Goal: Complete application form

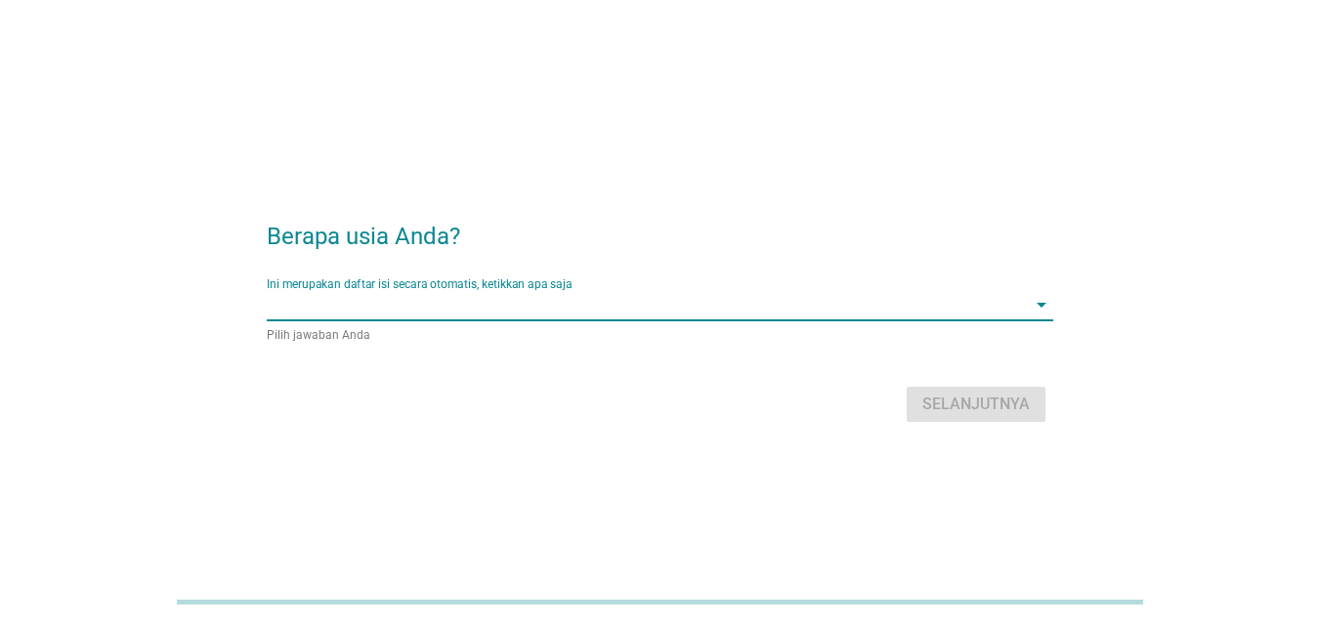
click at [613, 301] on input "Ini merupakan daftar isi secara otomatis, ketikkan apa saja" at bounding box center [646, 304] width 759 height 31
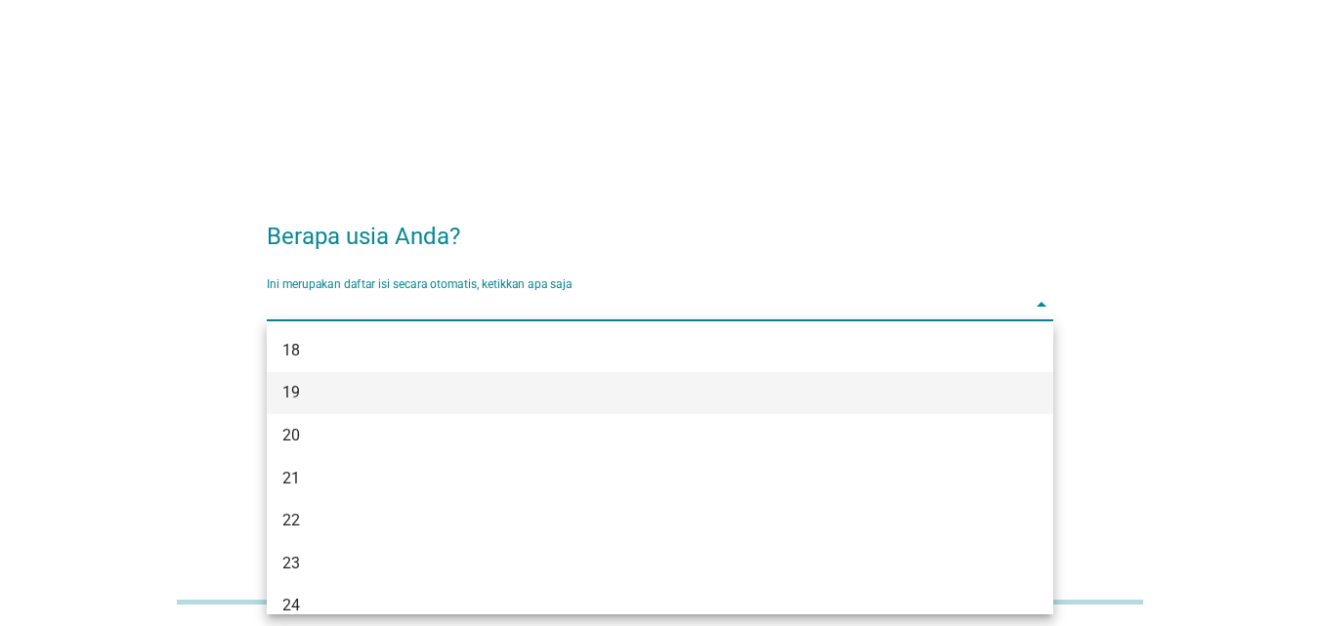
scroll to position [195, 0]
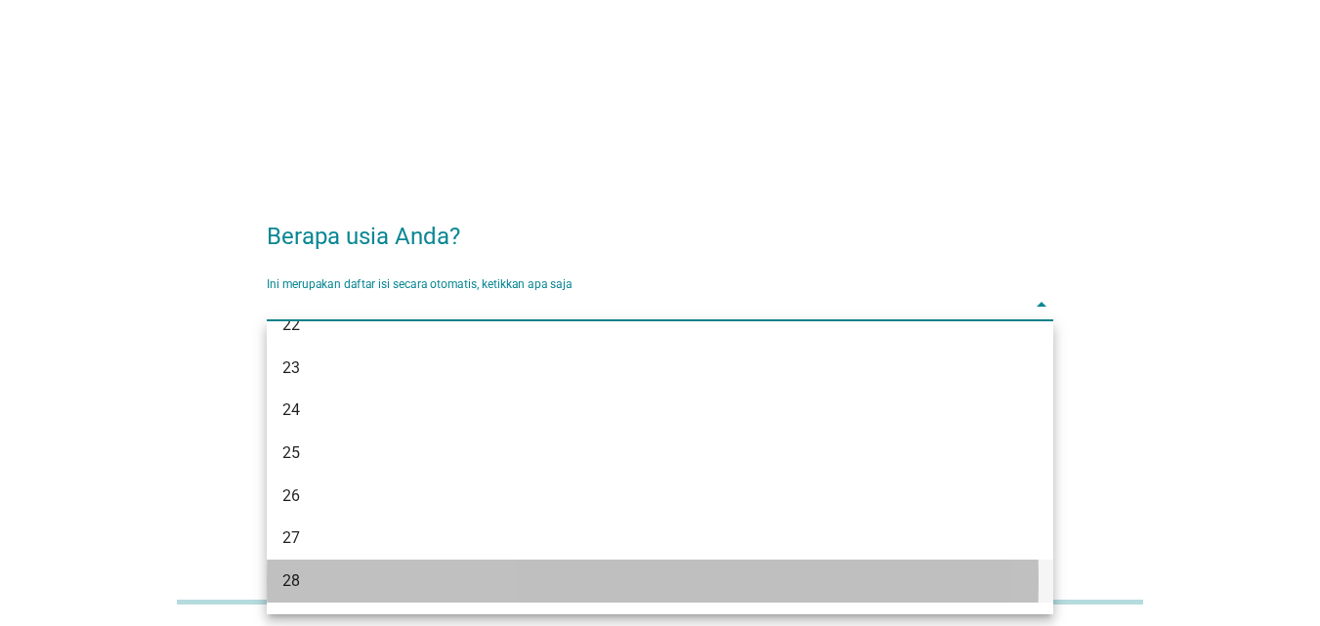
click at [300, 579] on div "28" at bounding box center [628, 581] width 693 height 23
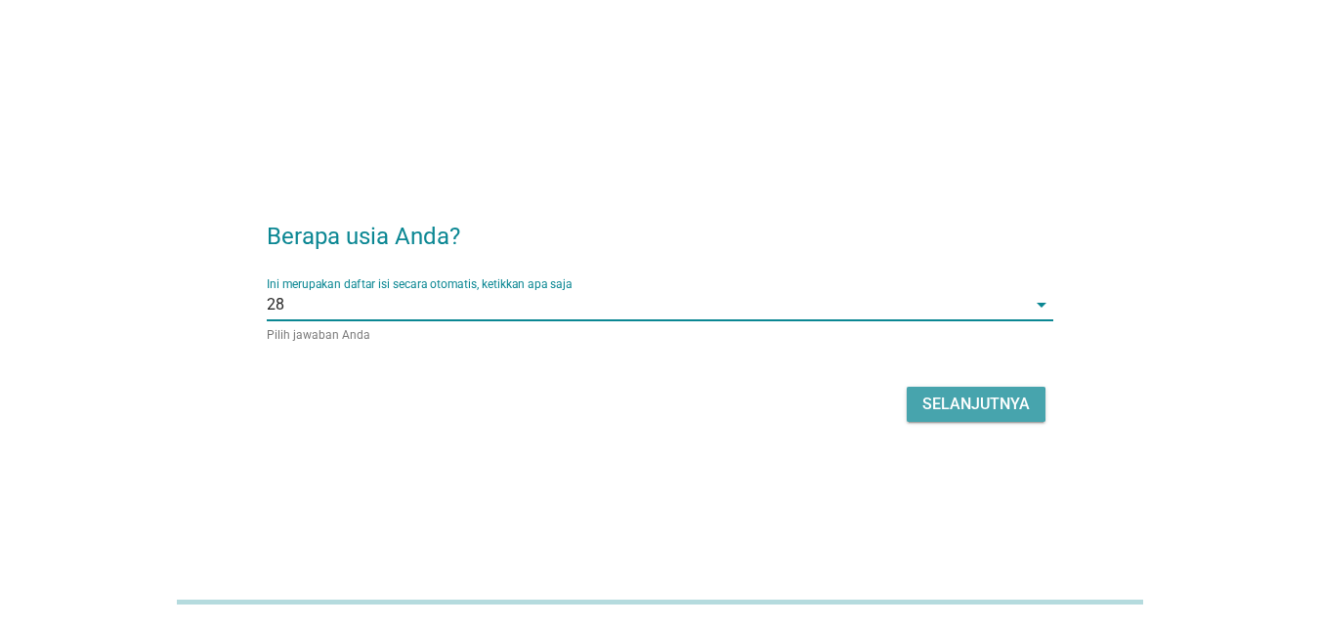
click at [990, 400] on div "Selanjutnya" at bounding box center [975, 404] width 107 height 23
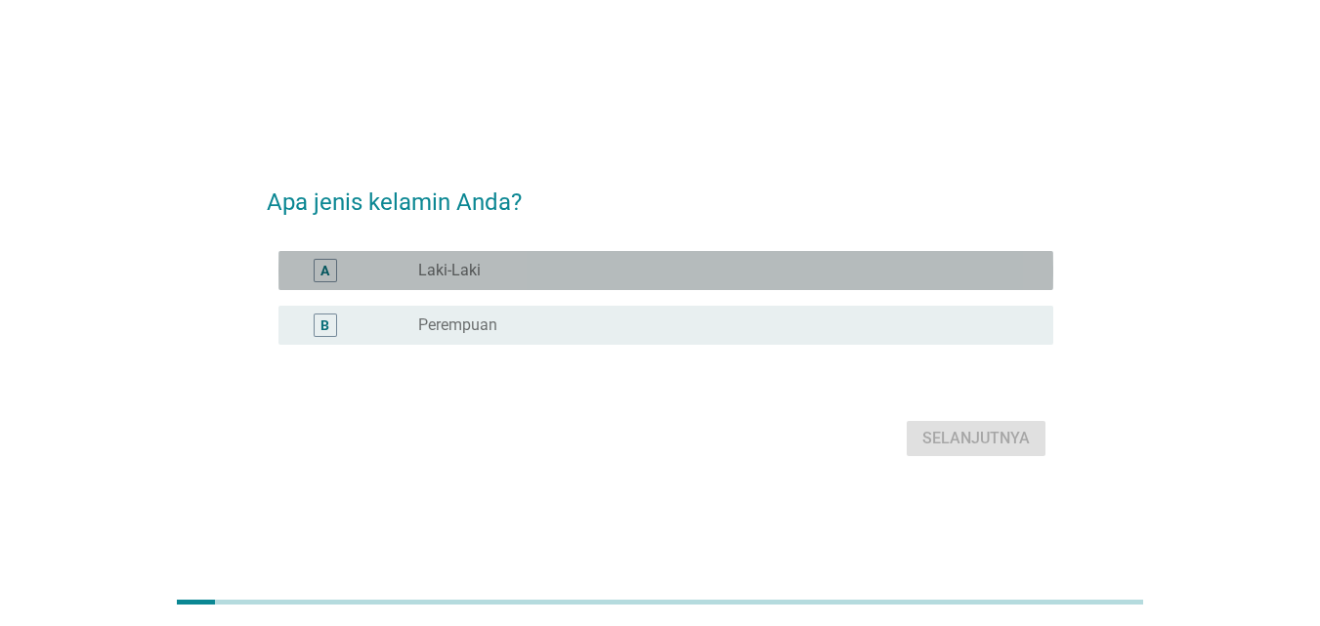
click at [825, 252] on div "A radio_button_unchecked Laki-Laki" at bounding box center [665, 270] width 775 height 39
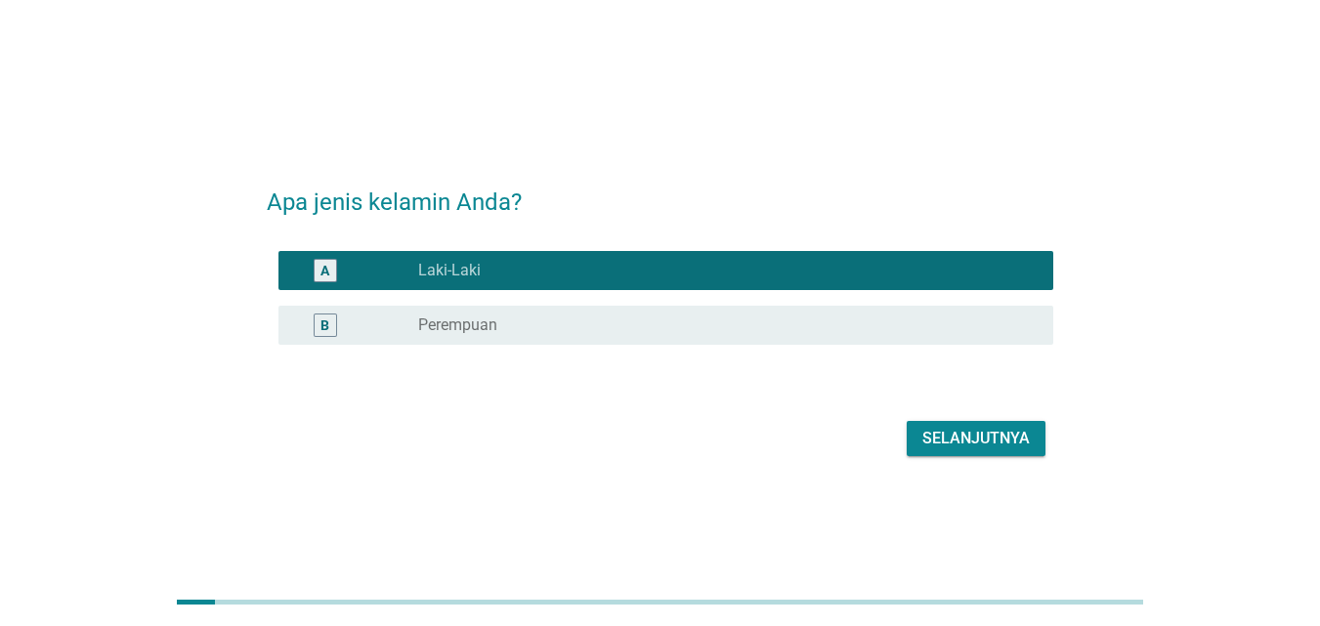
click at [989, 432] on div "Selanjutnya" at bounding box center [975, 438] width 107 height 23
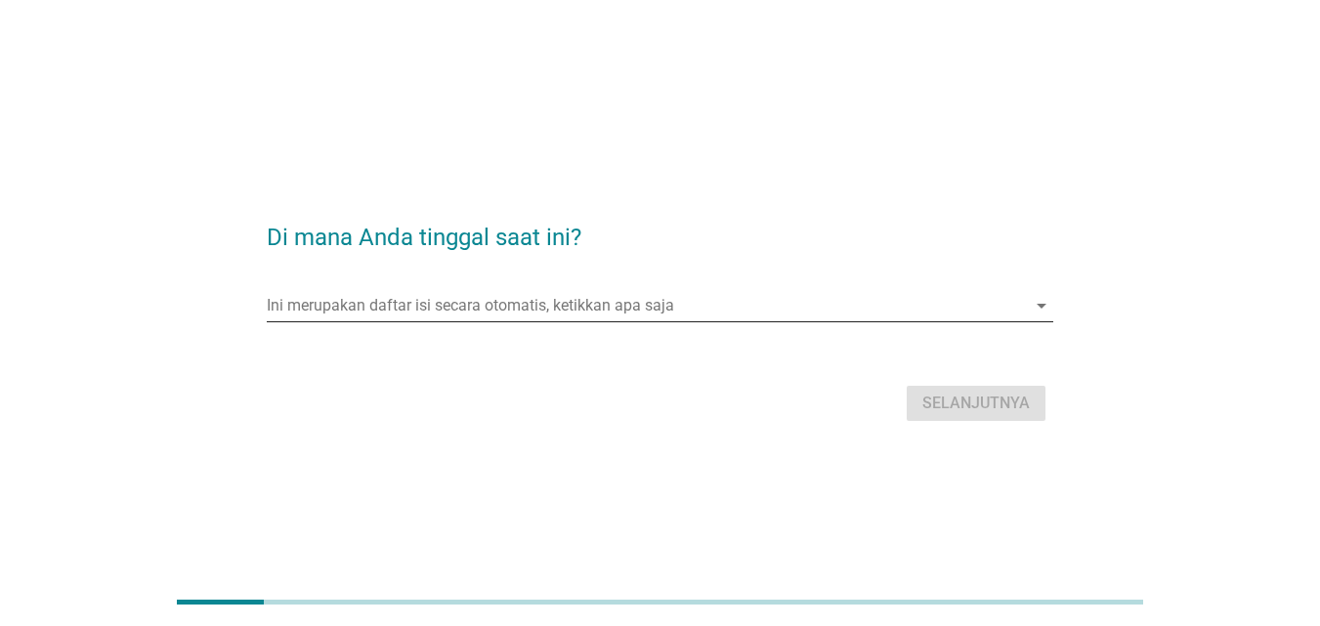
click at [955, 300] on input "Ini merupakan daftar isi secara otomatis, ketikkan apa saja" at bounding box center [646, 305] width 759 height 31
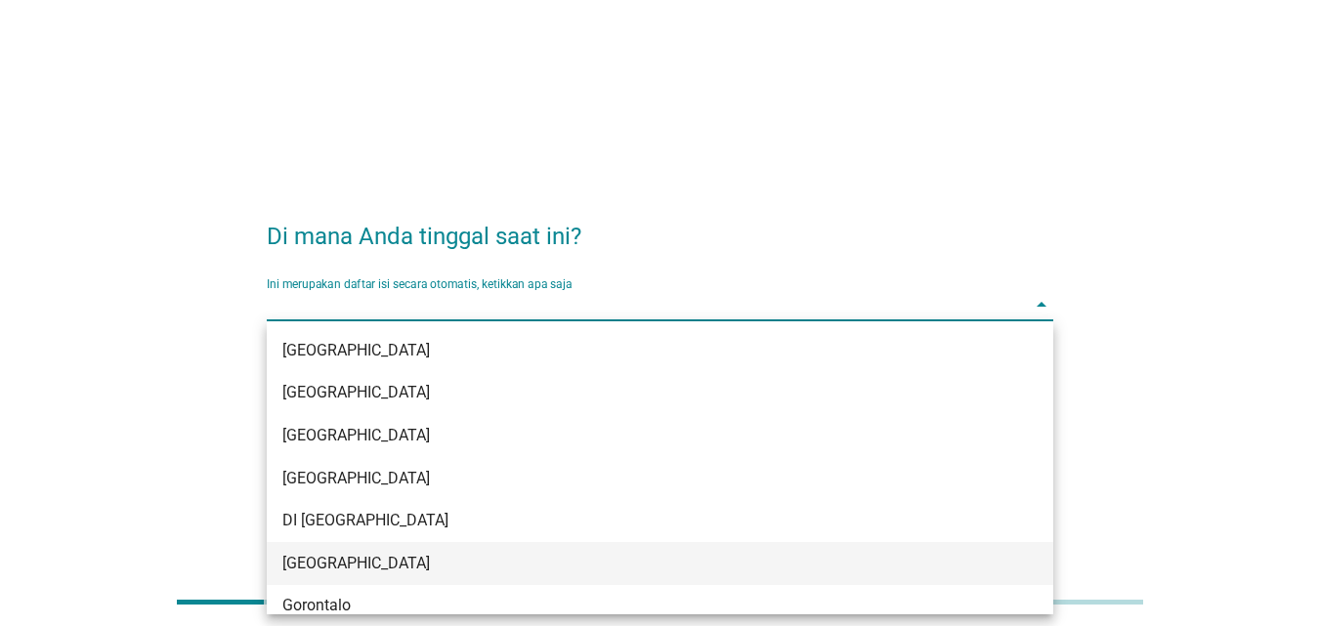
click at [302, 552] on div "[GEOGRAPHIC_DATA]" at bounding box center [628, 563] width 693 height 23
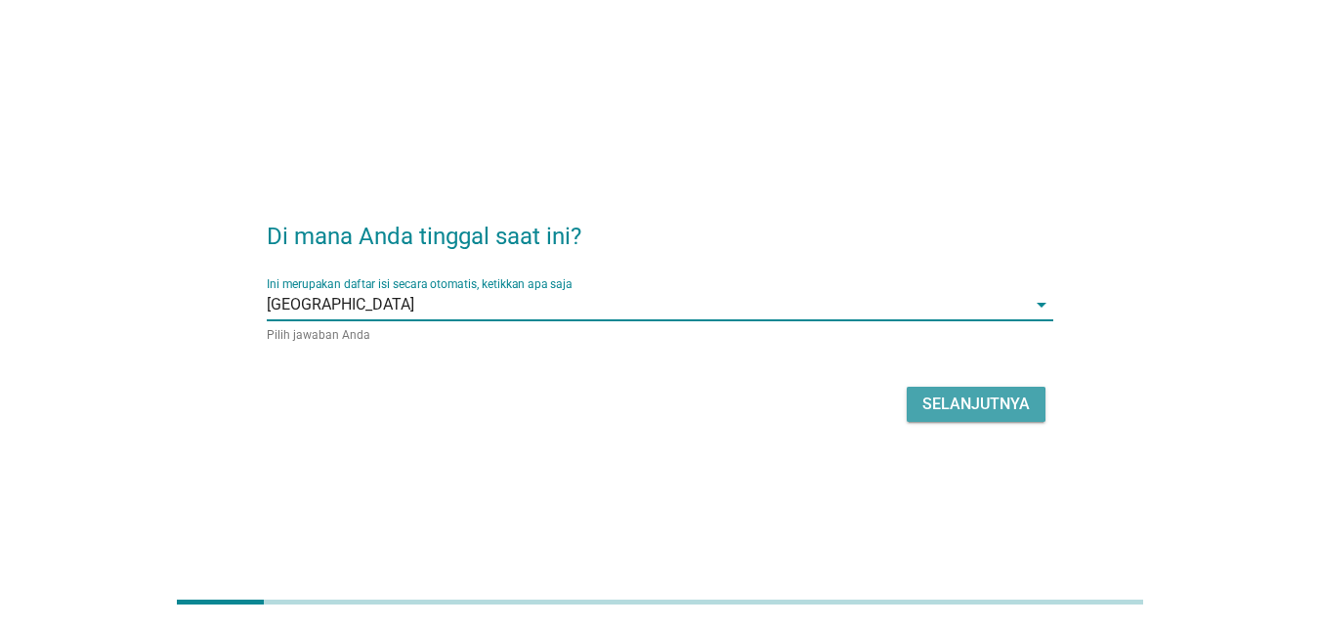
click at [1016, 403] on div "Selanjutnya" at bounding box center [975, 404] width 107 height 23
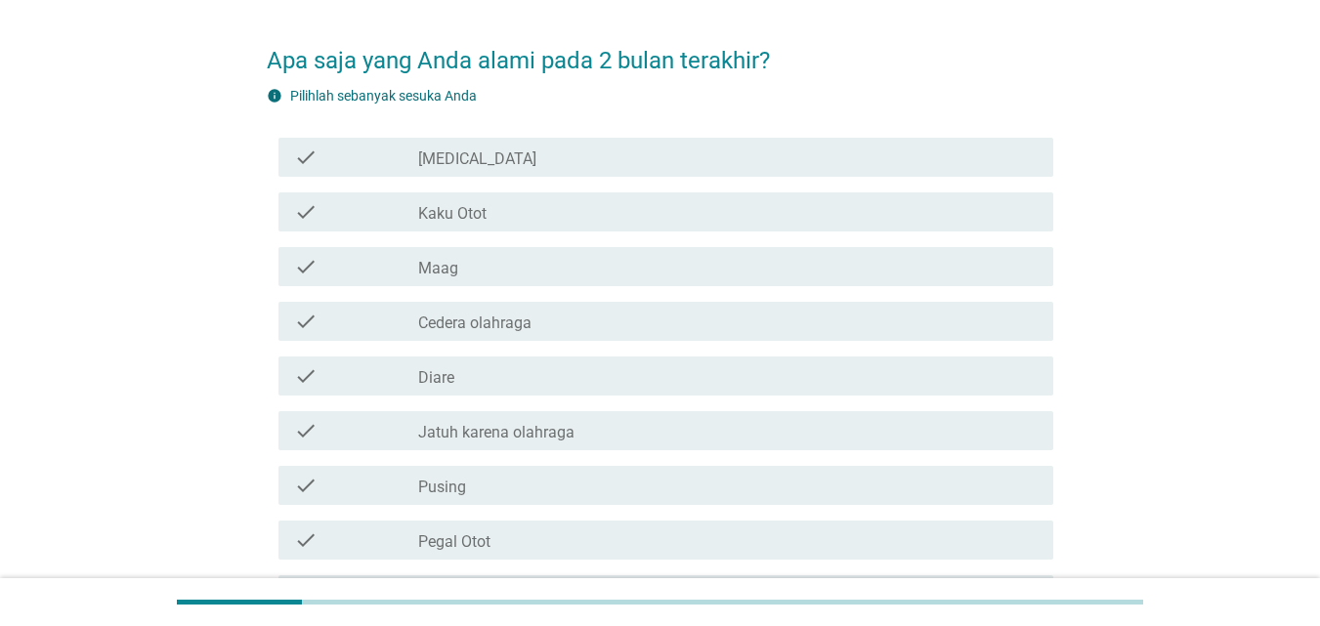
scroll to position [98, 0]
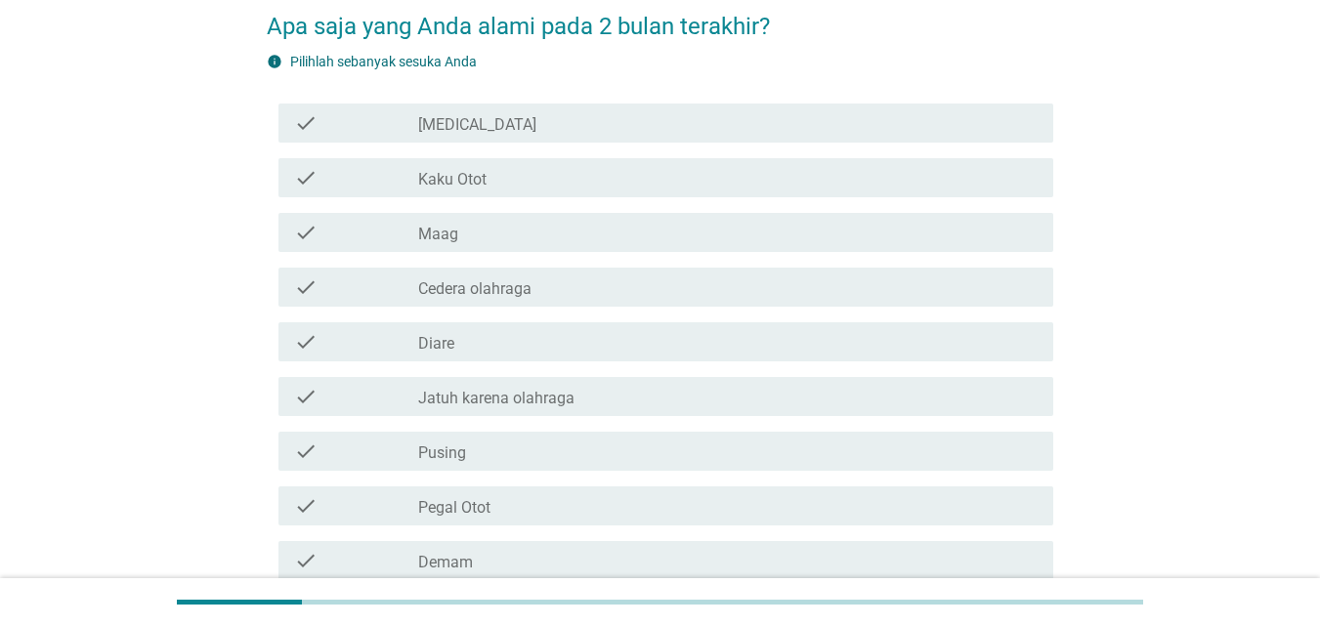
click at [617, 130] on div "check_box_outline_blank [MEDICAL_DATA]" at bounding box center [727, 122] width 619 height 23
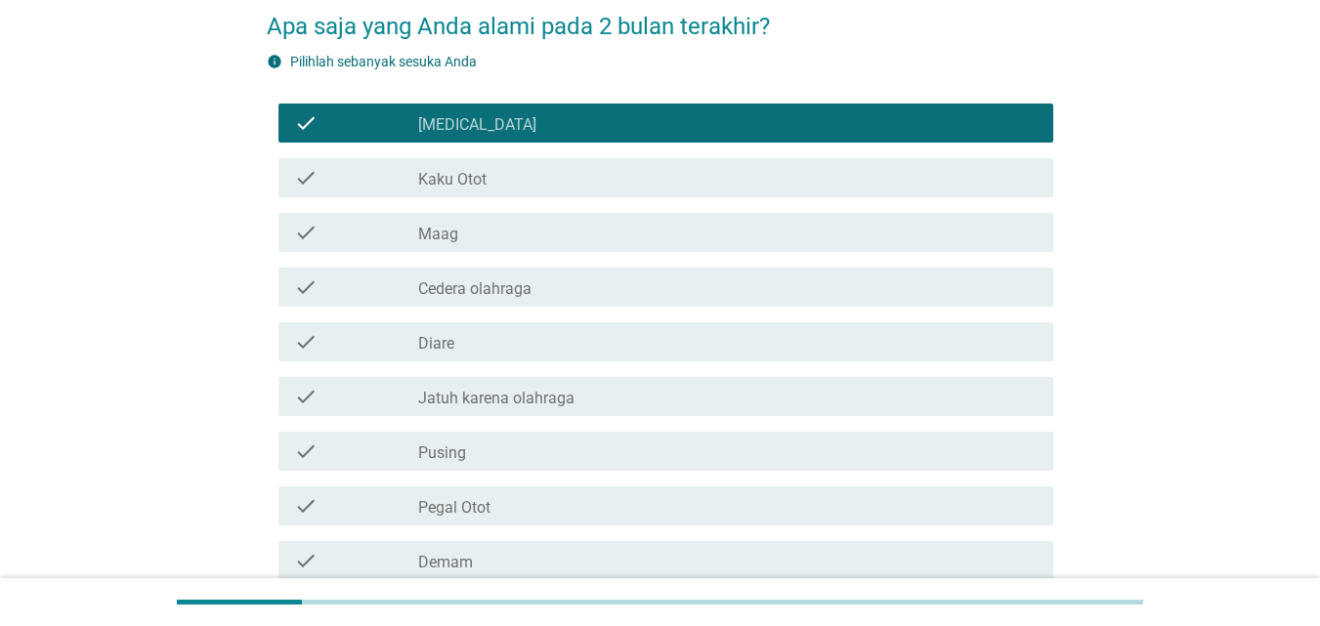
click at [542, 246] on div "check check_box_outline_blank Maag" at bounding box center [665, 232] width 775 height 39
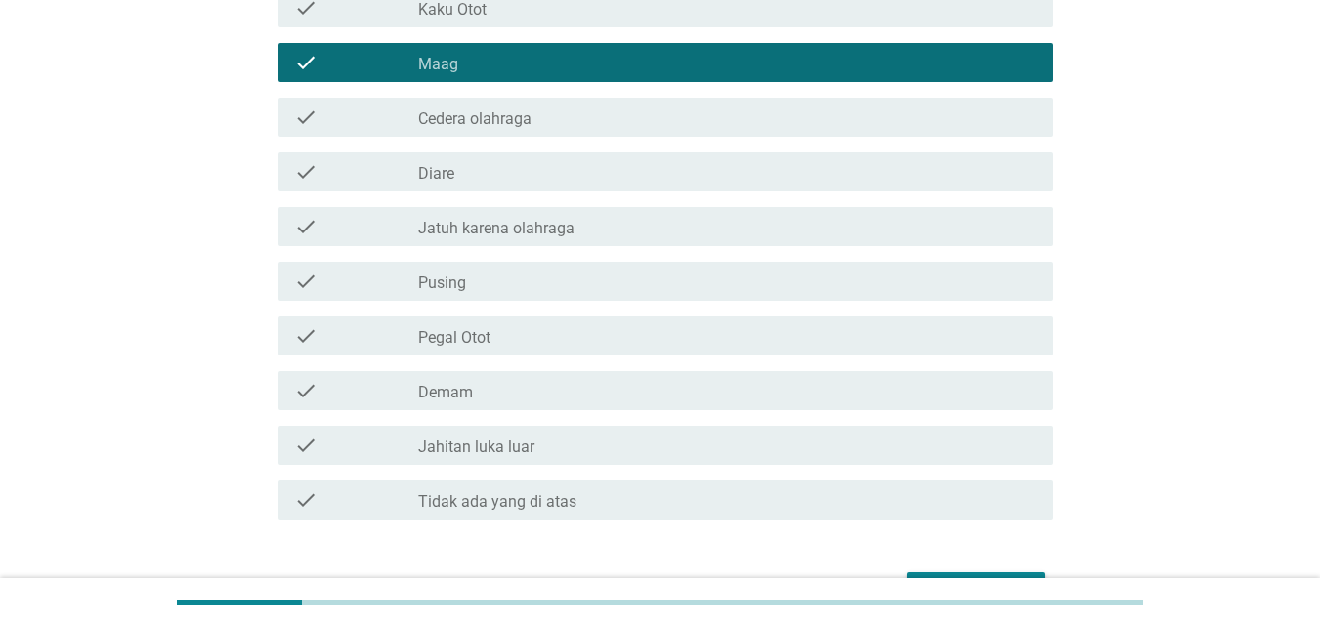
scroll to position [293, 0]
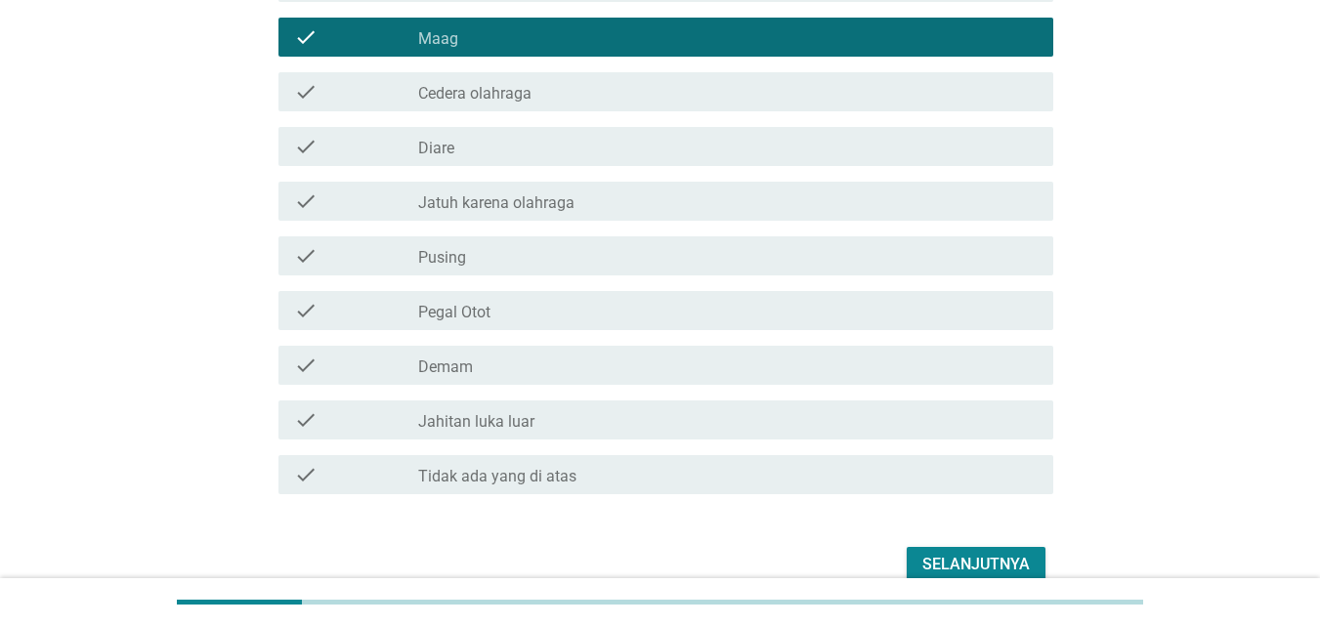
click at [534, 150] on div "check_box_outline_blank Diare" at bounding box center [727, 146] width 619 height 23
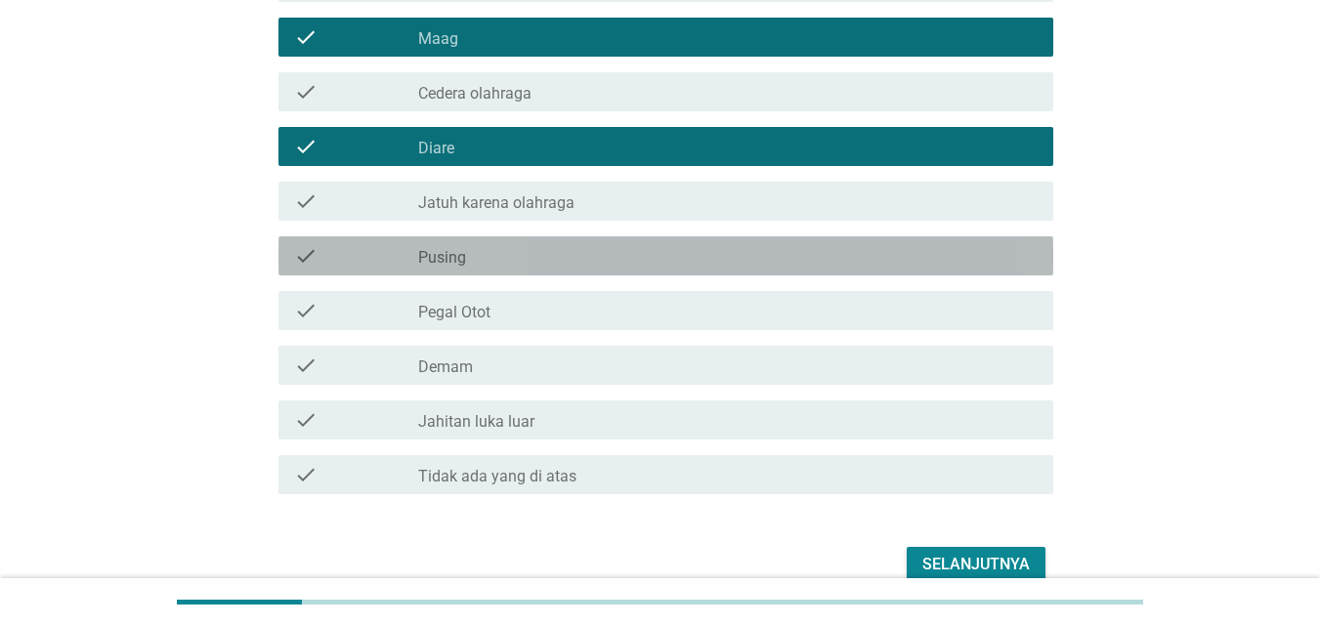
click at [530, 251] on div "check_box_outline_blank Pusing" at bounding box center [727, 255] width 619 height 23
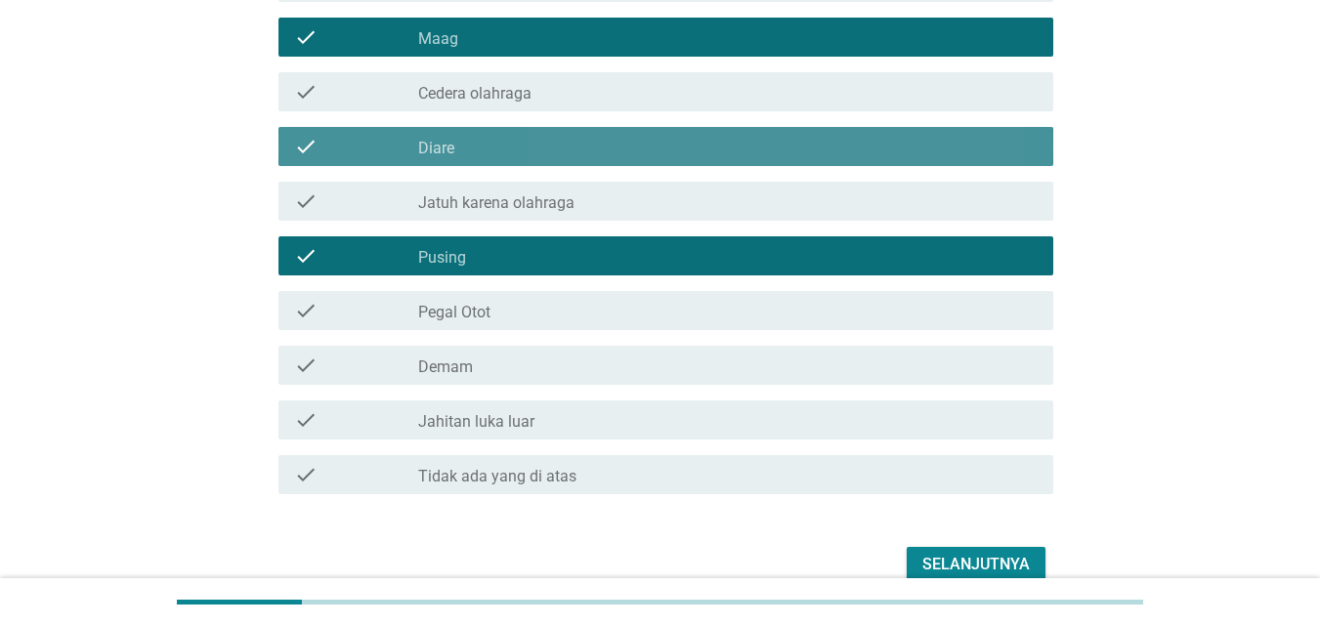
click at [532, 145] on div "check_box_outline_blank Diare" at bounding box center [727, 146] width 619 height 23
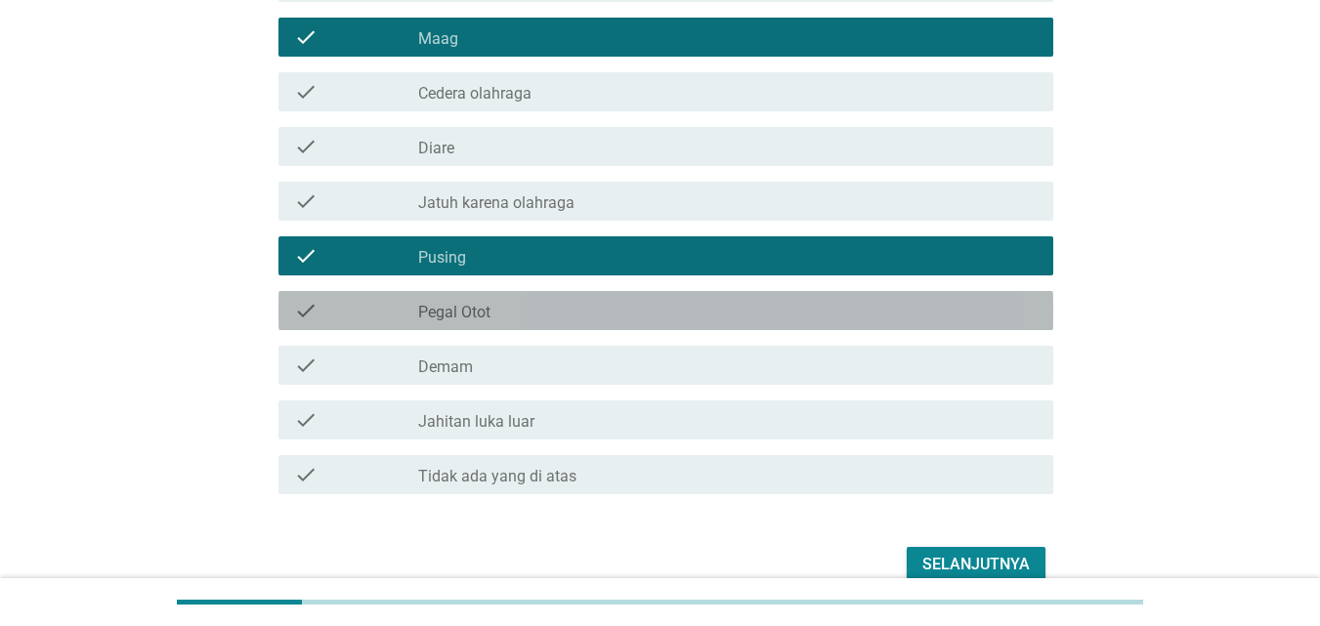
click at [536, 313] on div "check_box_outline_blank Pegal Otot" at bounding box center [727, 310] width 619 height 23
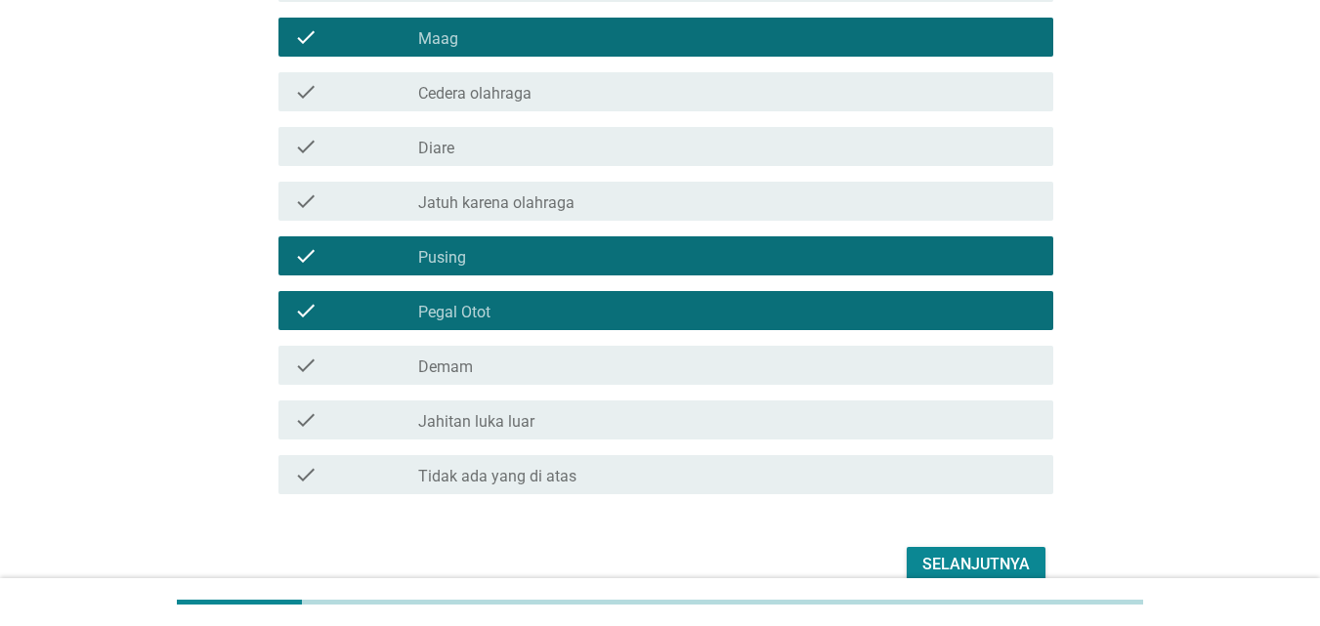
click at [525, 373] on div "check_box_outline_blank Demam" at bounding box center [727, 365] width 619 height 23
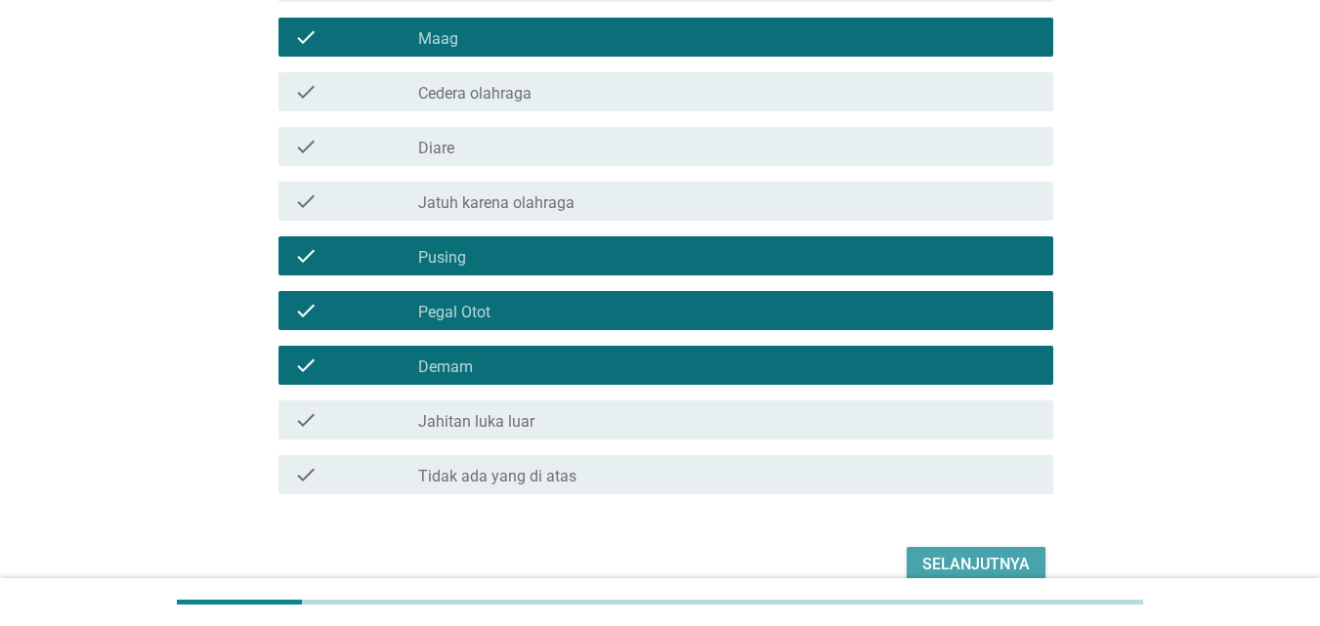
click at [968, 553] on div "Selanjutnya" at bounding box center [975, 564] width 107 height 23
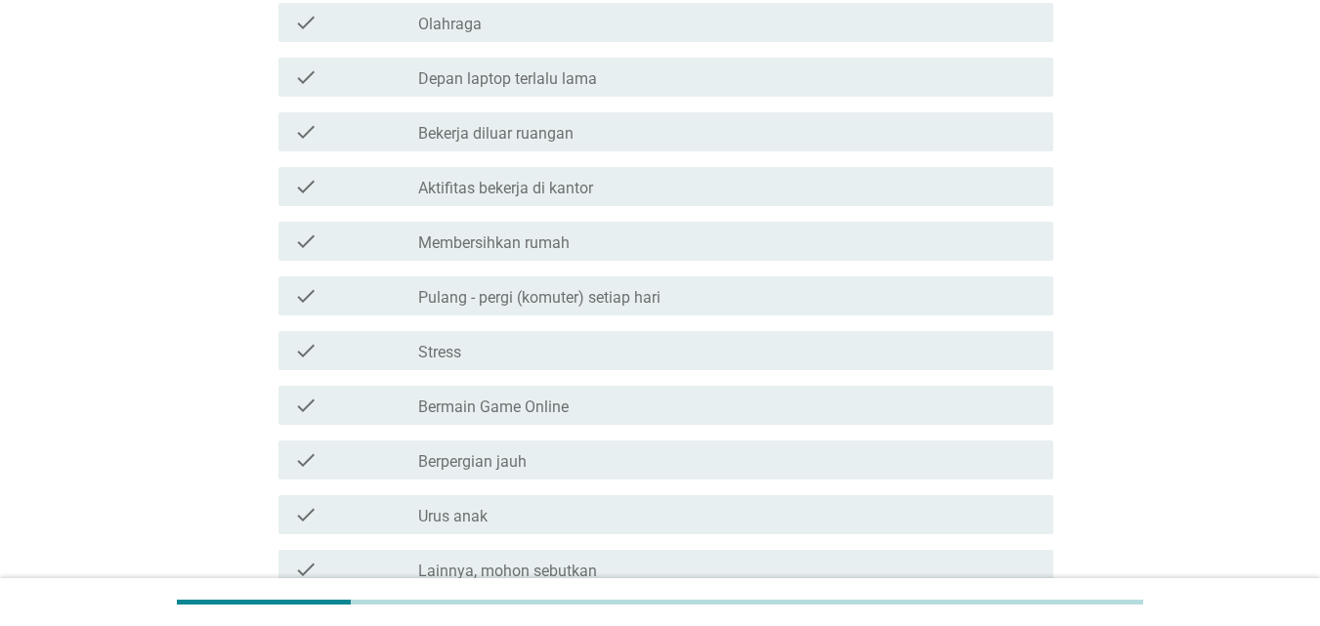
scroll to position [391, 0]
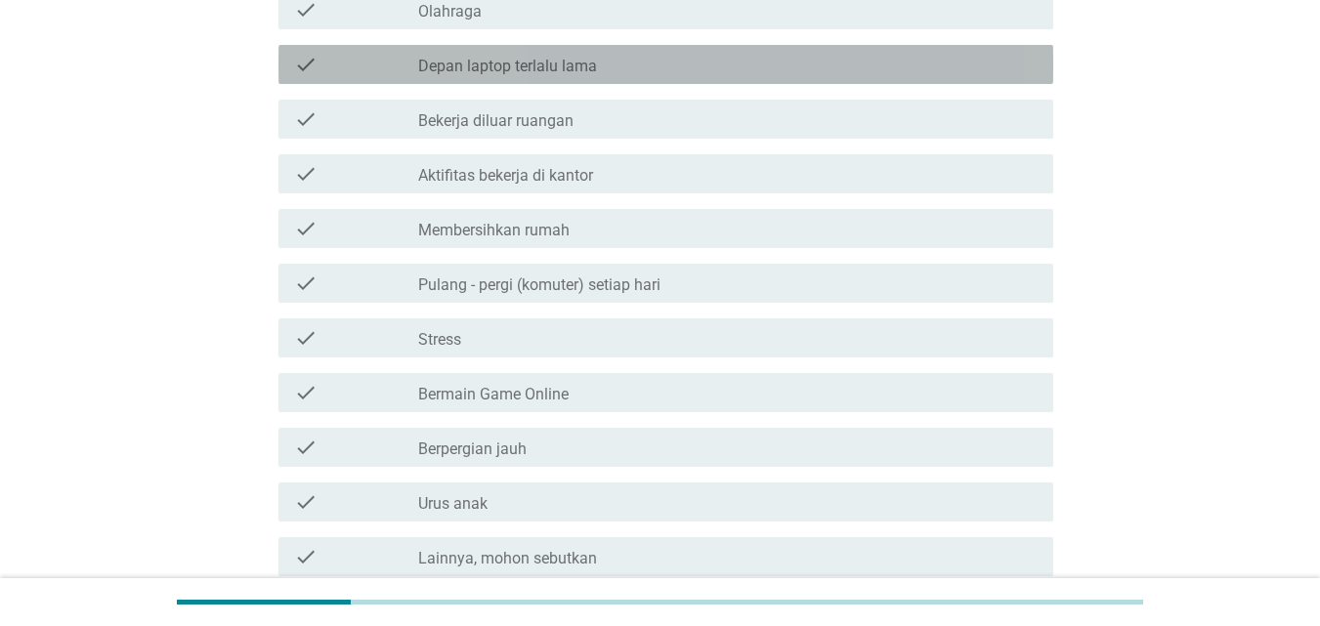
click at [543, 57] on label "Depan laptop terlalu lama" at bounding box center [507, 67] width 179 height 20
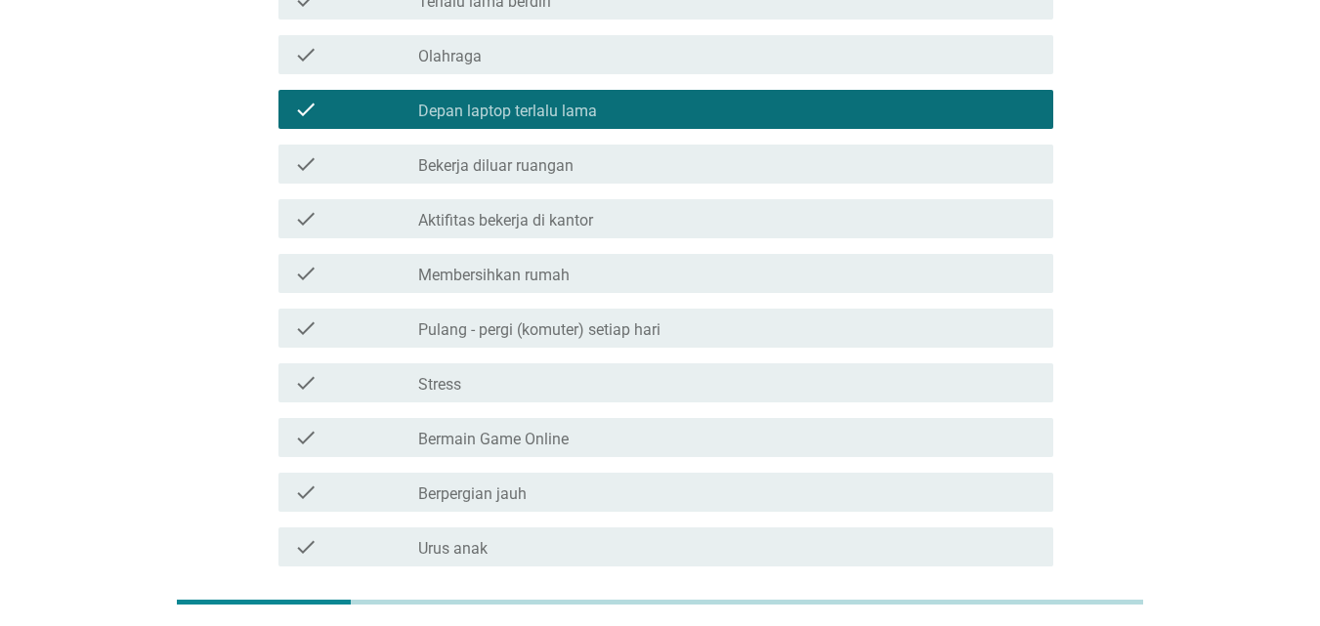
scroll to position [338, 0]
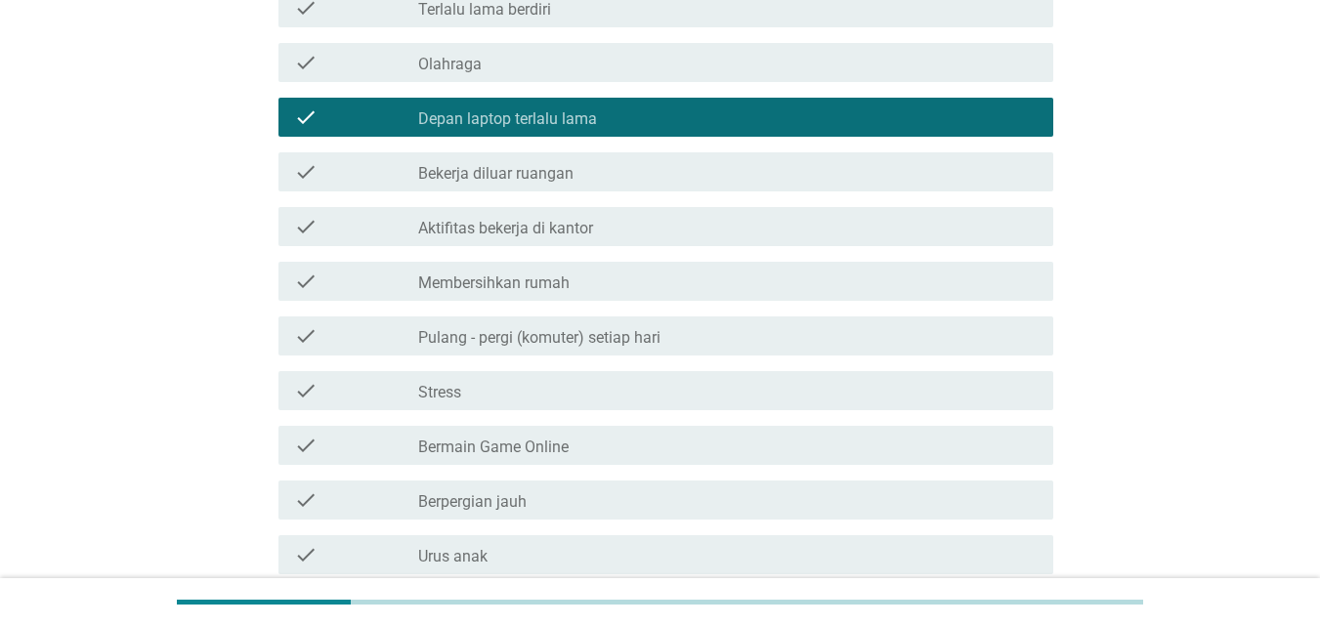
click at [538, 219] on label "Aktifitas bekerja di kantor" at bounding box center [505, 229] width 175 height 20
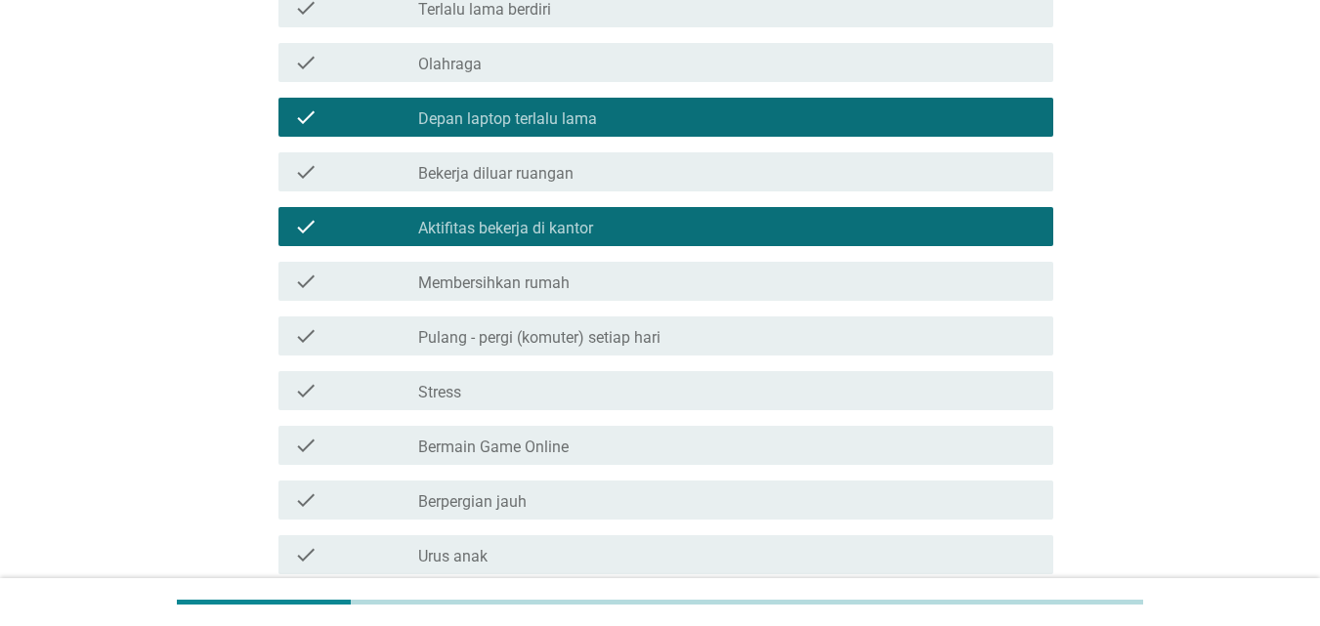
scroll to position [533, 0]
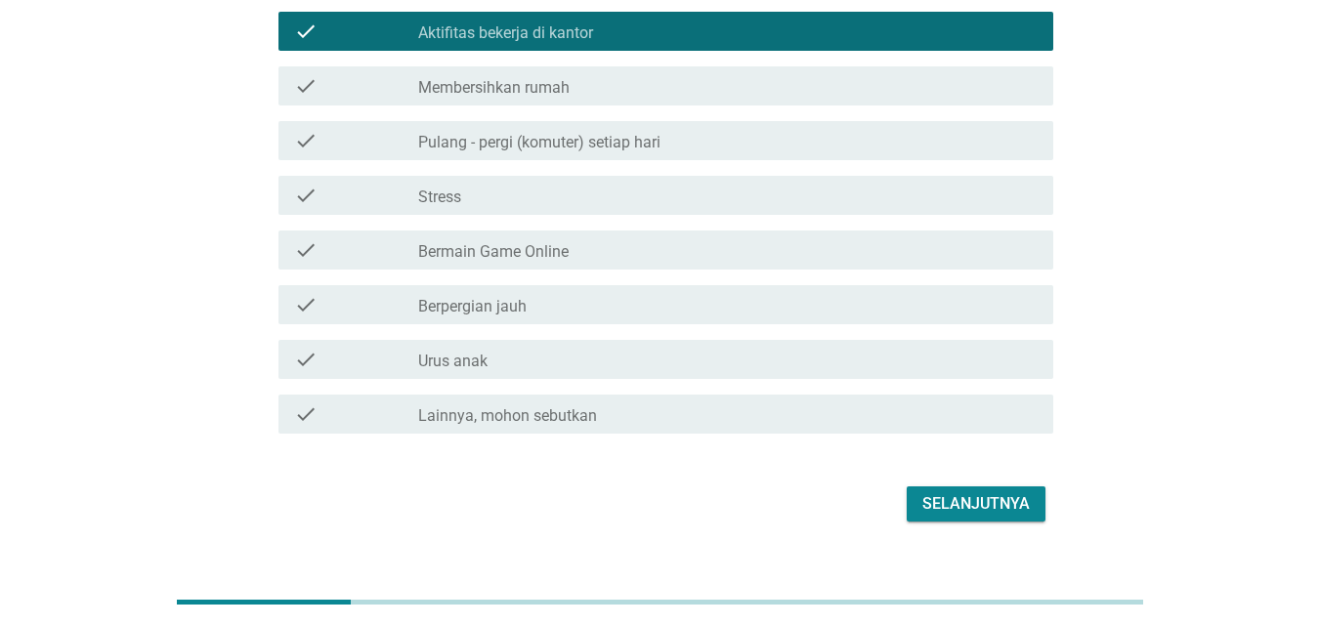
click at [922, 487] on button "Selanjutnya" at bounding box center [976, 504] width 139 height 35
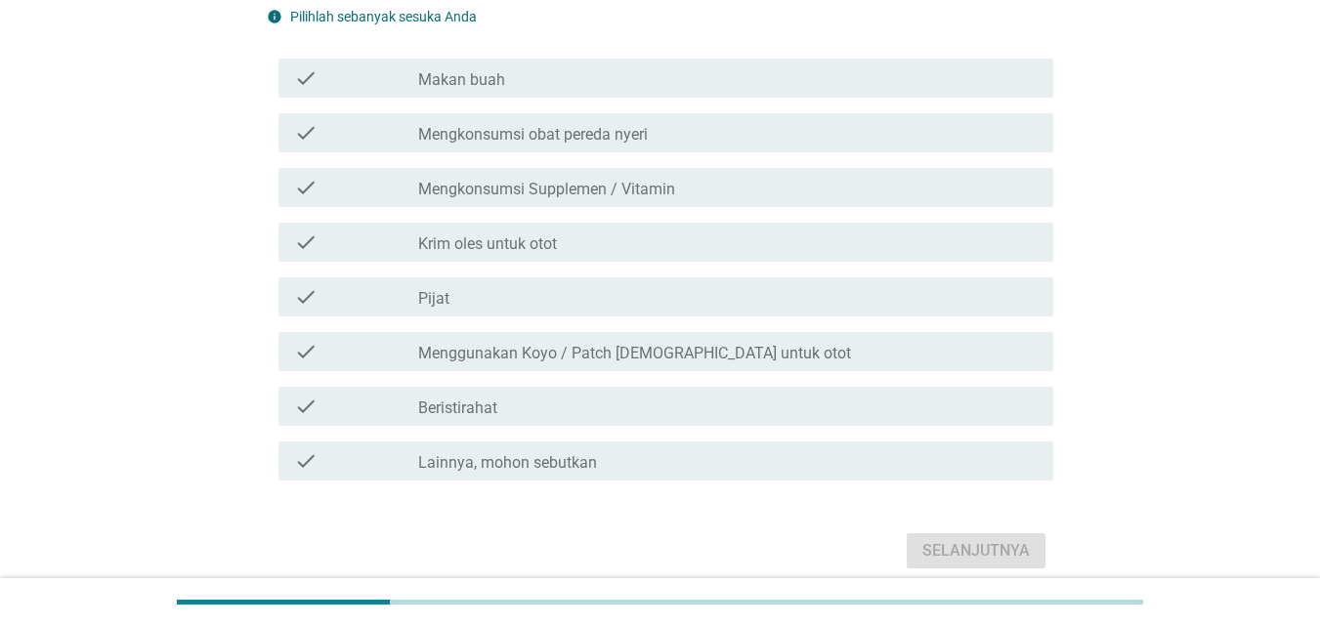
scroll to position [195, 0]
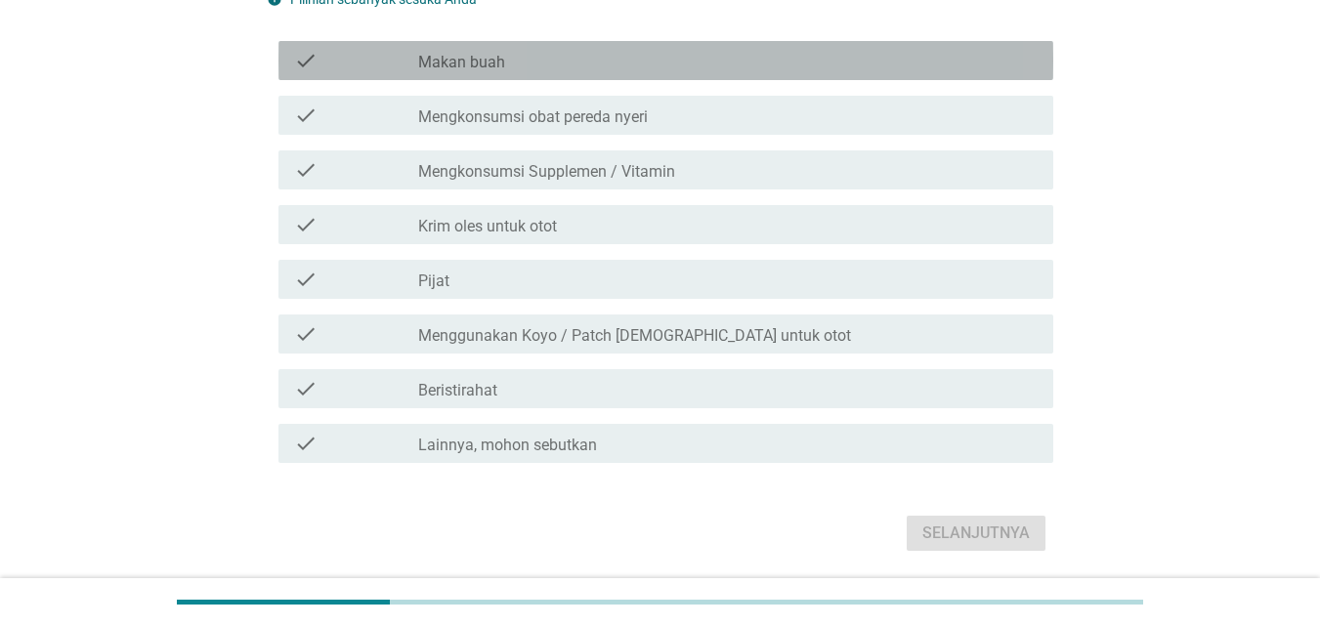
click at [484, 64] on label "Makan buah" at bounding box center [461, 63] width 87 height 20
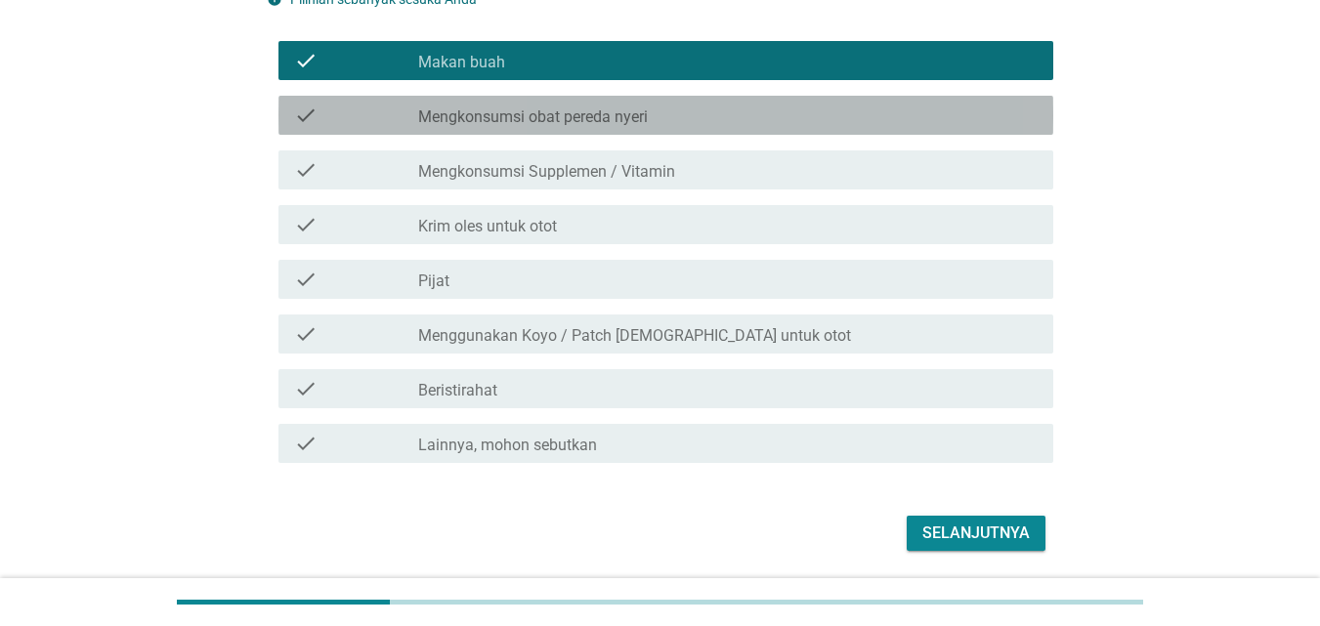
click at [486, 116] on label "Mengkonsumsi obat pereda nyeri" at bounding box center [533, 117] width 230 height 20
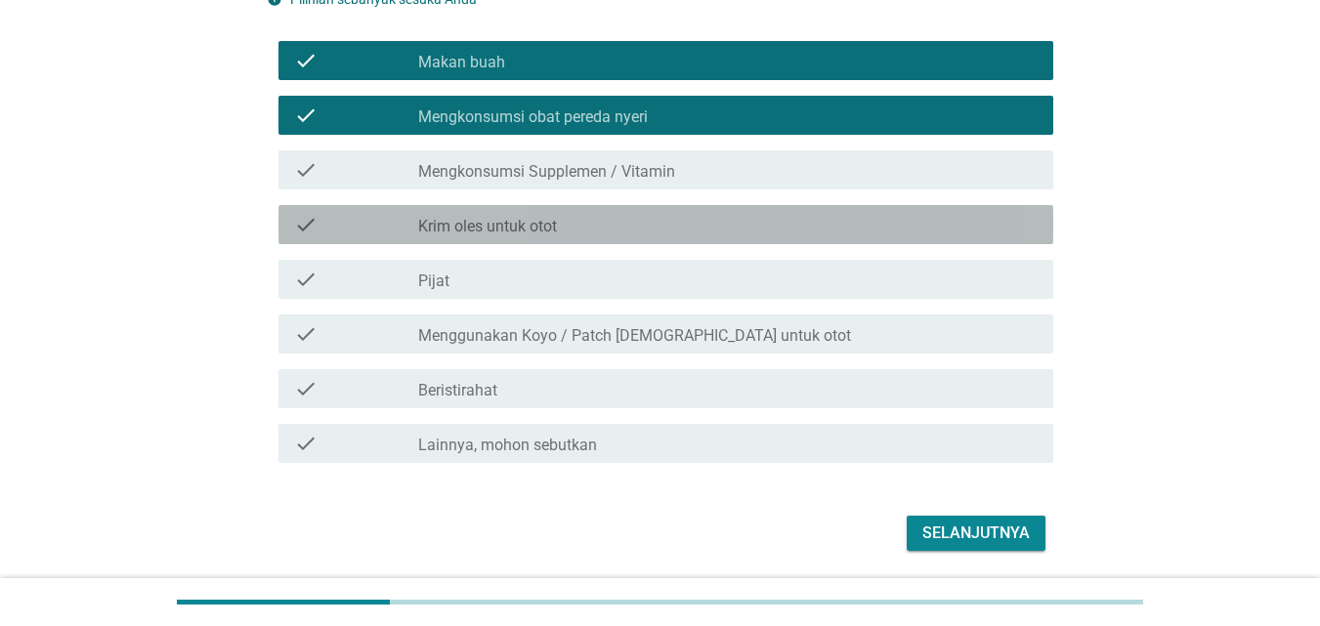
click at [485, 233] on label "Krim oles untuk otot" at bounding box center [487, 227] width 139 height 20
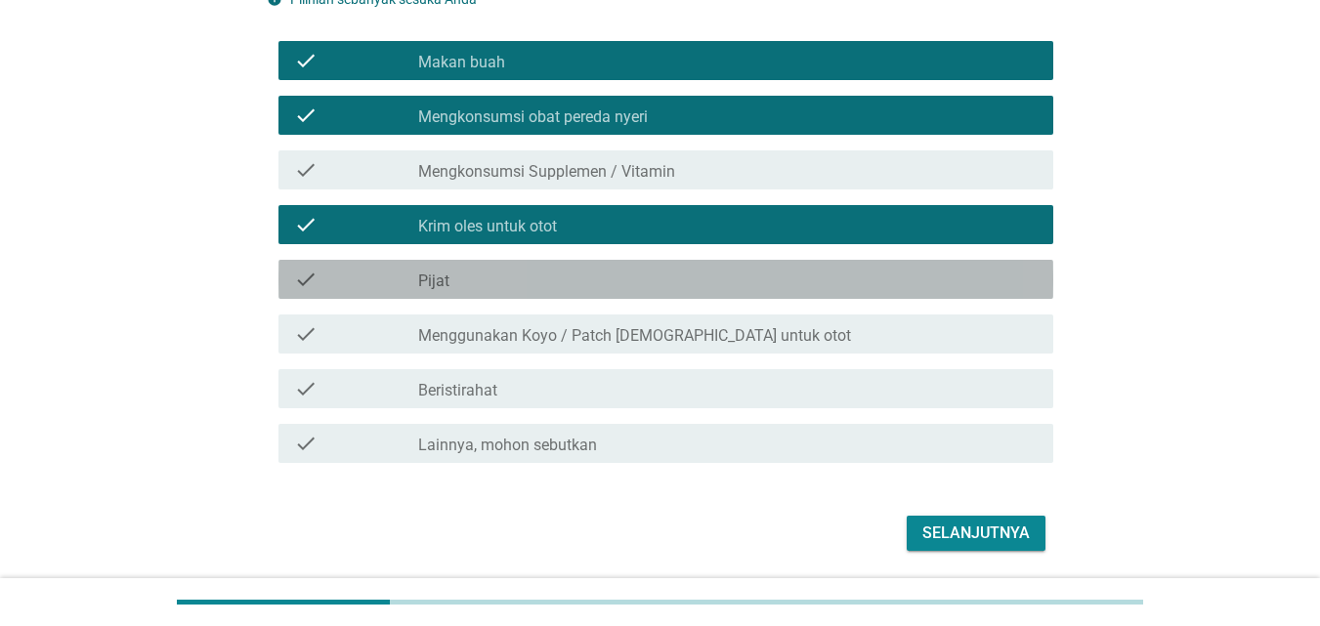
click at [487, 275] on div "check_box_outline_blank Pijat" at bounding box center [727, 279] width 619 height 23
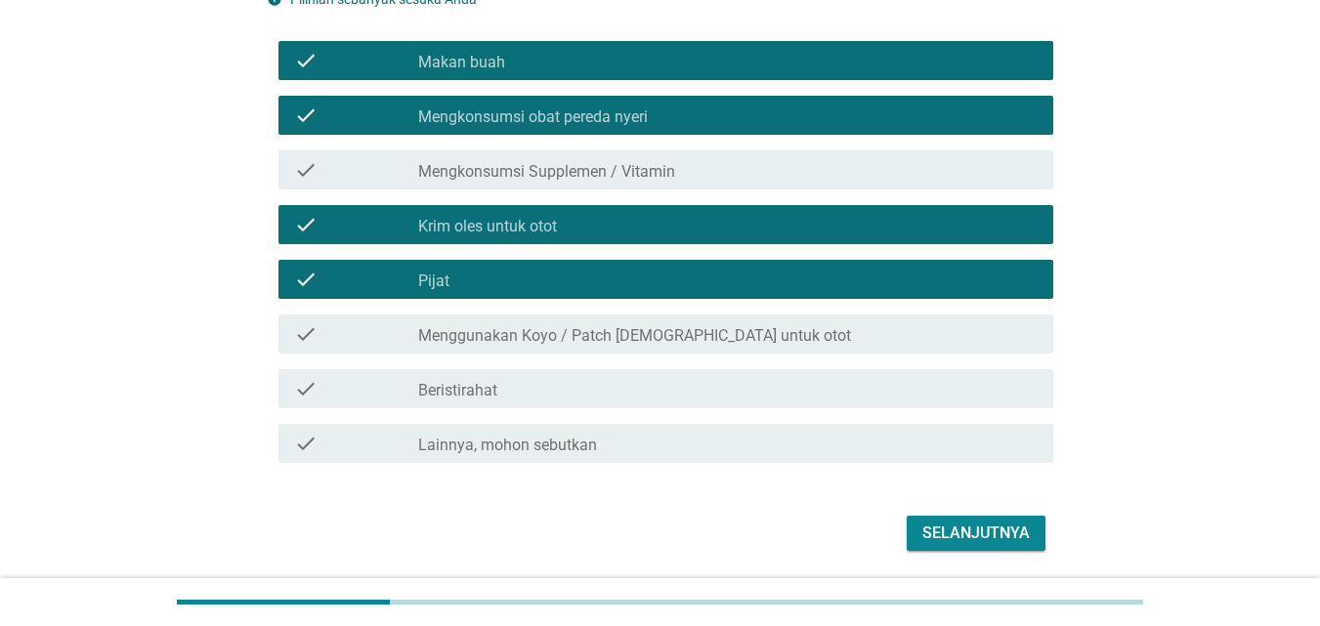
click at [487, 338] on label "Menggunakan Koyo / Patch [DEMOGRAPHIC_DATA] untuk otot" at bounding box center [634, 336] width 433 height 20
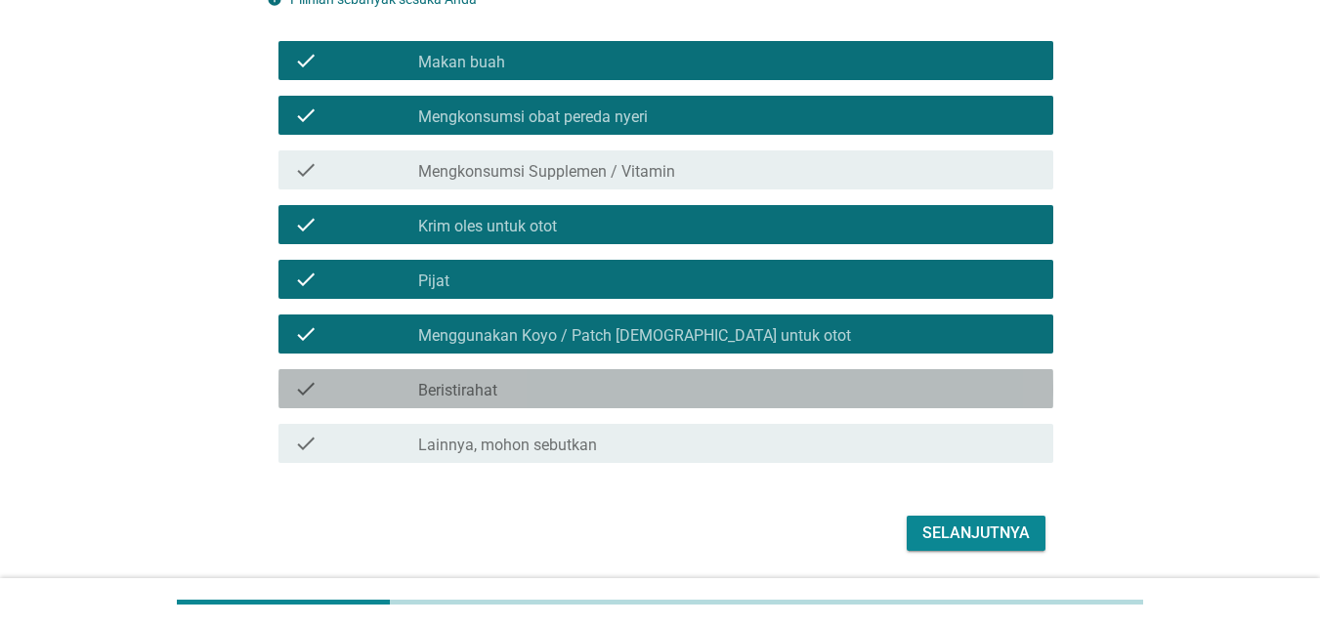
drag, startPoint x: 474, startPoint y: 396, endPoint x: 481, endPoint y: 365, distance: 31.0
click at [473, 396] on label "Beristirahat" at bounding box center [457, 391] width 79 height 20
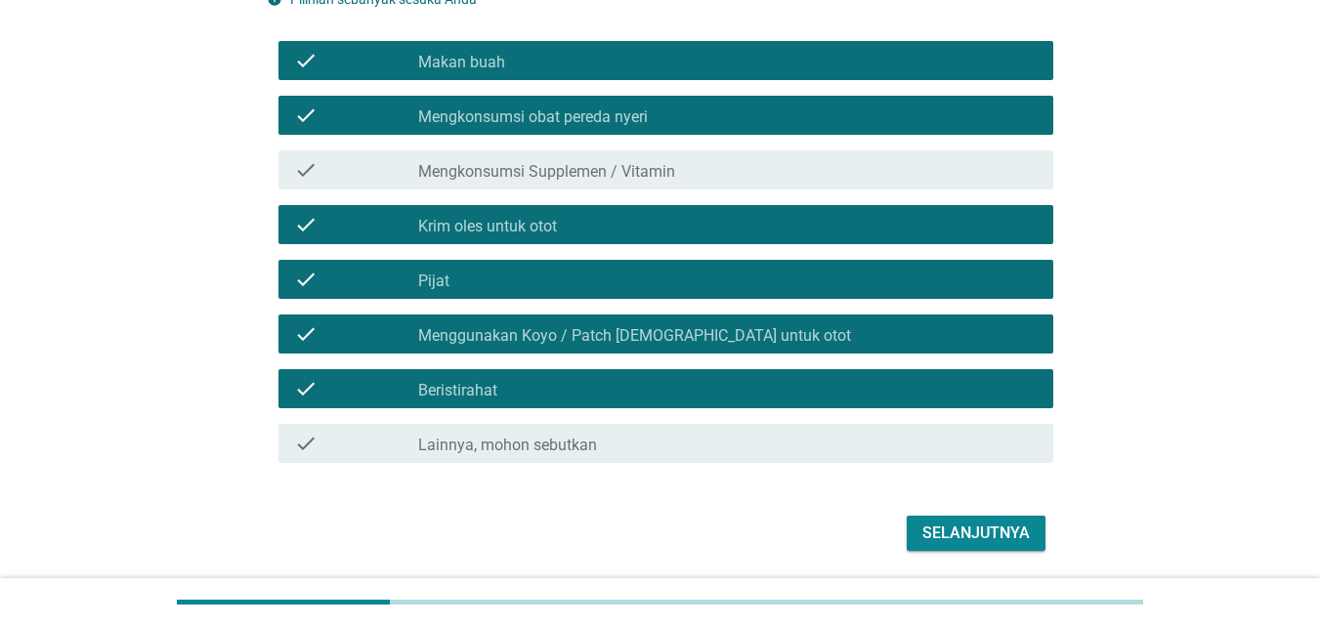
click at [498, 337] on label "Menggunakan Koyo / Patch [DEMOGRAPHIC_DATA] untuk otot" at bounding box center [634, 336] width 433 height 20
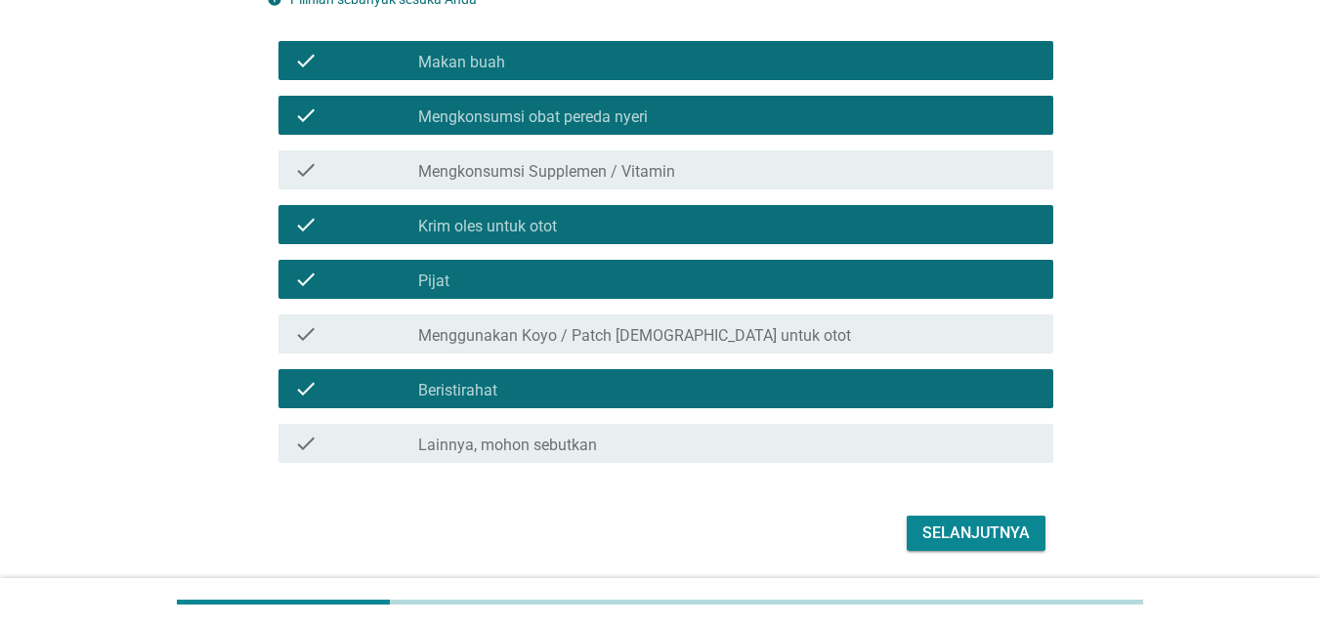
click at [994, 531] on div "Selanjutnya" at bounding box center [975, 533] width 107 height 23
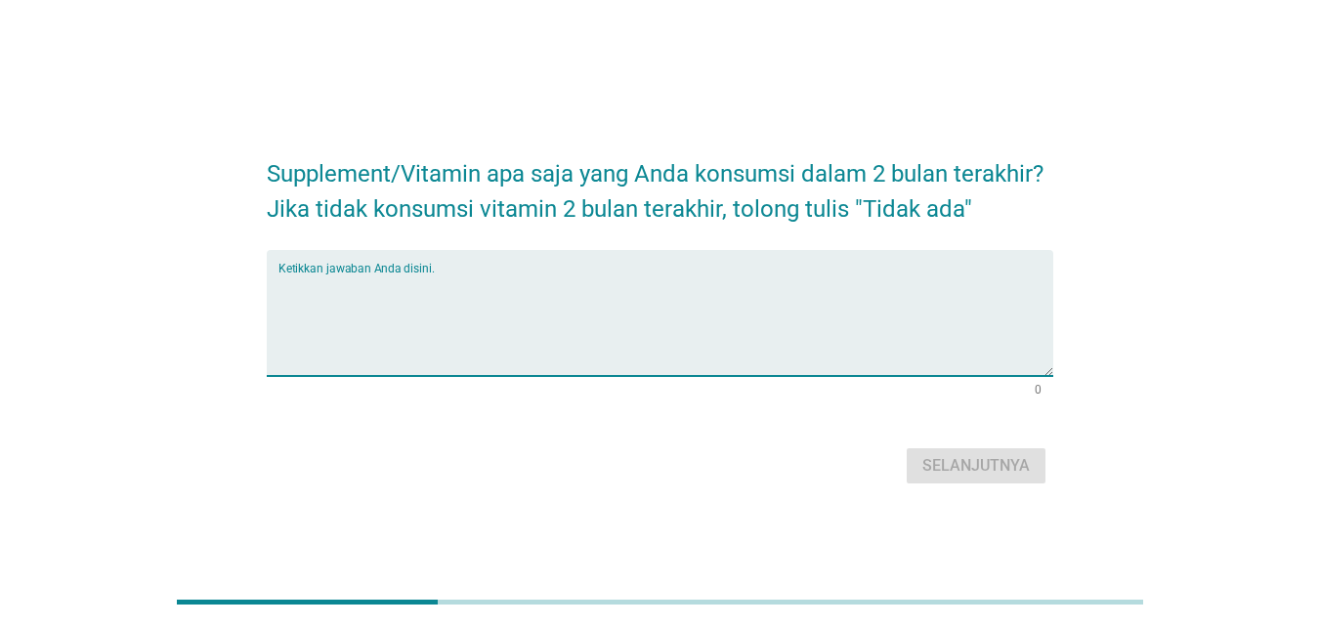
click at [580, 318] on textarea "Ketikkan jawaban Anda disini." at bounding box center [665, 325] width 775 height 103
type textarea "ukk"
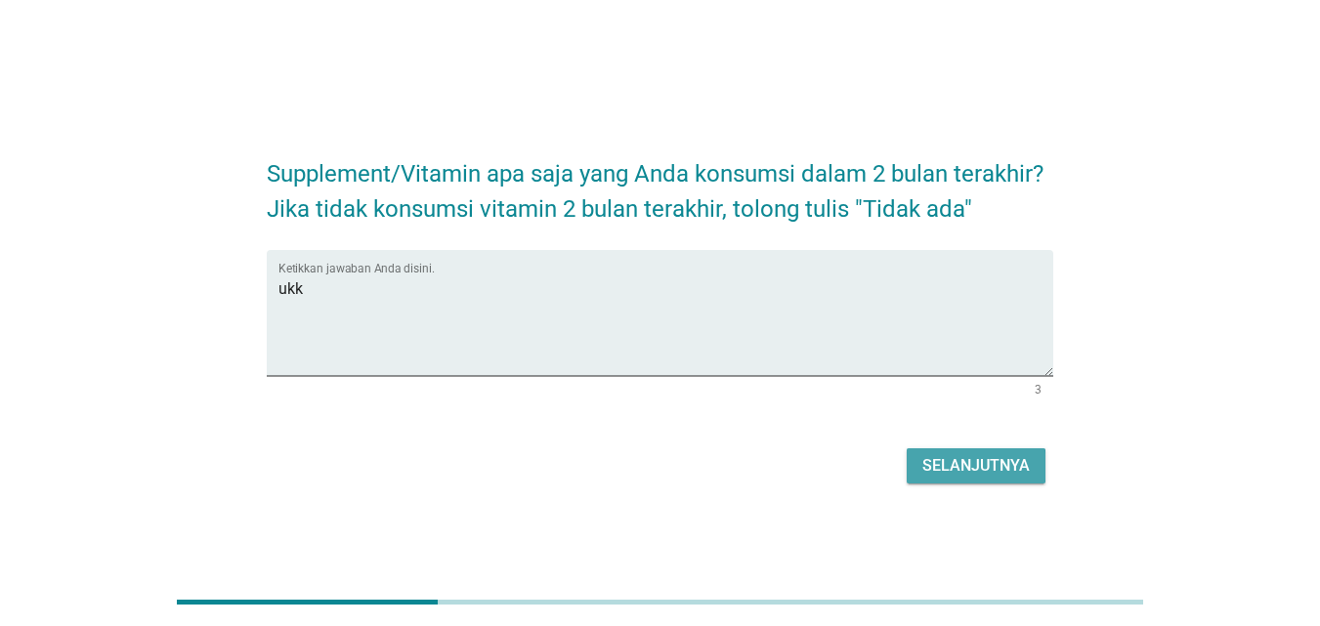
click at [983, 479] on button "Selanjutnya" at bounding box center [976, 465] width 139 height 35
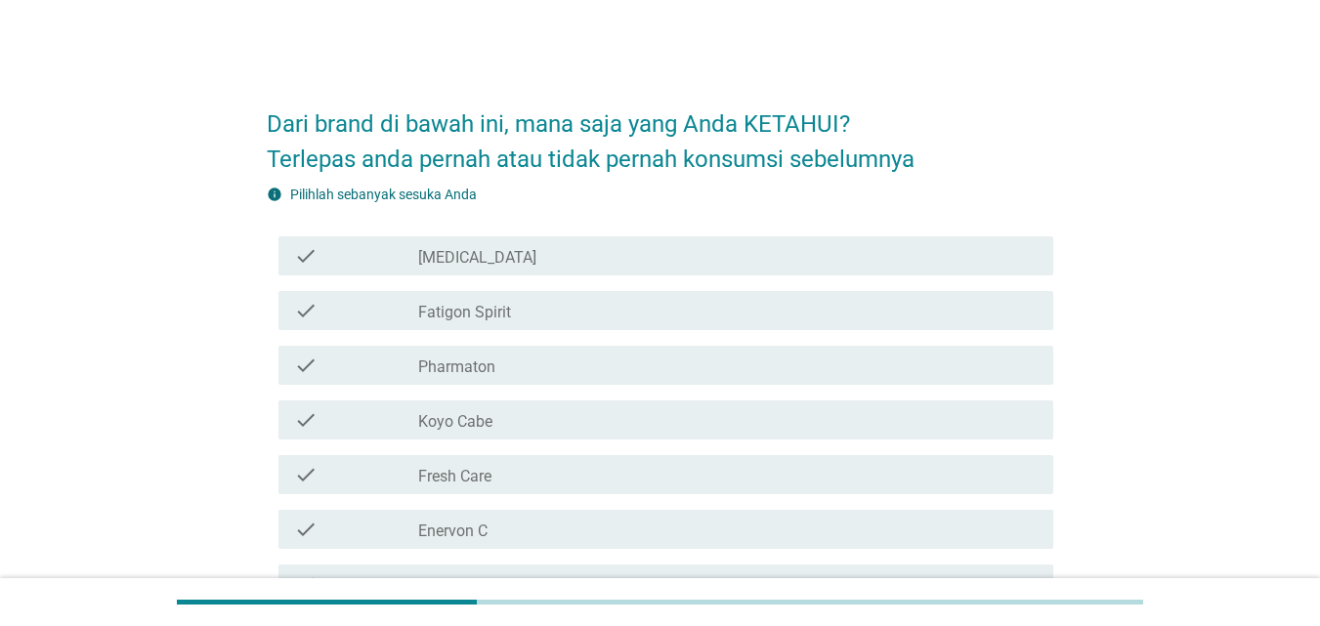
scroll to position [98, 0]
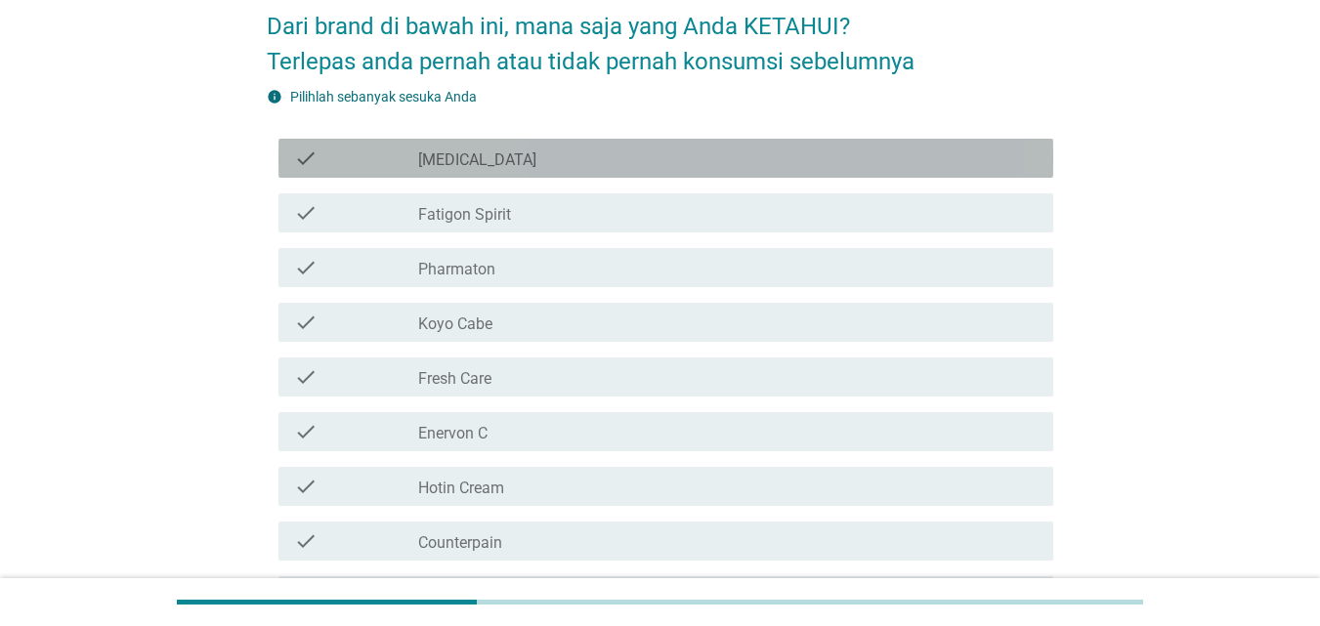
click at [638, 173] on div "check check_box_outline_blank [MEDICAL_DATA]" at bounding box center [665, 158] width 775 height 39
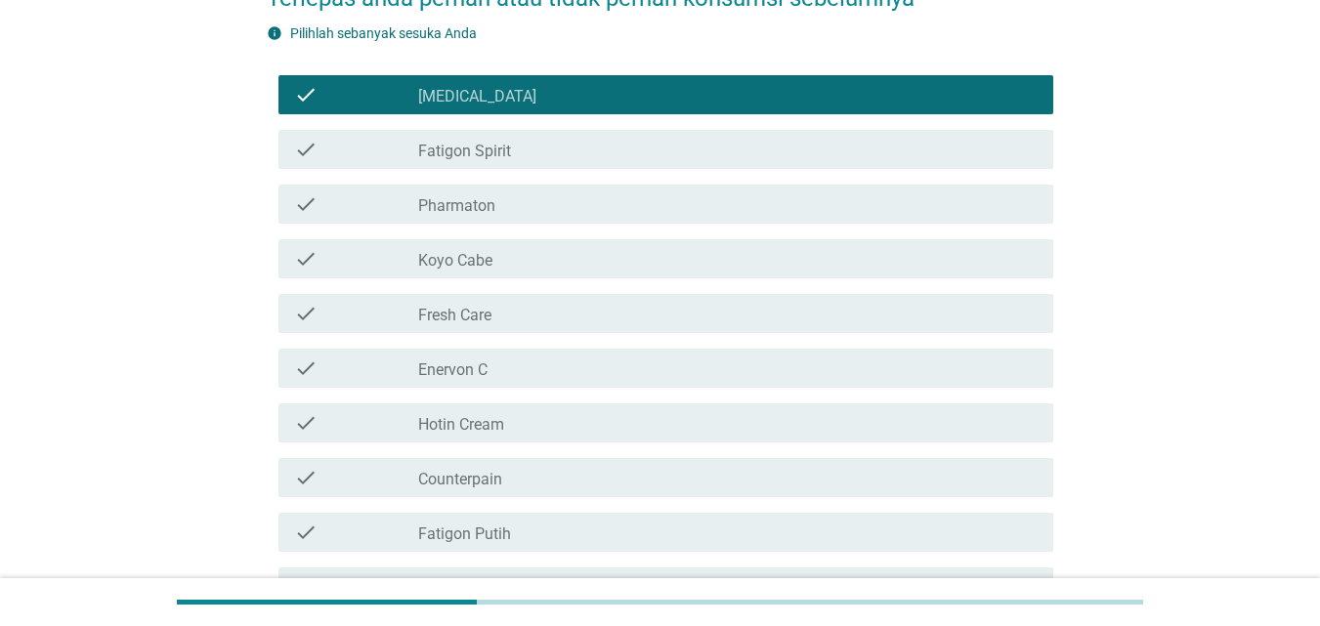
scroll to position [195, 0]
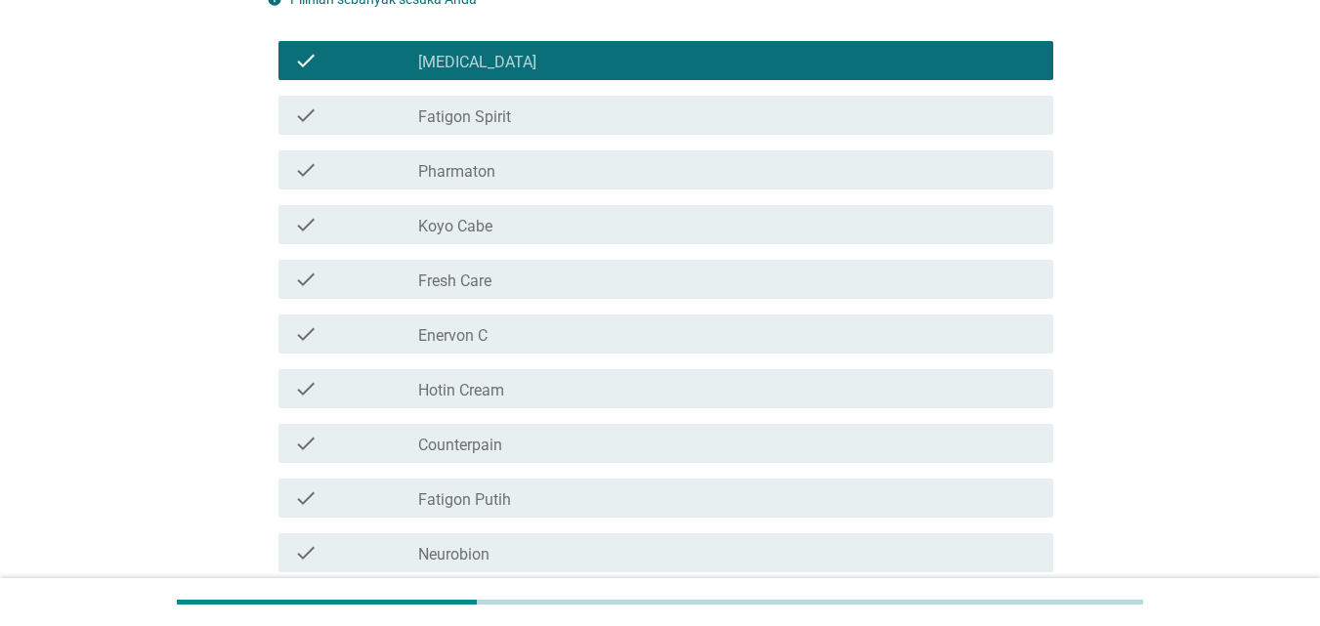
click at [621, 119] on div "check_box_outline_blank Fatigon Spirit" at bounding box center [727, 115] width 619 height 23
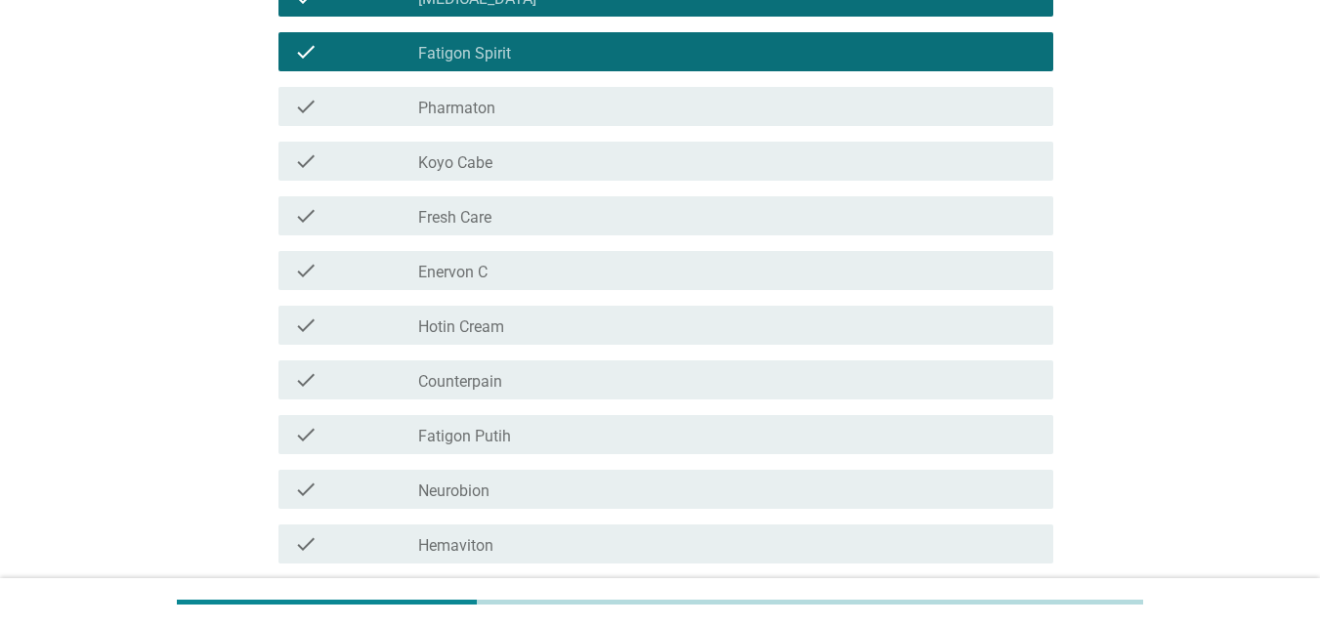
scroll to position [293, 0]
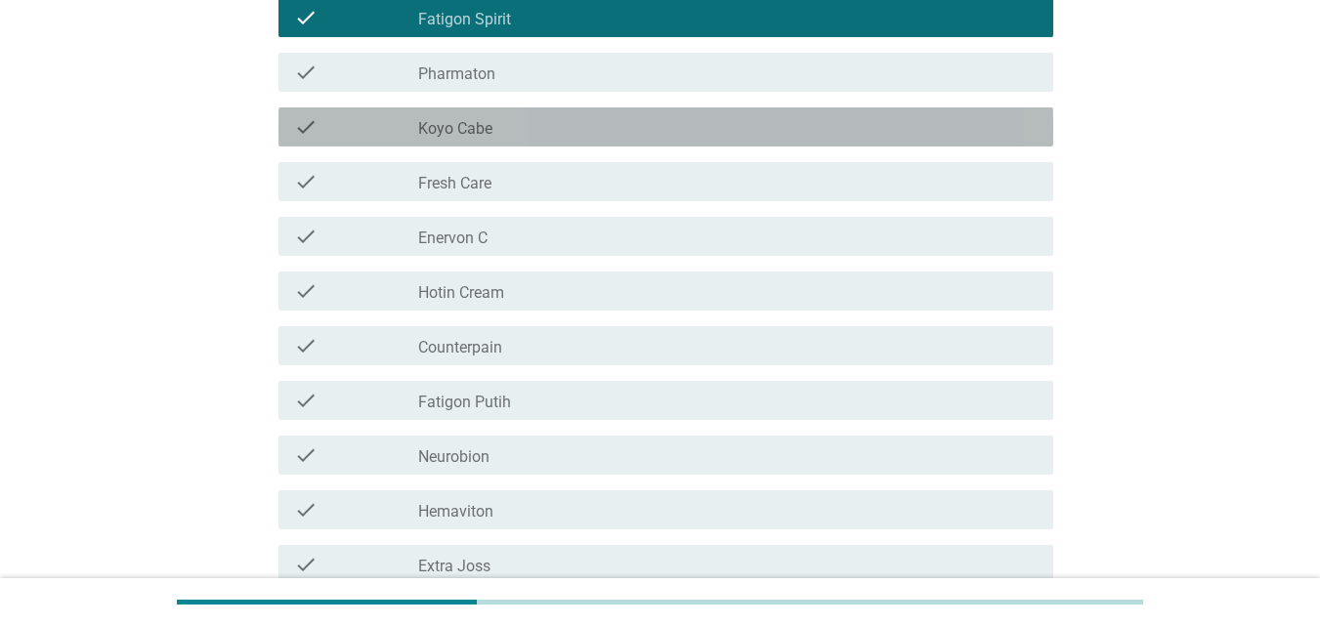
click at [621, 119] on div "check_box_outline_blank Koyo Cabe" at bounding box center [727, 126] width 619 height 23
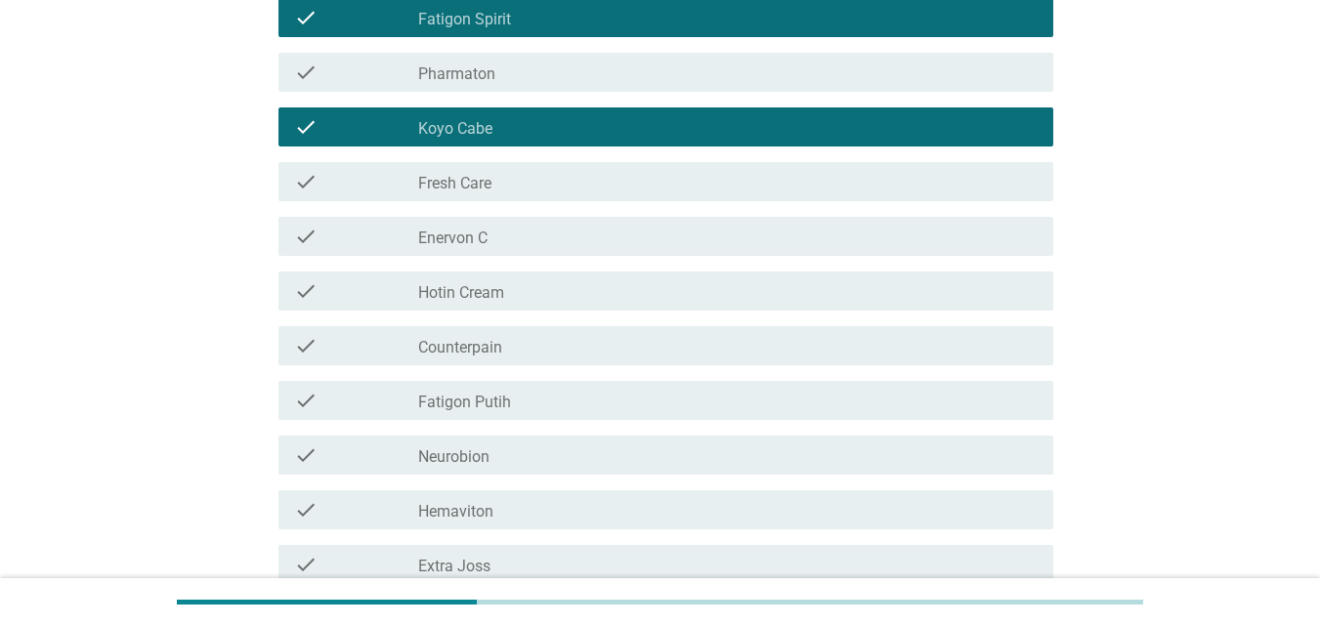
click at [616, 178] on div "check_box_outline_blank Fresh Care" at bounding box center [727, 181] width 619 height 23
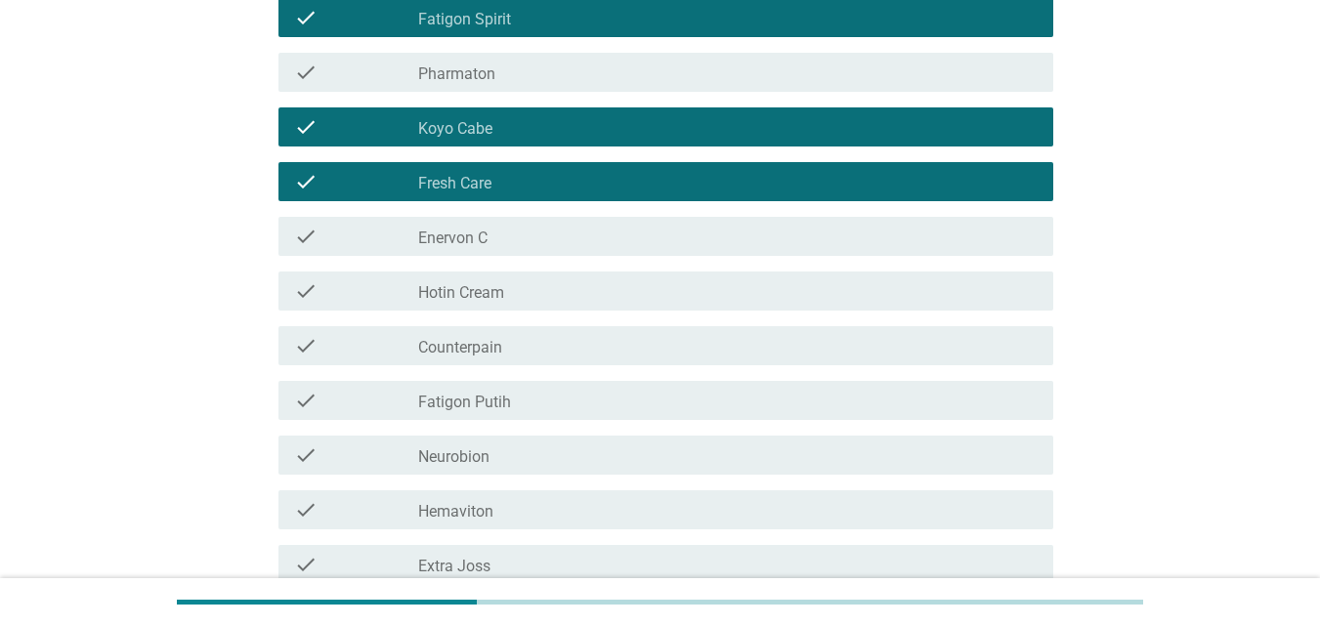
scroll to position [391, 0]
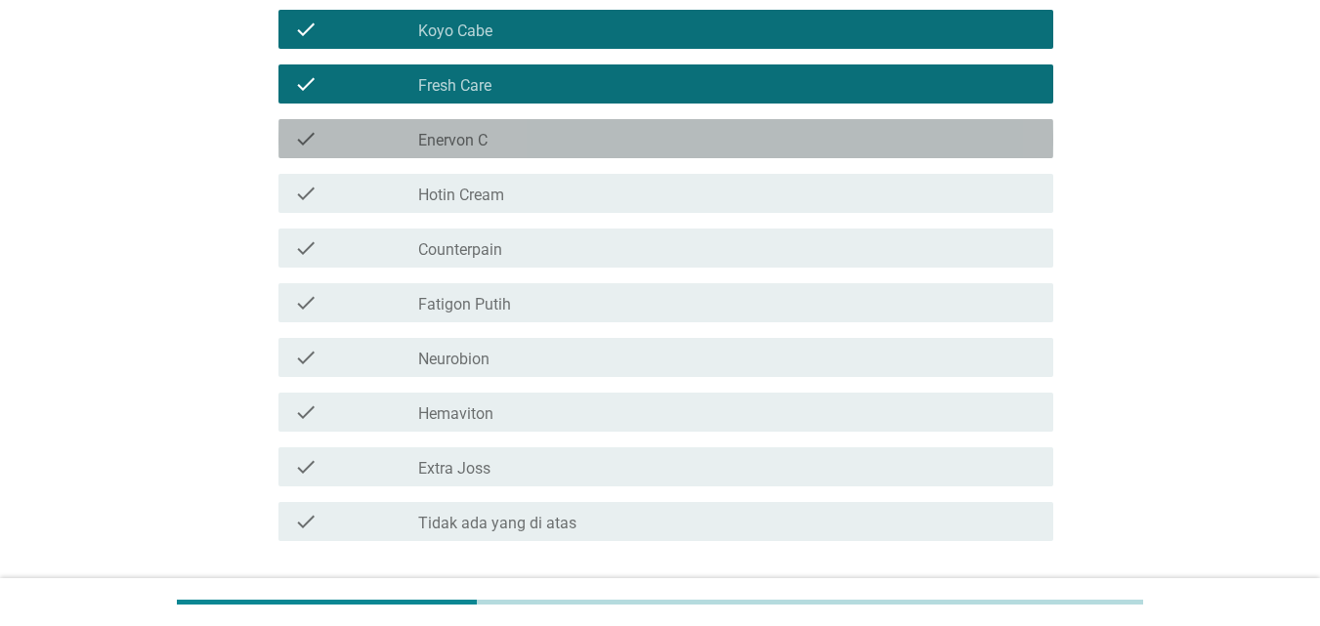
click at [610, 138] on div "check_box_outline_blank Enervon C" at bounding box center [727, 138] width 619 height 23
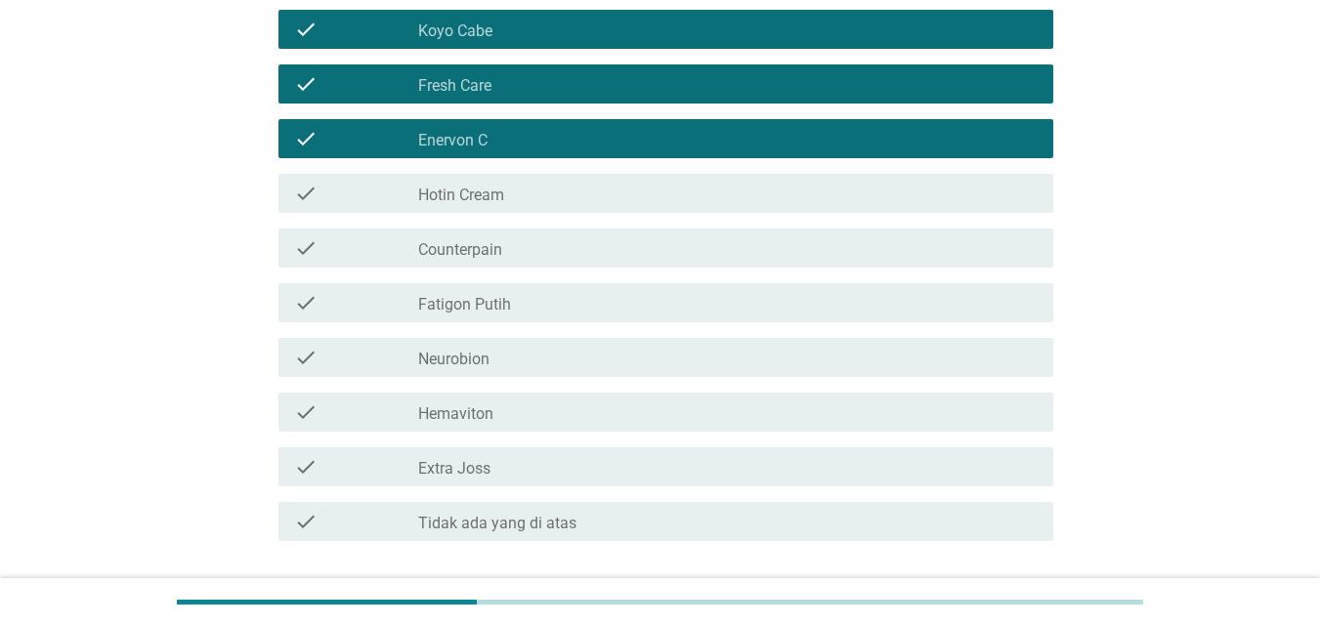
scroll to position [488, 0]
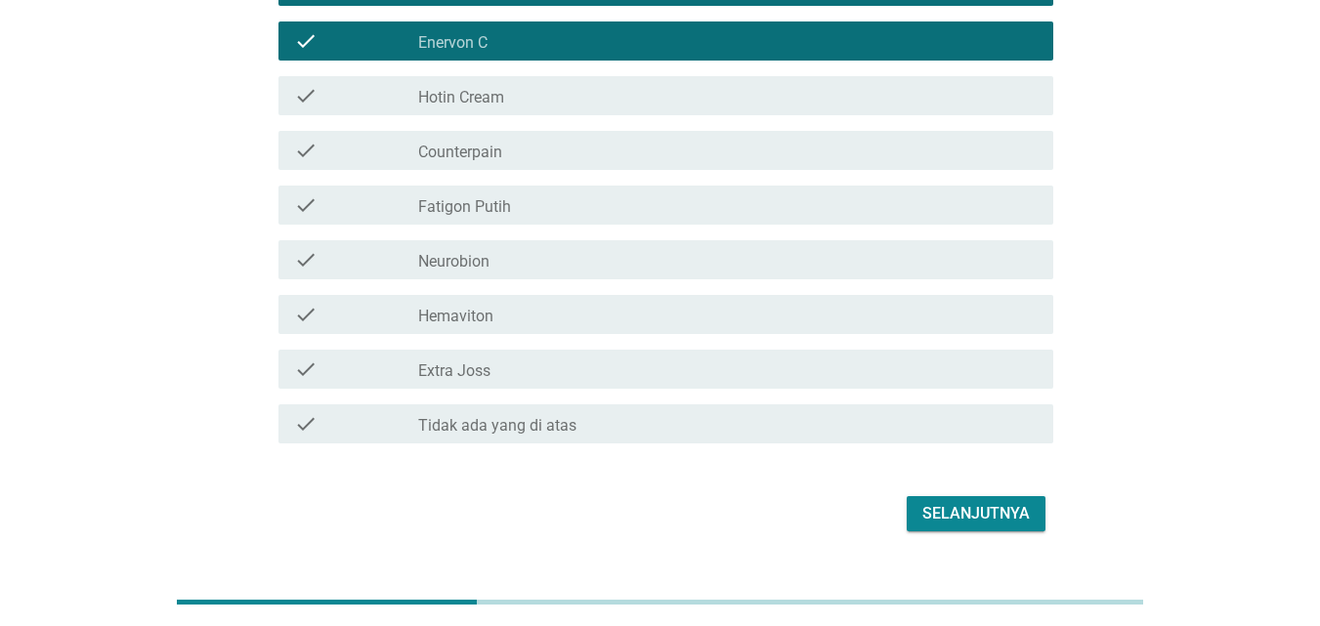
click at [603, 198] on div "check_box_outline_blank Fatigon Putih" at bounding box center [727, 204] width 619 height 23
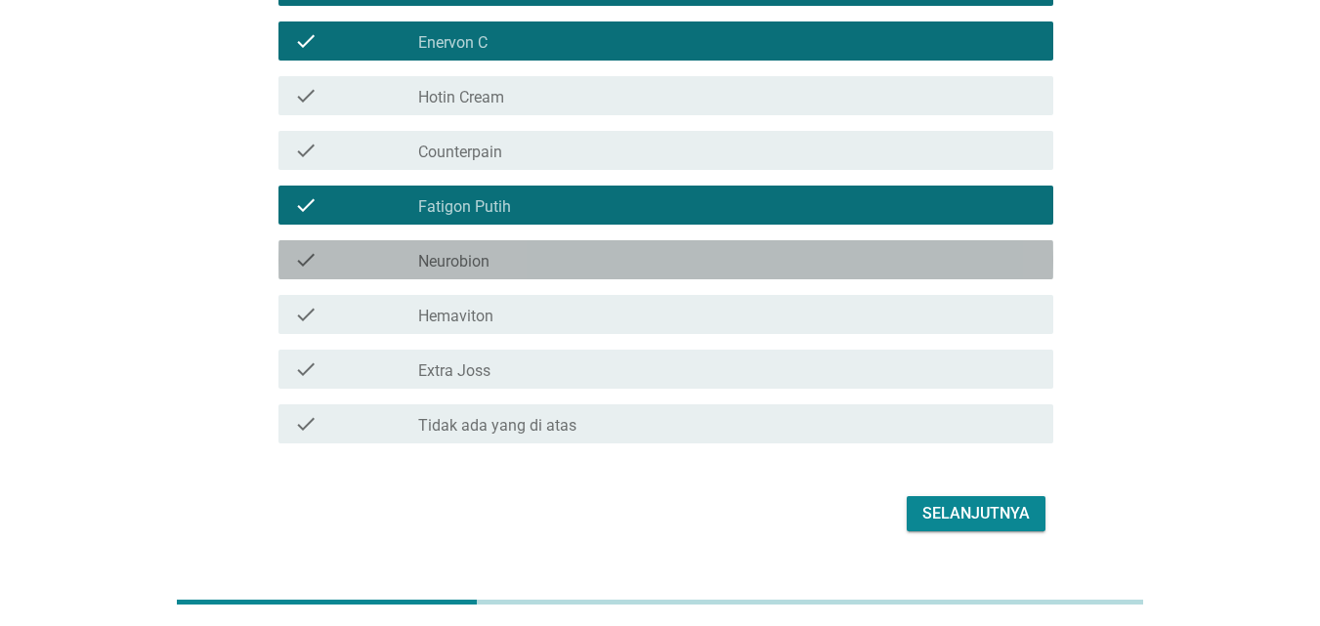
click at [591, 268] on div "check_box_outline_blank Neurobion" at bounding box center [727, 259] width 619 height 23
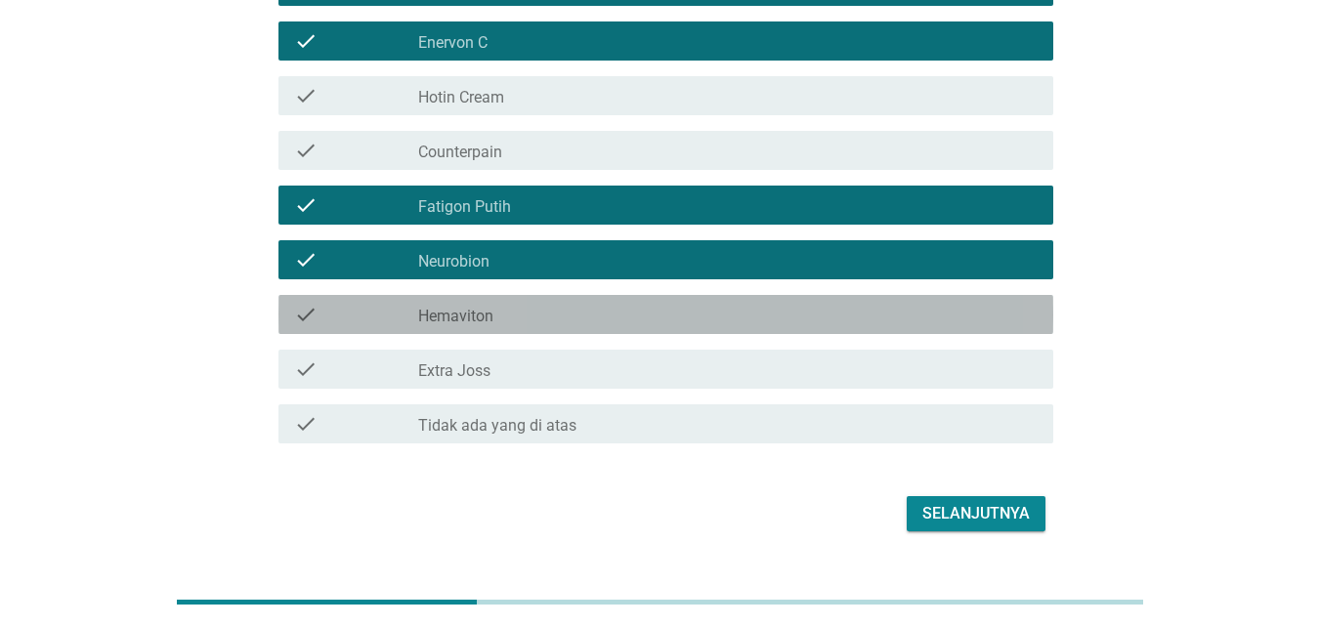
click at [584, 306] on div "check_box_outline_blank Hemaviton" at bounding box center [727, 314] width 619 height 23
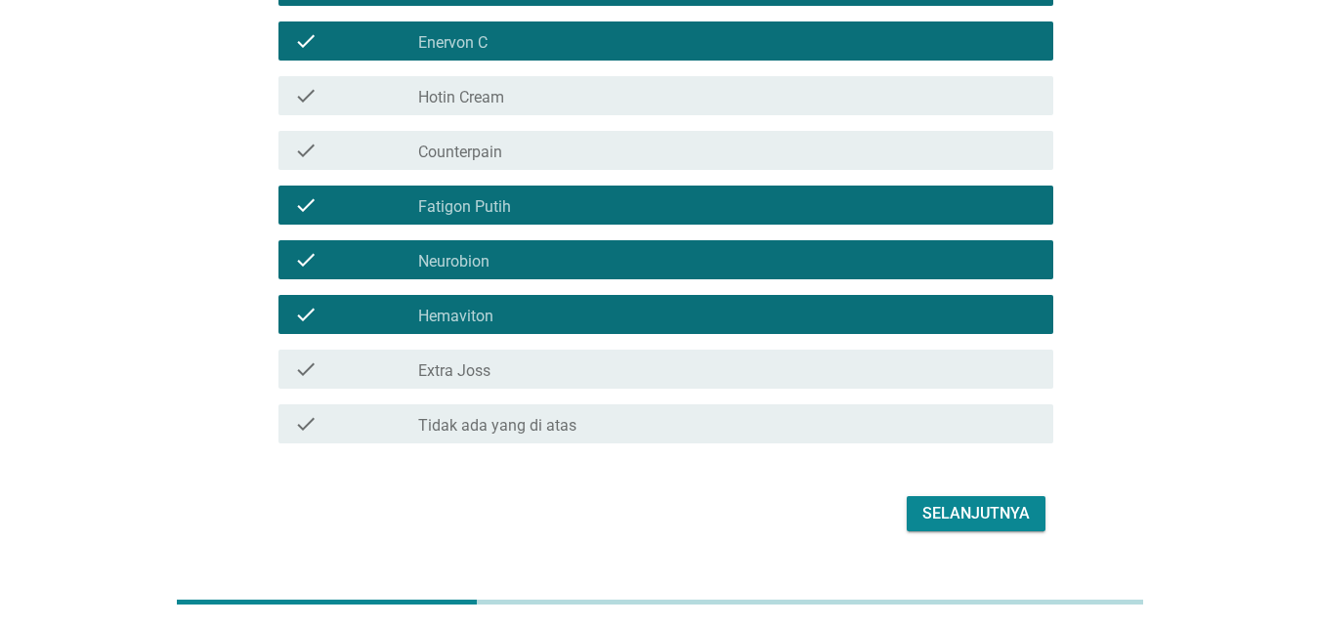
click at [814, 372] on div "check_box_outline_blank Extra Joss" at bounding box center [727, 369] width 619 height 23
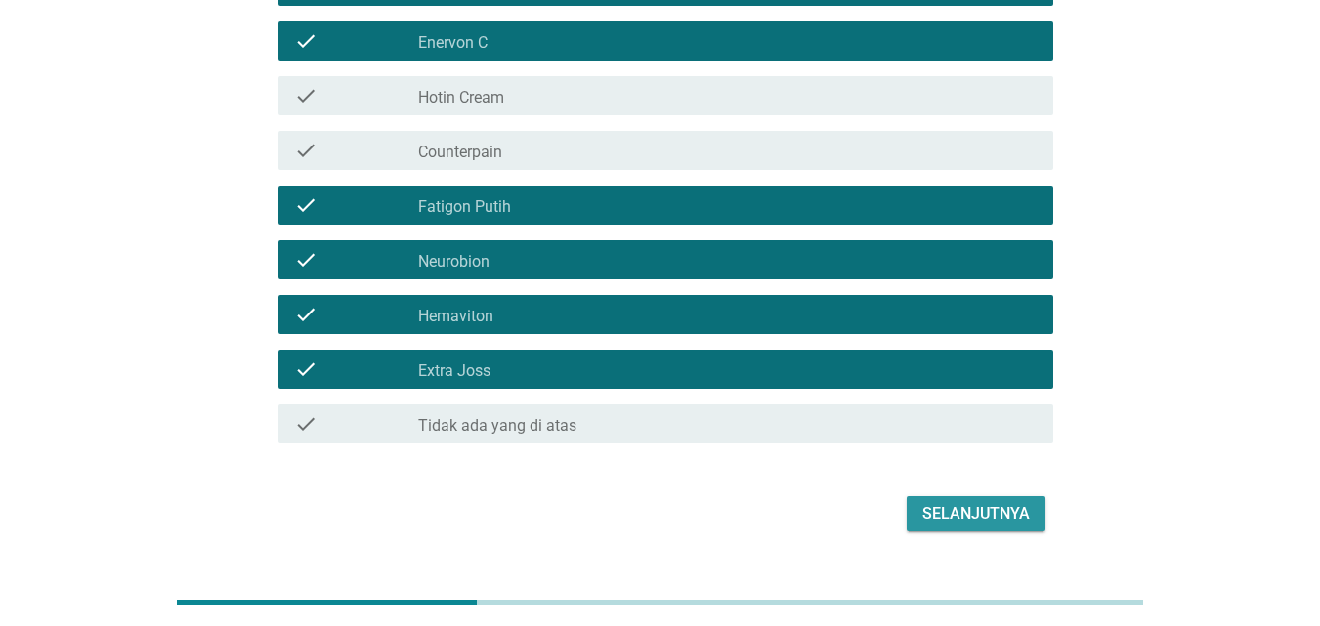
click at [989, 503] on div "Selanjutnya" at bounding box center [975, 513] width 107 height 23
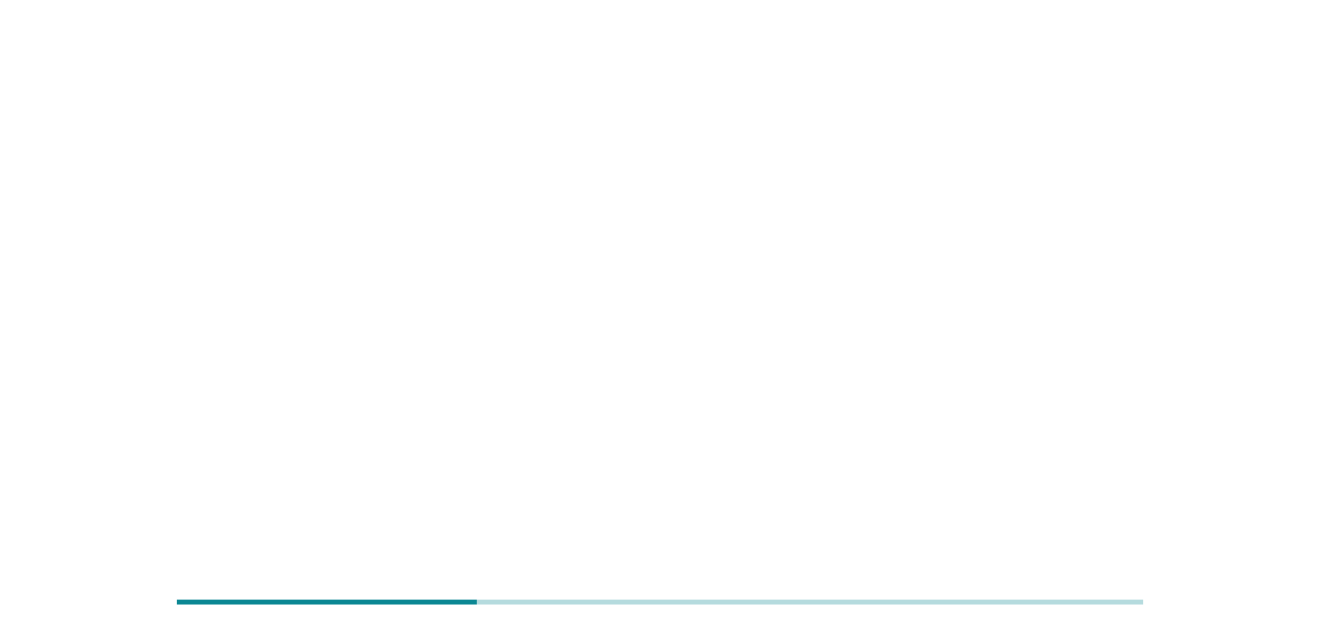
scroll to position [0, 0]
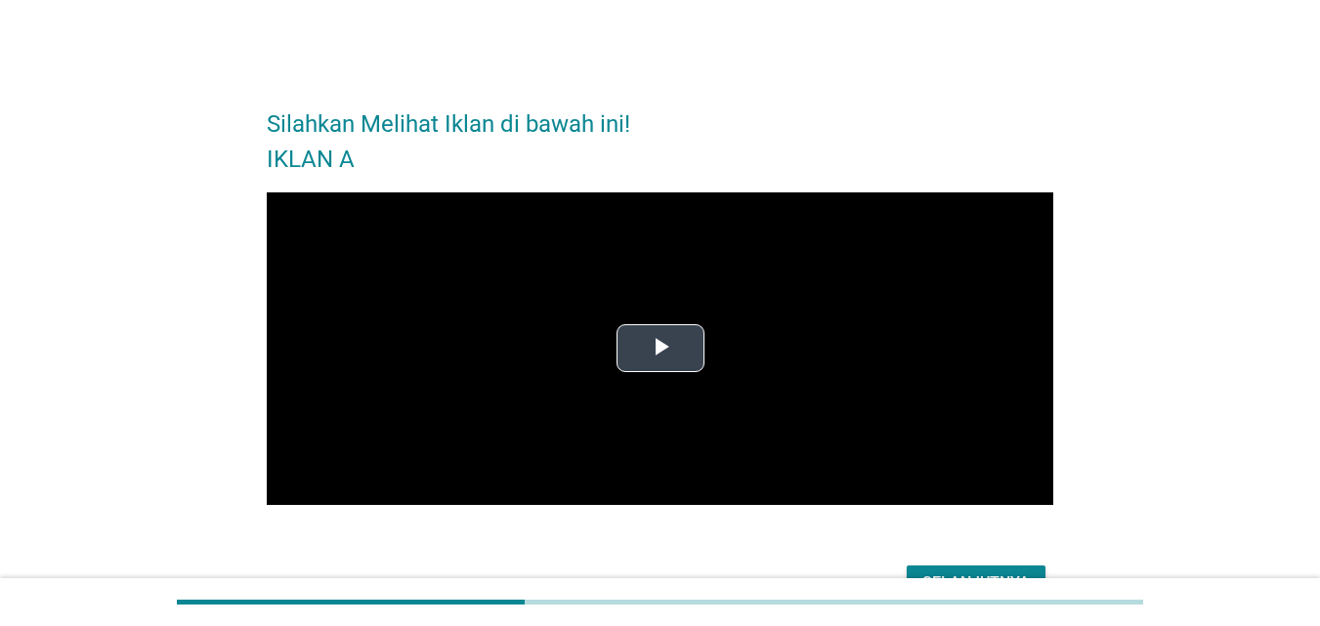
click at [765, 330] on video "Video Player" at bounding box center [660, 349] width 786 height 314
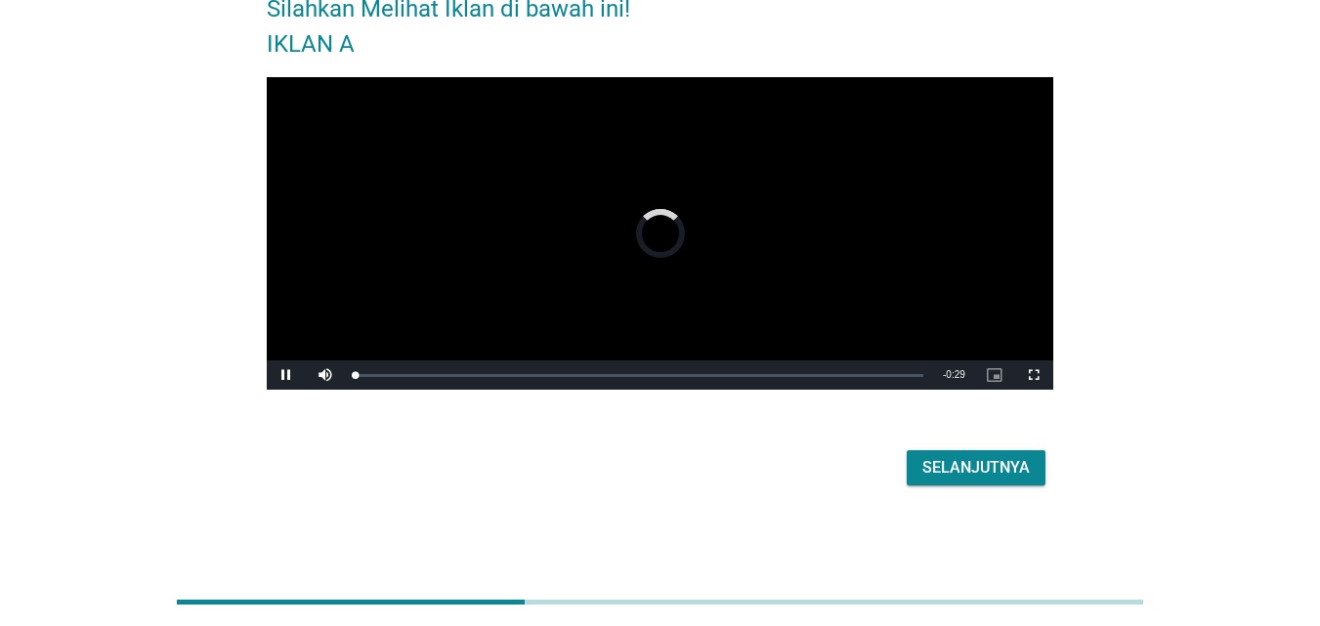
click at [1037, 469] on button "Selanjutnya" at bounding box center [976, 467] width 139 height 35
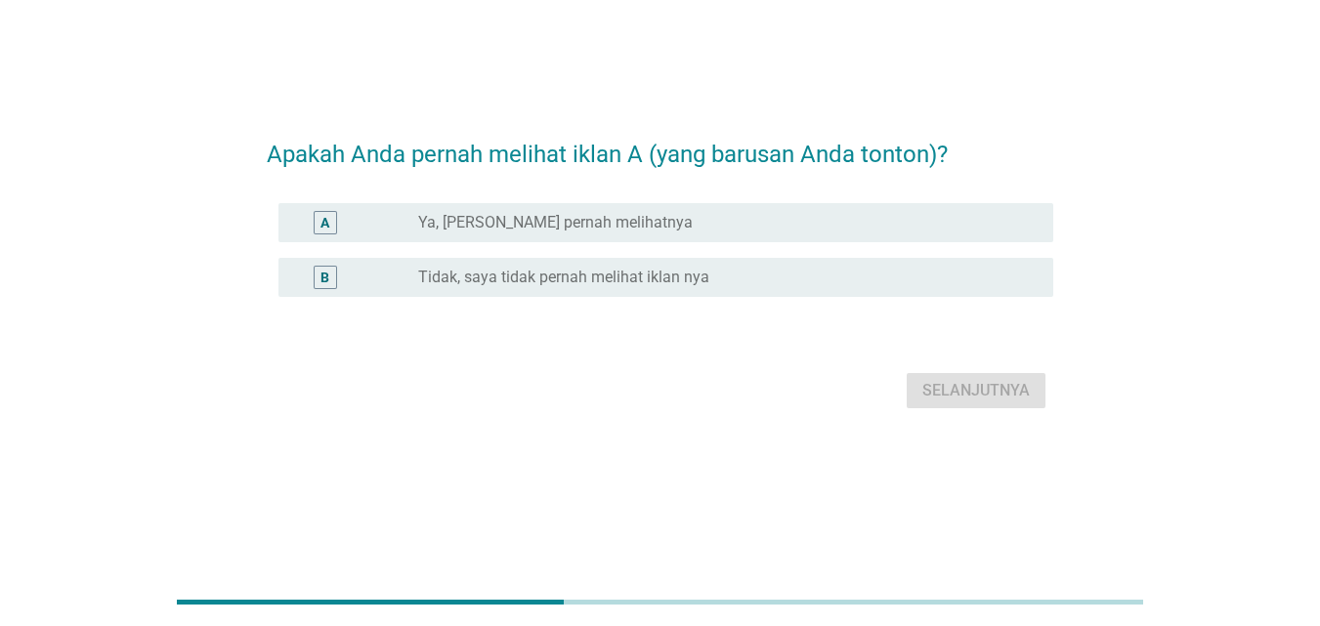
scroll to position [0, 0]
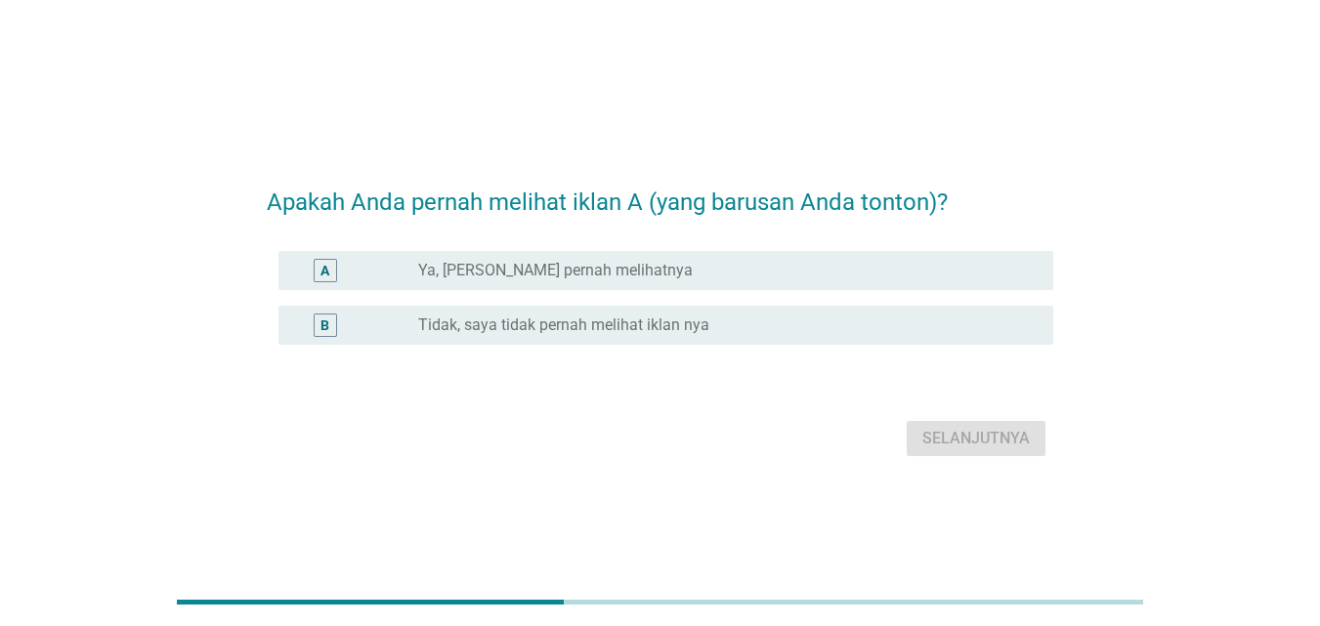
click at [659, 316] on label "Tidak, saya tidak pernah melihat iklan nya" at bounding box center [563, 326] width 291 height 20
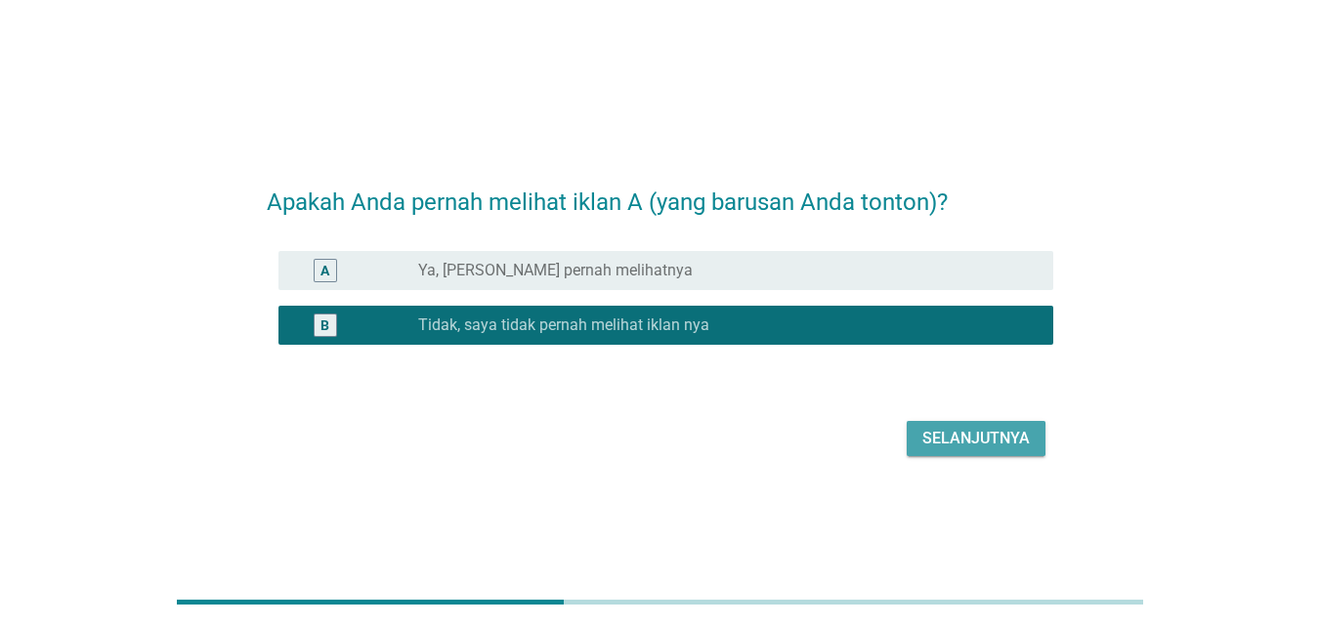
click at [968, 434] on div "Selanjutnya" at bounding box center [975, 438] width 107 height 23
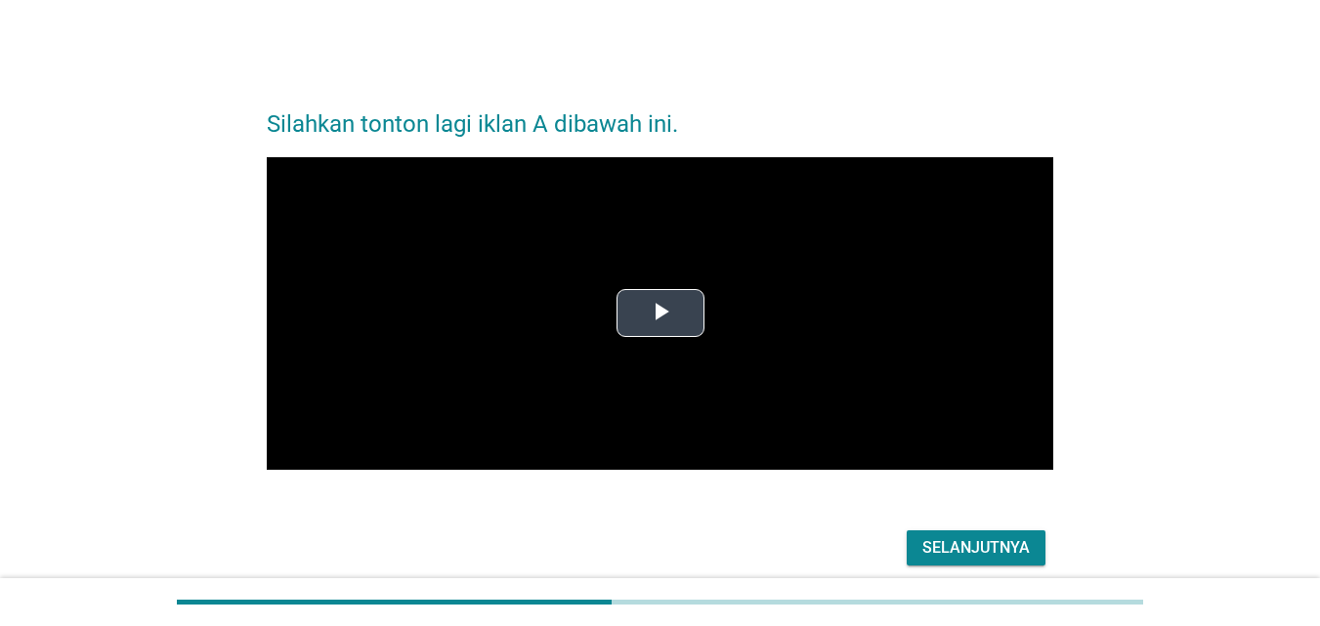
click at [740, 289] on video "Video Player" at bounding box center [660, 314] width 786 height 314
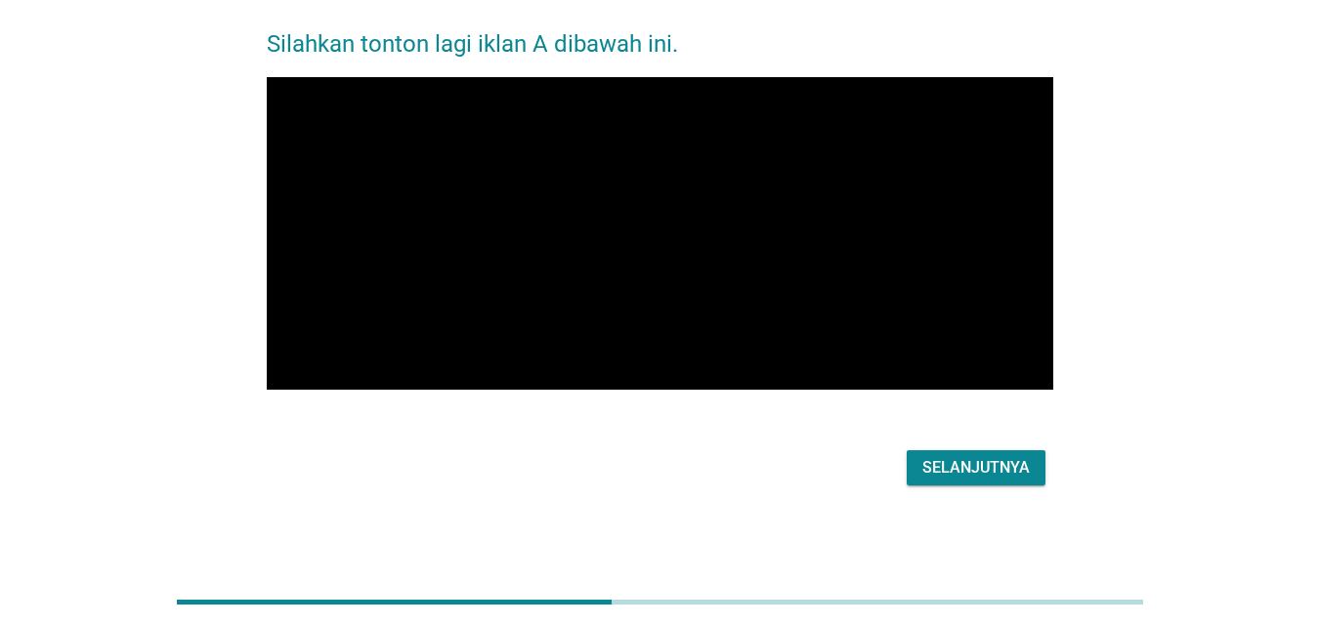
click at [1015, 467] on div "Selanjutnya" at bounding box center [975, 467] width 107 height 23
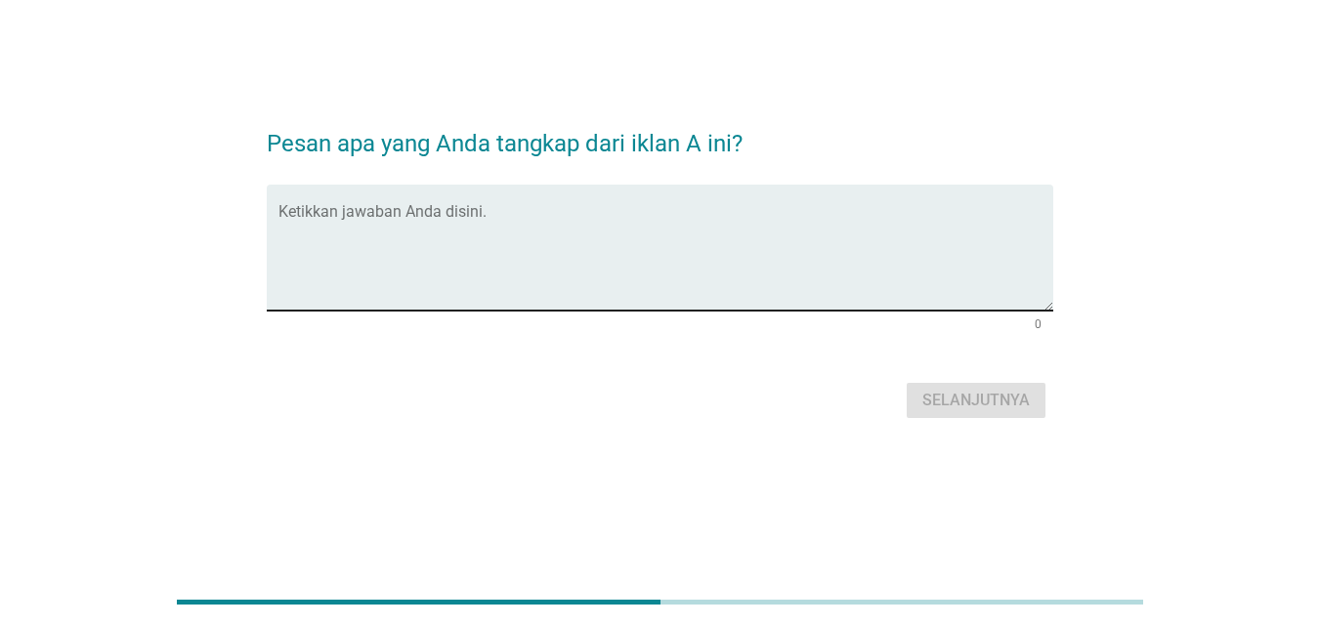
scroll to position [0, 0]
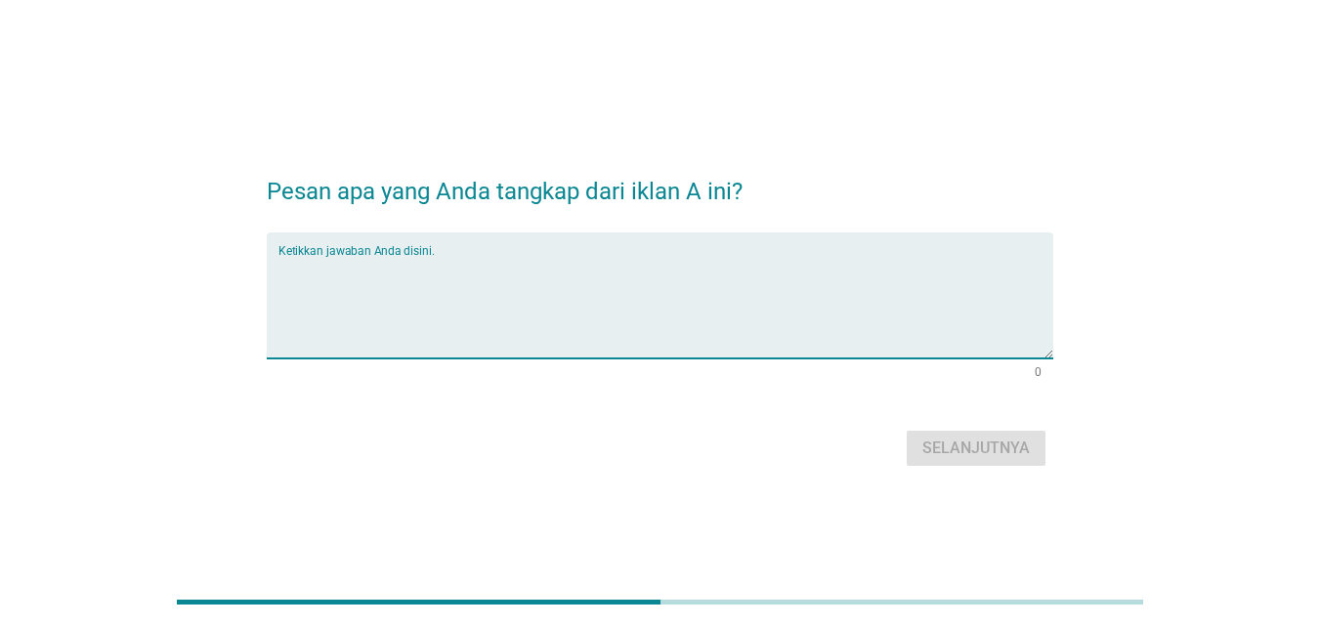
click at [577, 291] on textarea "Ketikkan jawaban Anda disini." at bounding box center [665, 307] width 775 height 103
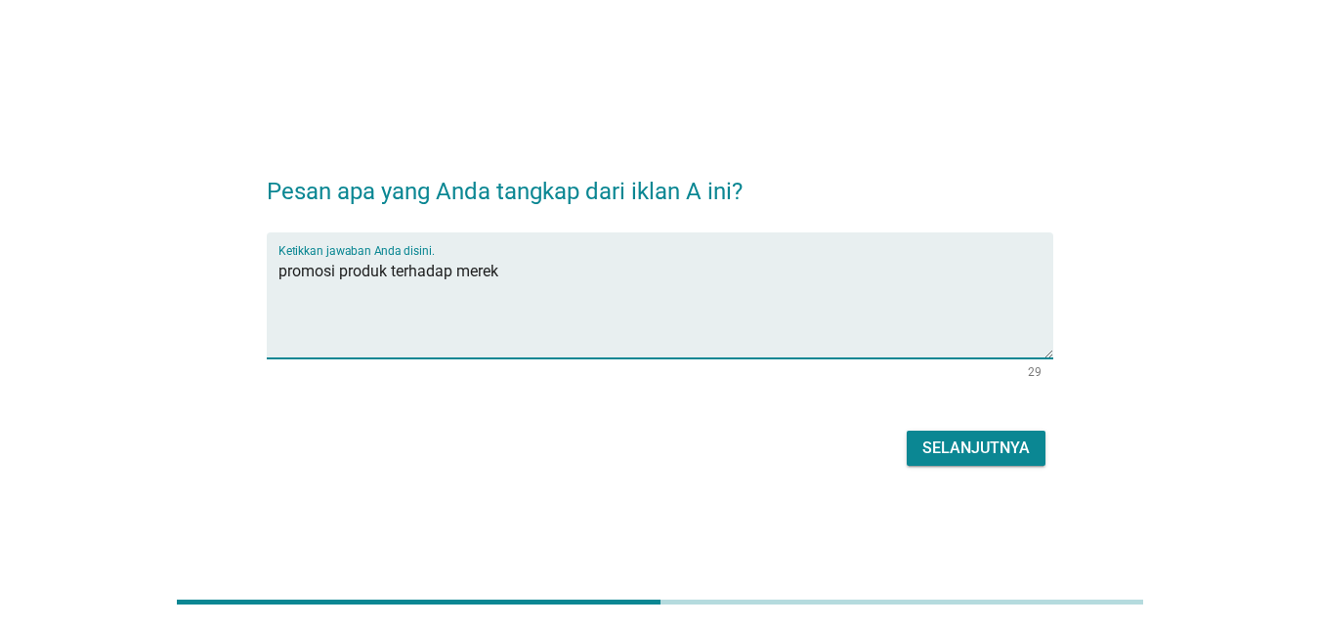
type textarea "promosi produk terhadap merek"
click at [954, 446] on div "Selanjutnya" at bounding box center [975, 448] width 107 height 23
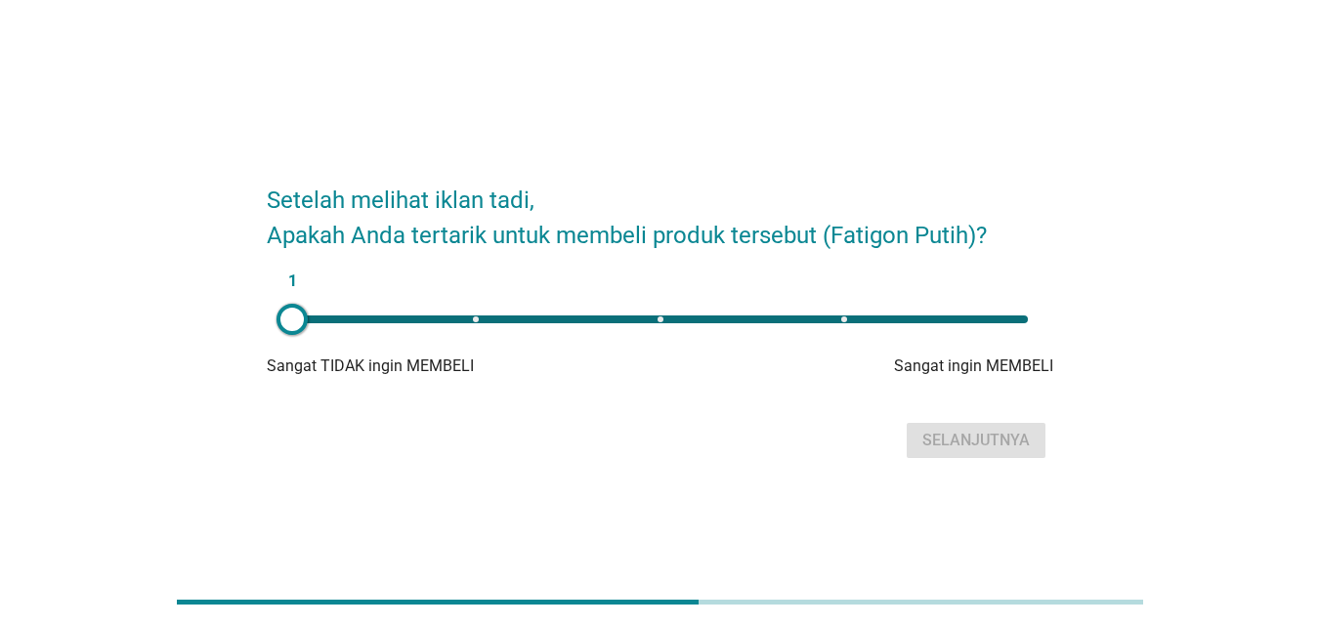
click at [673, 321] on div "1" at bounding box center [660, 320] width 736 height 8
type input "3"
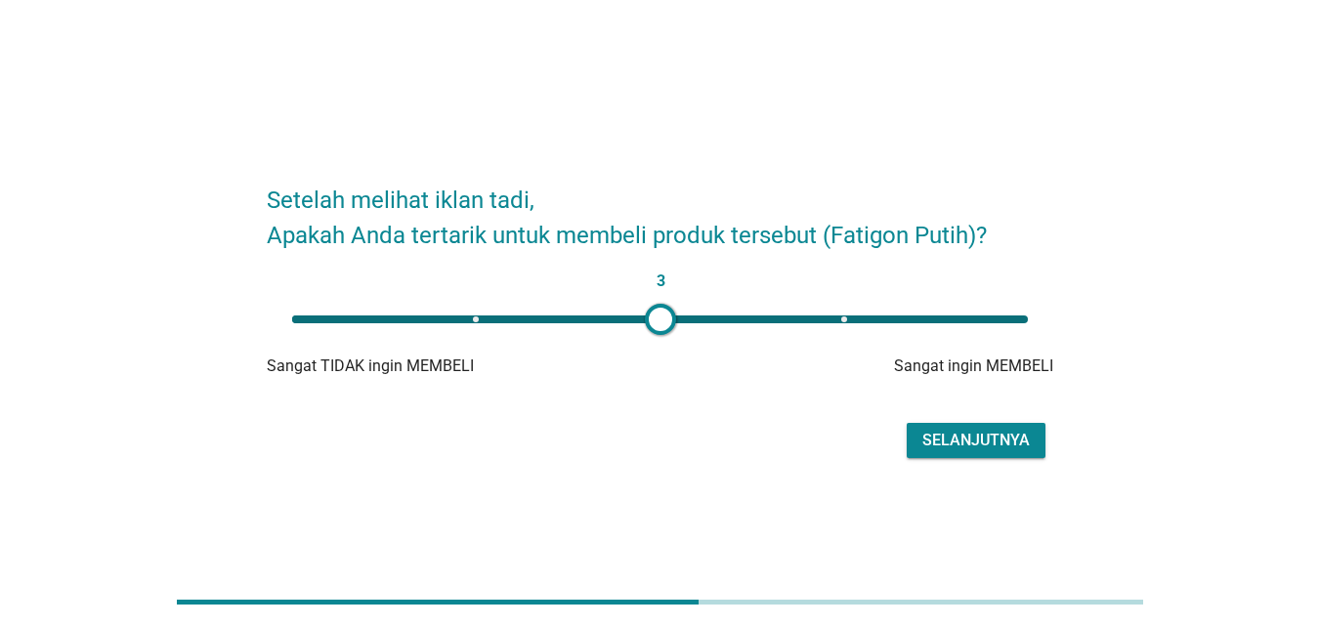
click at [948, 435] on div "Selanjutnya" at bounding box center [975, 440] width 107 height 23
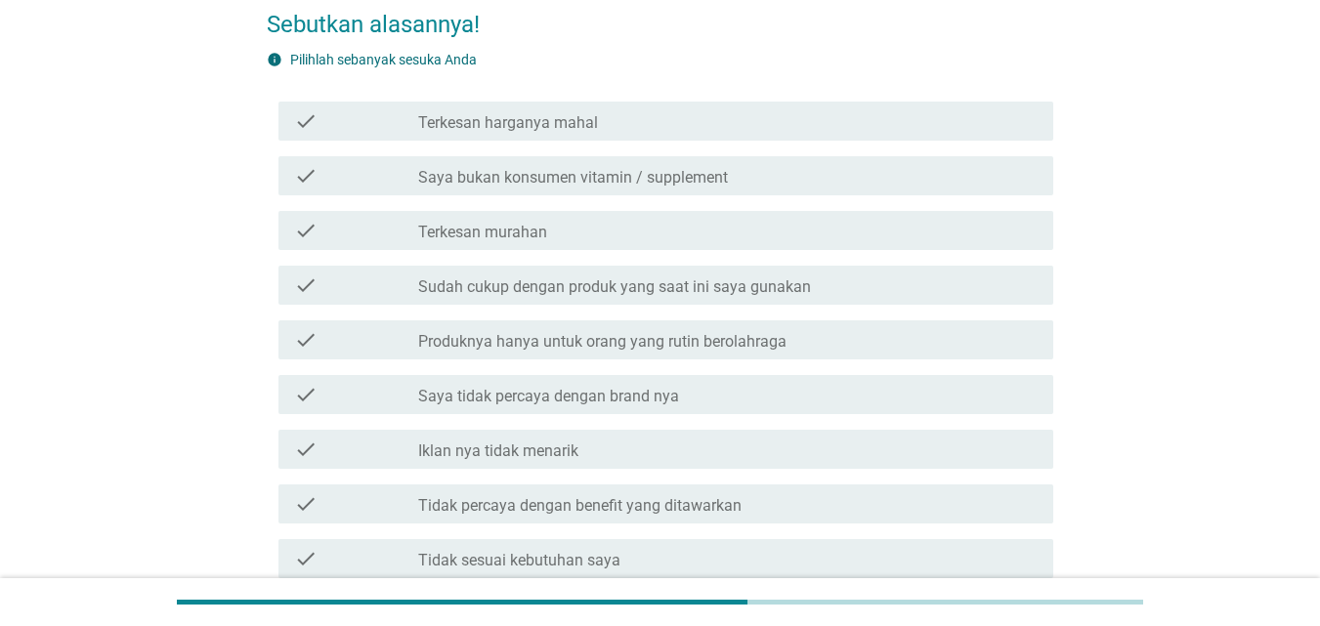
scroll to position [195, 0]
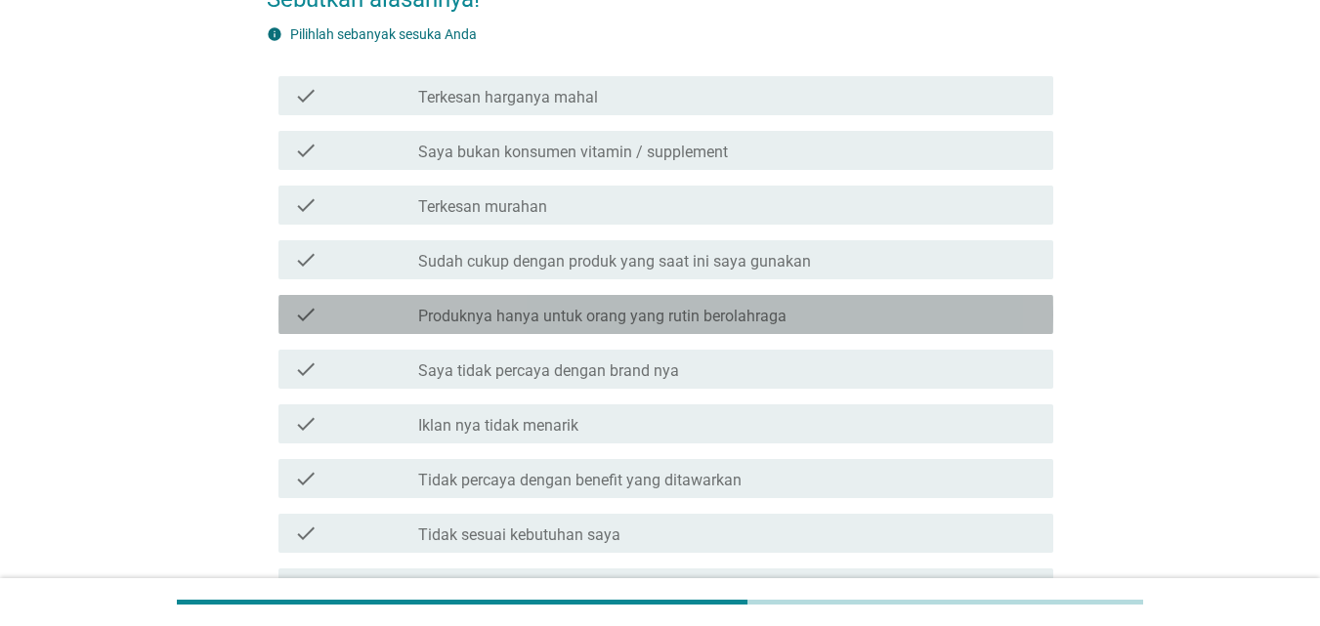
click at [703, 321] on label "Produknya hanya untuk orang yang rutin berolahraga" at bounding box center [602, 317] width 368 height 20
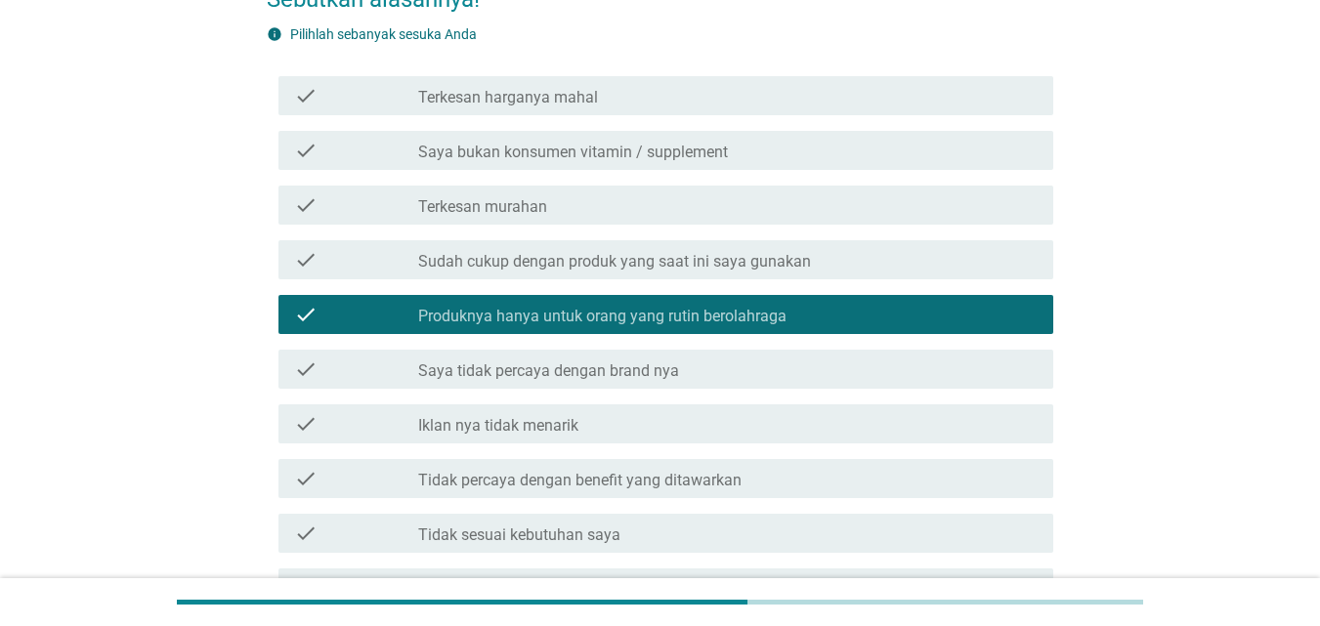
scroll to position [293, 0]
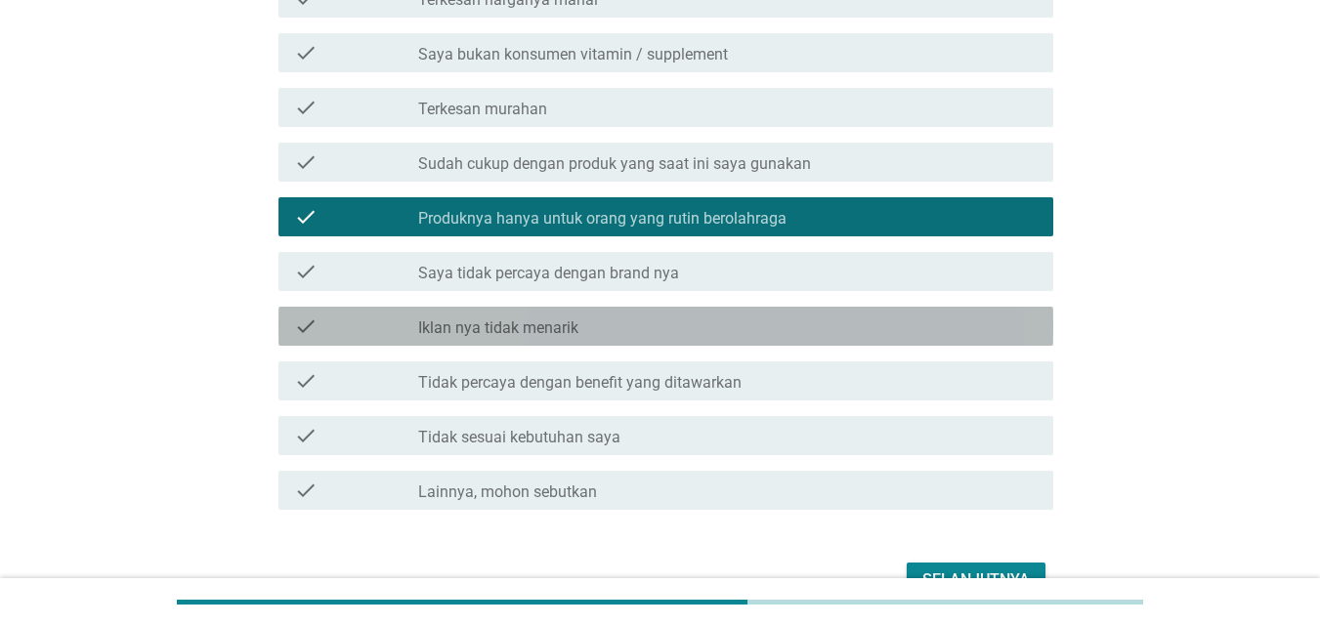
click at [703, 321] on div "check_box_outline_blank Iklan nya tidak menarik" at bounding box center [727, 326] width 619 height 23
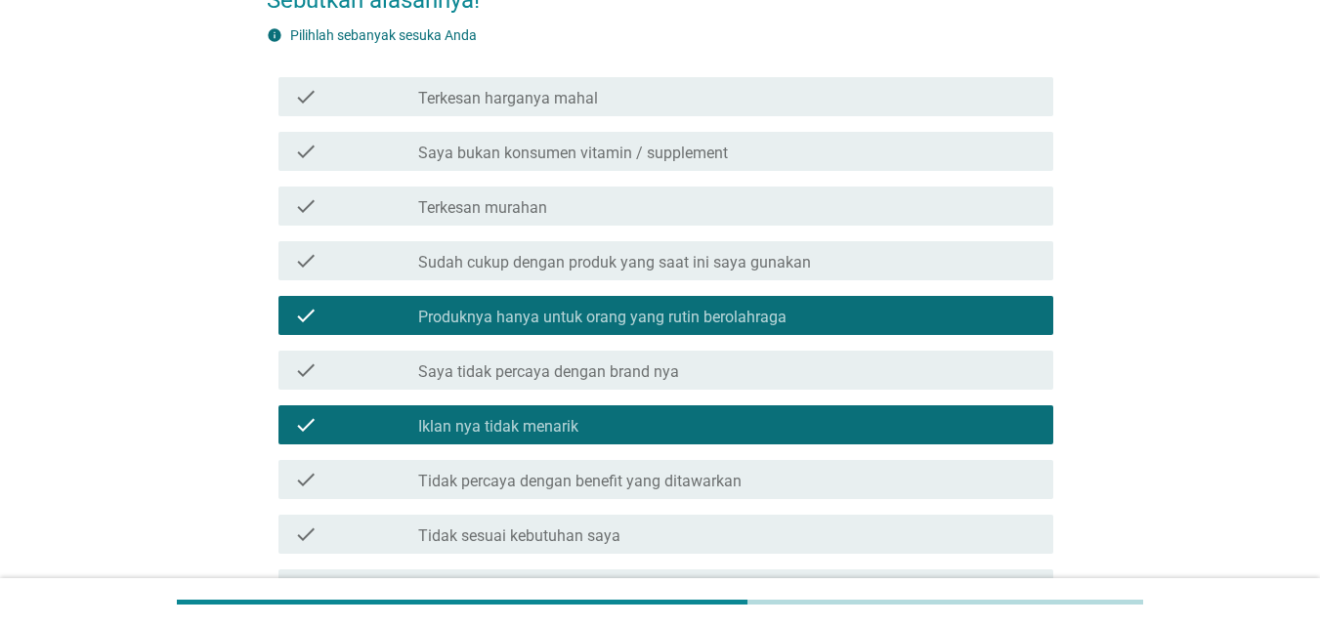
scroll to position [404, 0]
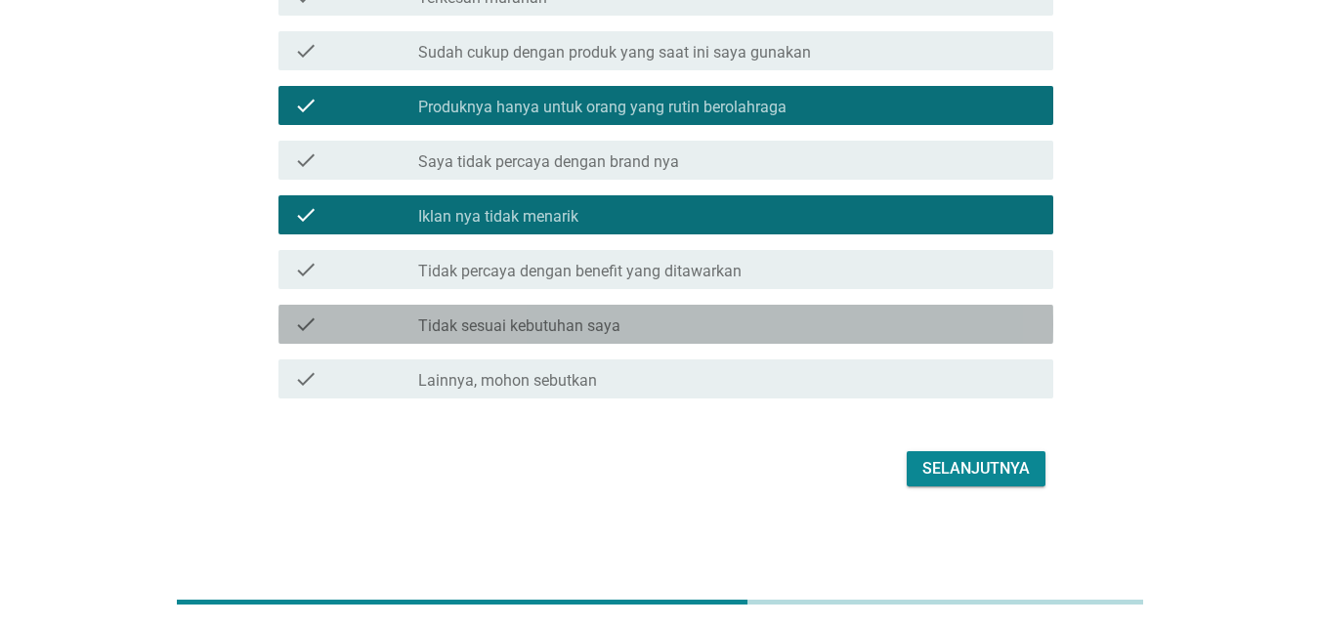
click at [703, 321] on div "check_box_outline_blank Tidak sesuai kebutuhan saya" at bounding box center [727, 324] width 619 height 23
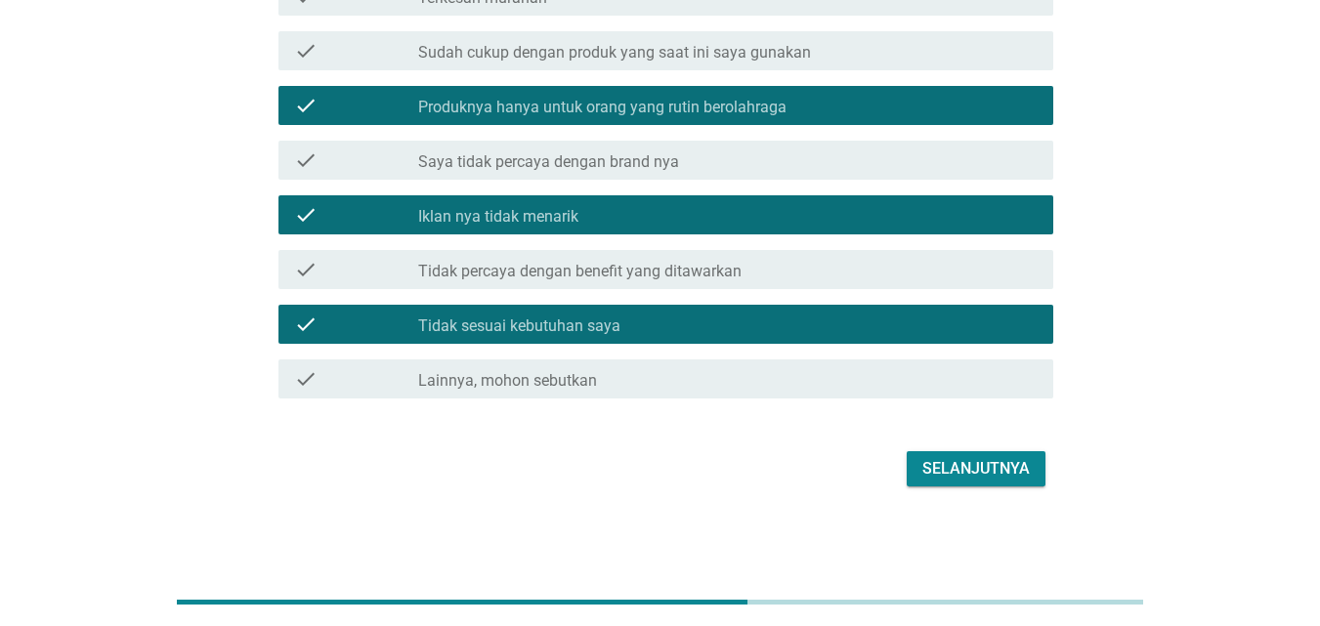
click at [701, 266] on label "Tidak percaya dengan benefit yang ditawarkan" at bounding box center [579, 272] width 323 height 20
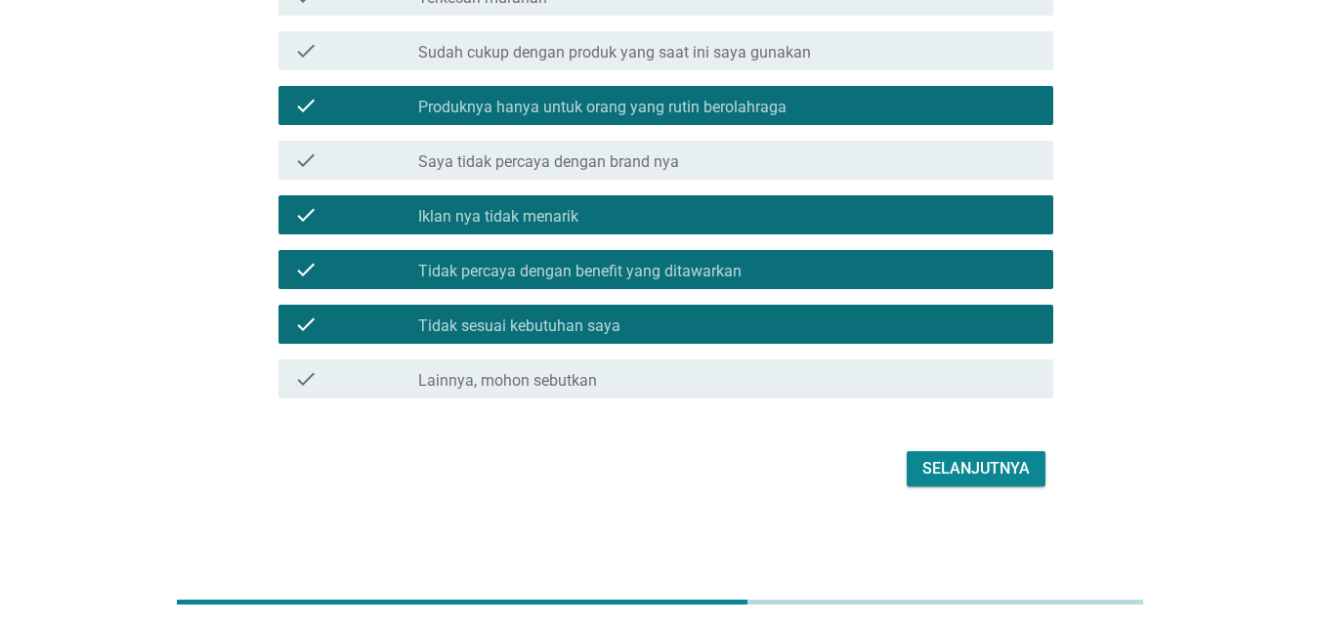
scroll to position [307, 0]
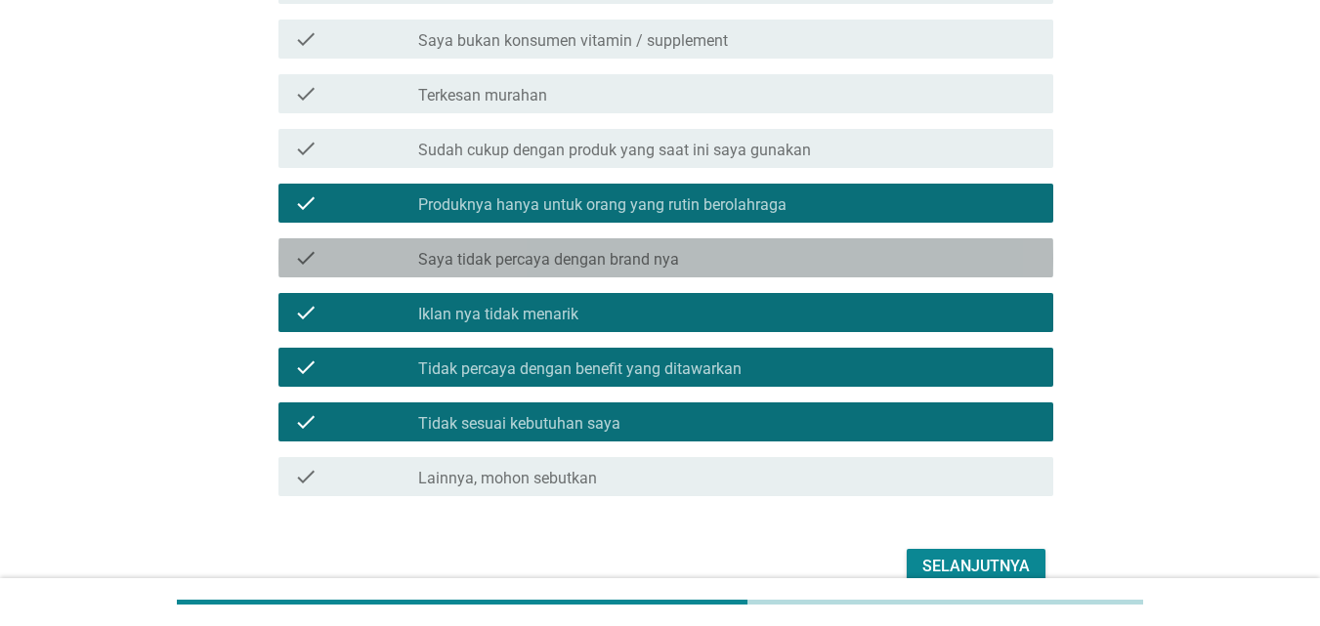
click at [701, 266] on div "check_box_outline_blank Saya tidak percaya dengan brand nya" at bounding box center [727, 257] width 619 height 23
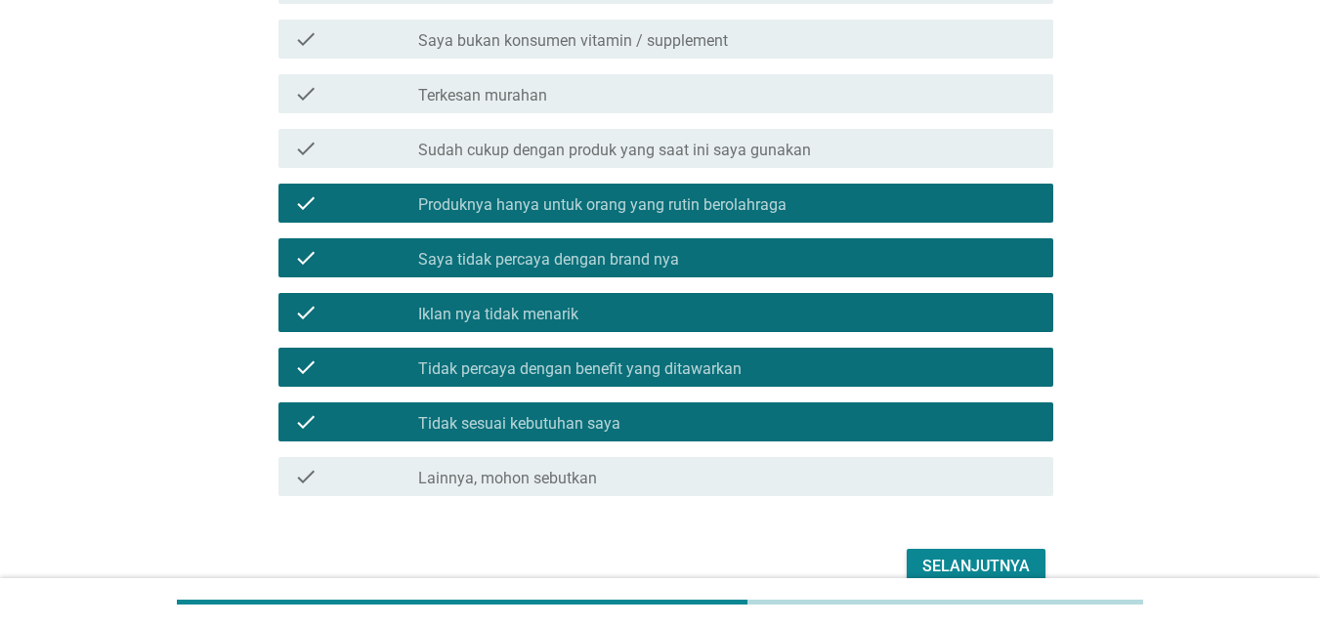
scroll to position [209, 0]
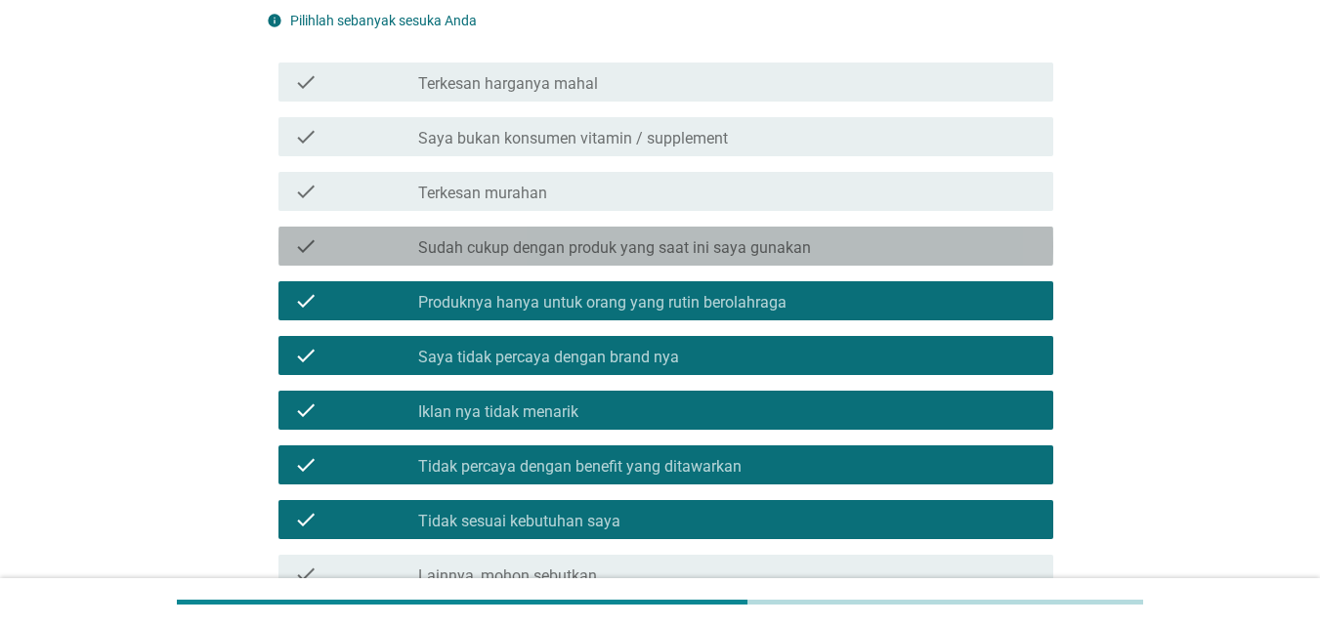
click at [483, 243] on label "Sudah cukup dengan produk yang saat ini saya gunakan" at bounding box center [614, 248] width 393 height 20
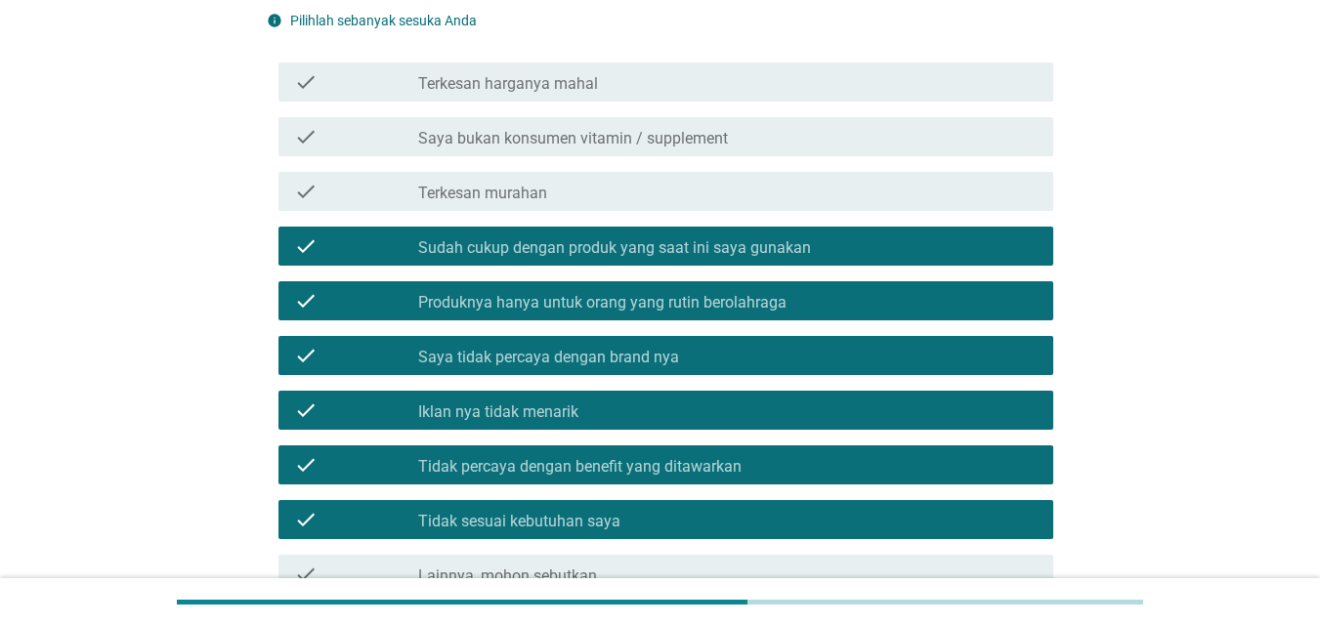
click at [613, 153] on div "check check_box_outline_blank Saya bukan konsumen vitamin / supplement" at bounding box center [665, 136] width 775 height 39
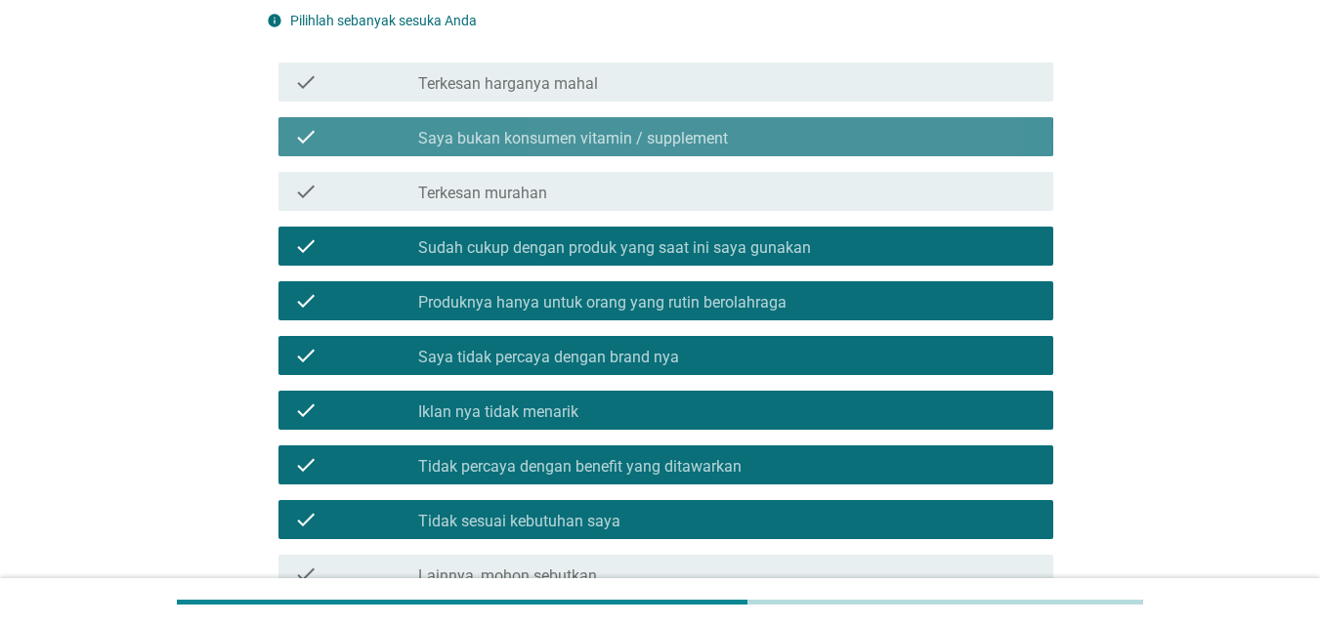
click at [811, 139] on div "check_box_outline_blank Saya bukan konsumen vitamin / supplement" at bounding box center [727, 136] width 619 height 23
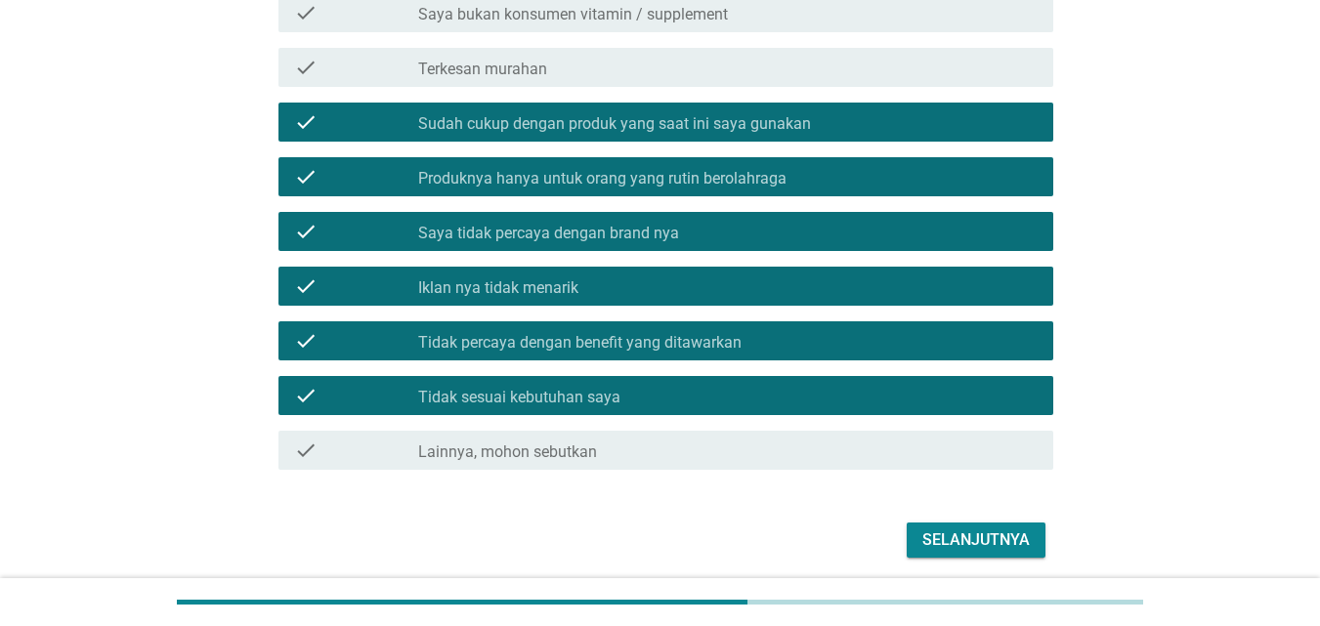
scroll to position [404, 0]
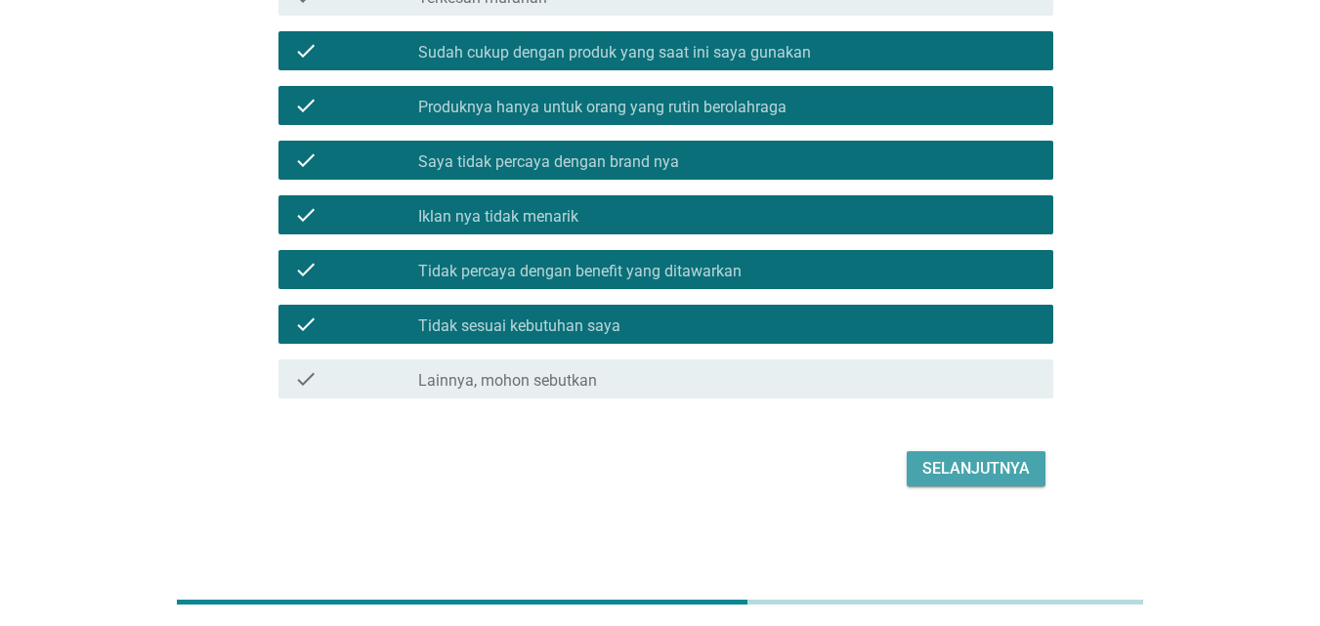
click at [1003, 463] on div "Selanjutnya" at bounding box center [975, 468] width 107 height 23
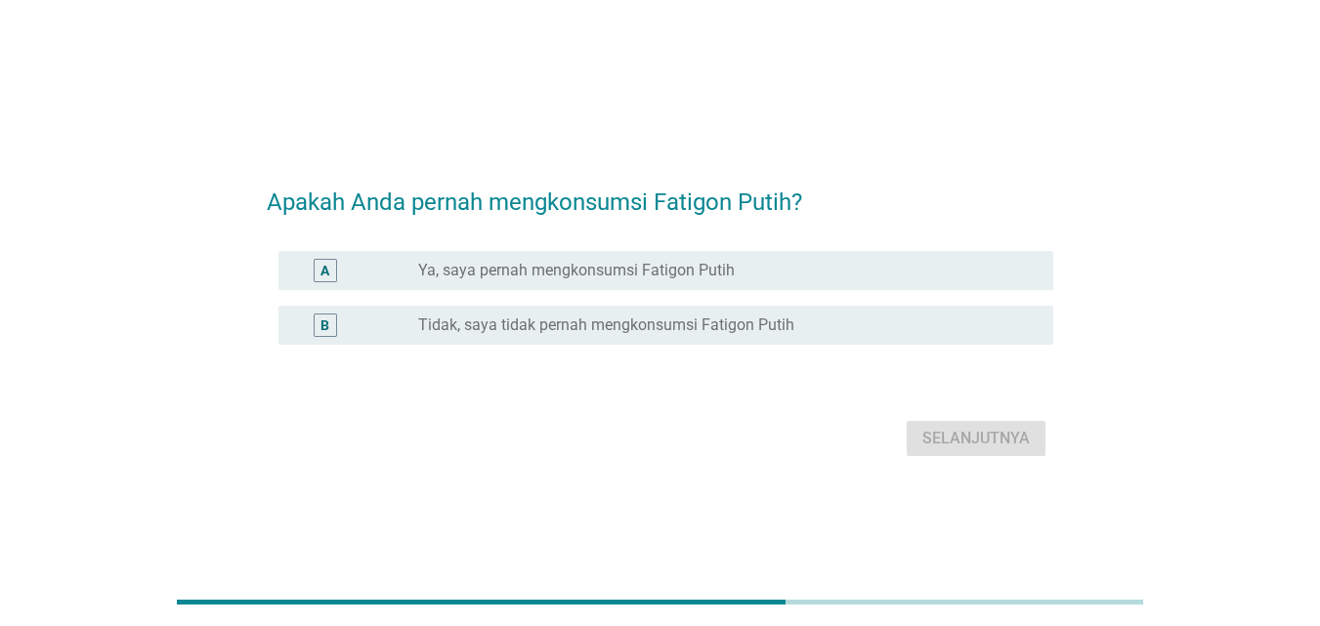
click at [754, 329] on label "Tidak, saya tidak pernah mengkonsumsi Fatigon Putih" at bounding box center [606, 326] width 376 height 20
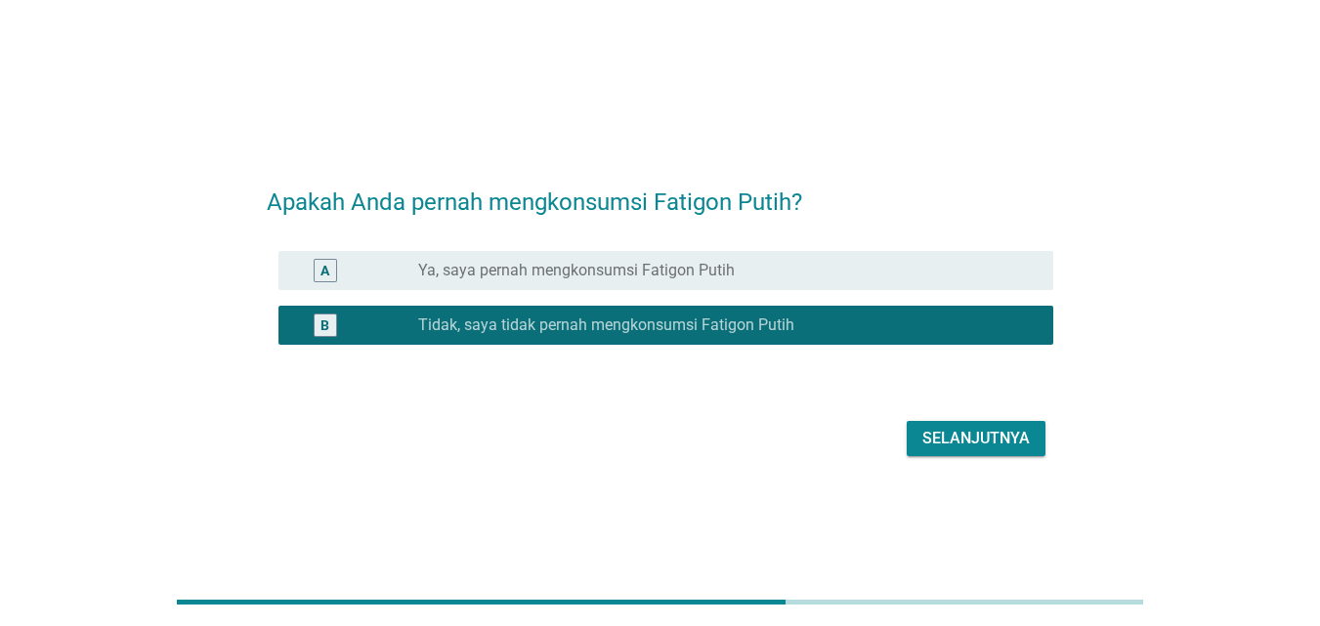
click at [1007, 440] on div "Selanjutnya" at bounding box center [975, 438] width 107 height 23
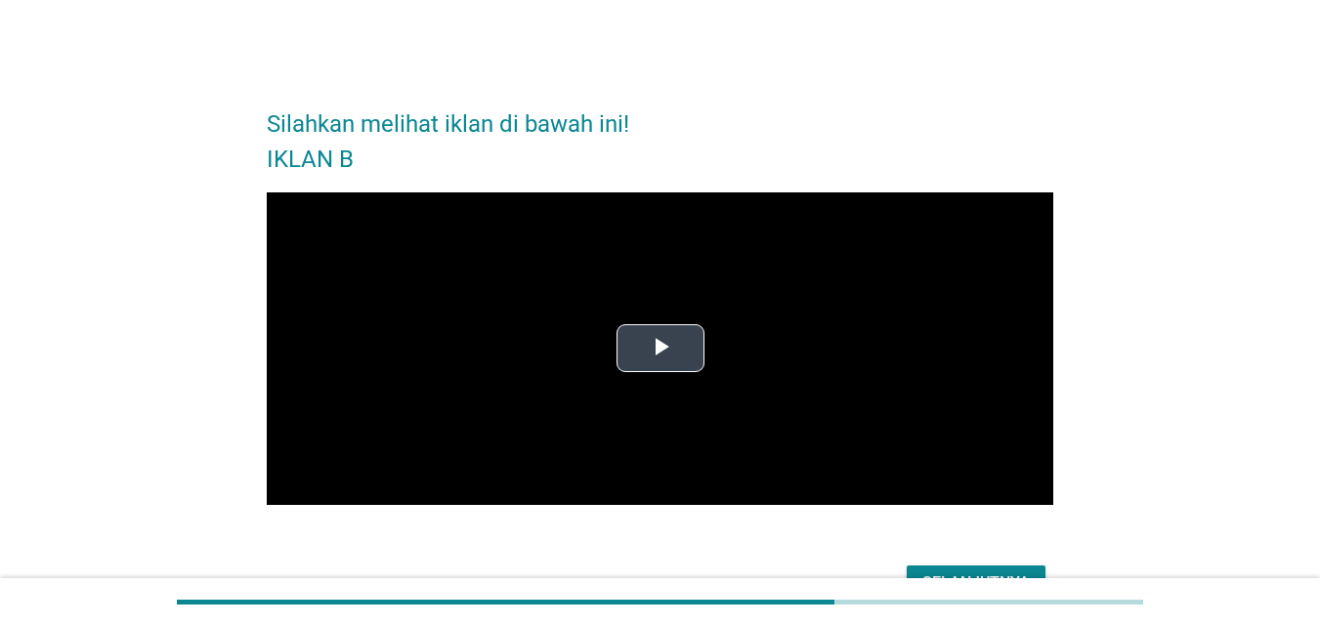
click at [884, 294] on video "Video Player" at bounding box center [660, 349] width 786 height 314
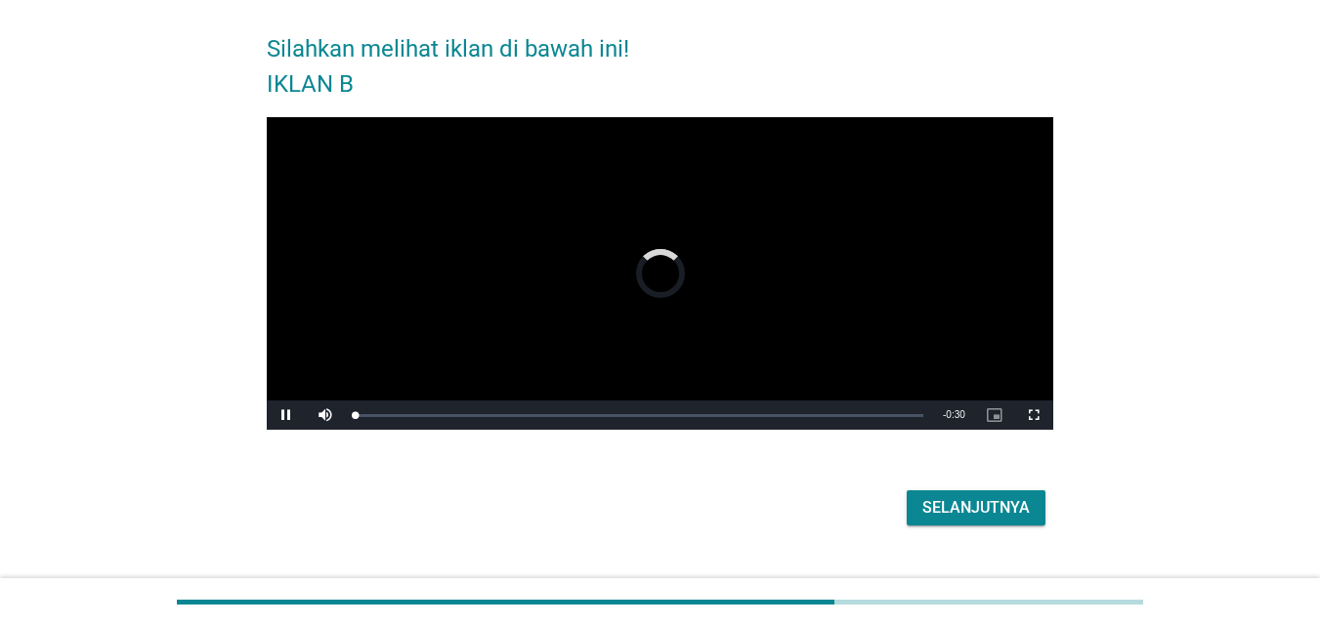
scroll to position [115, 0]
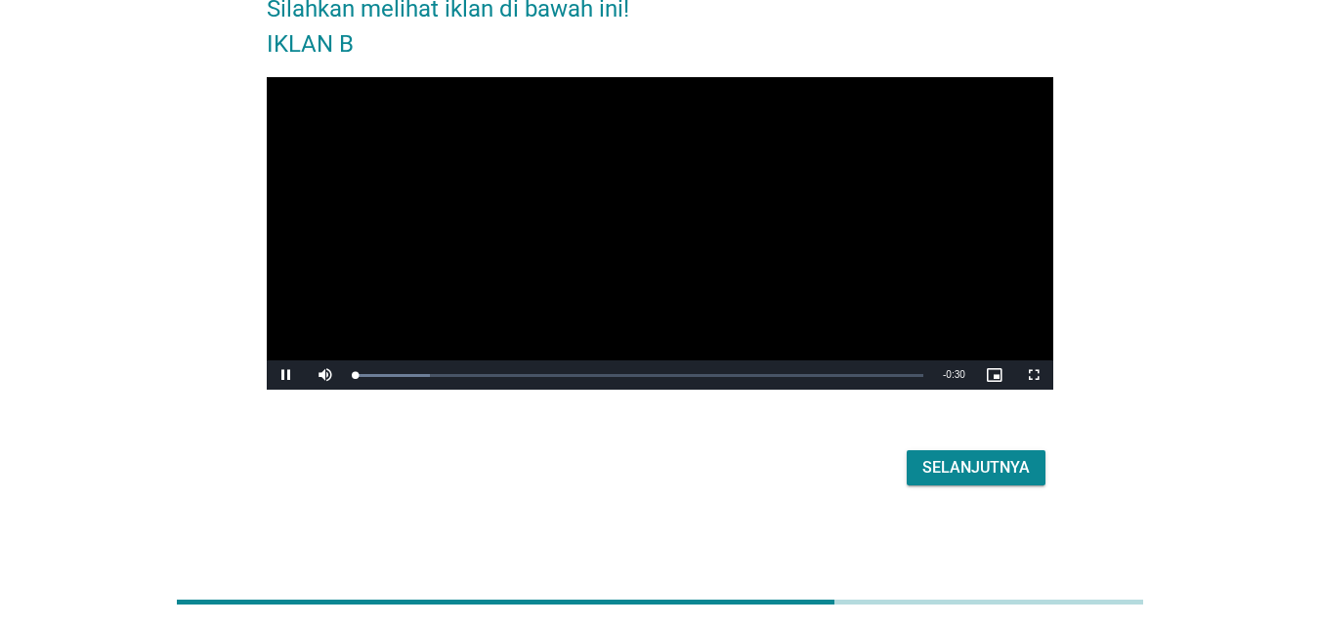
click at [1007, 461] on div "Selanjutnya" at bounding box center [975, 467] width 107 height 23
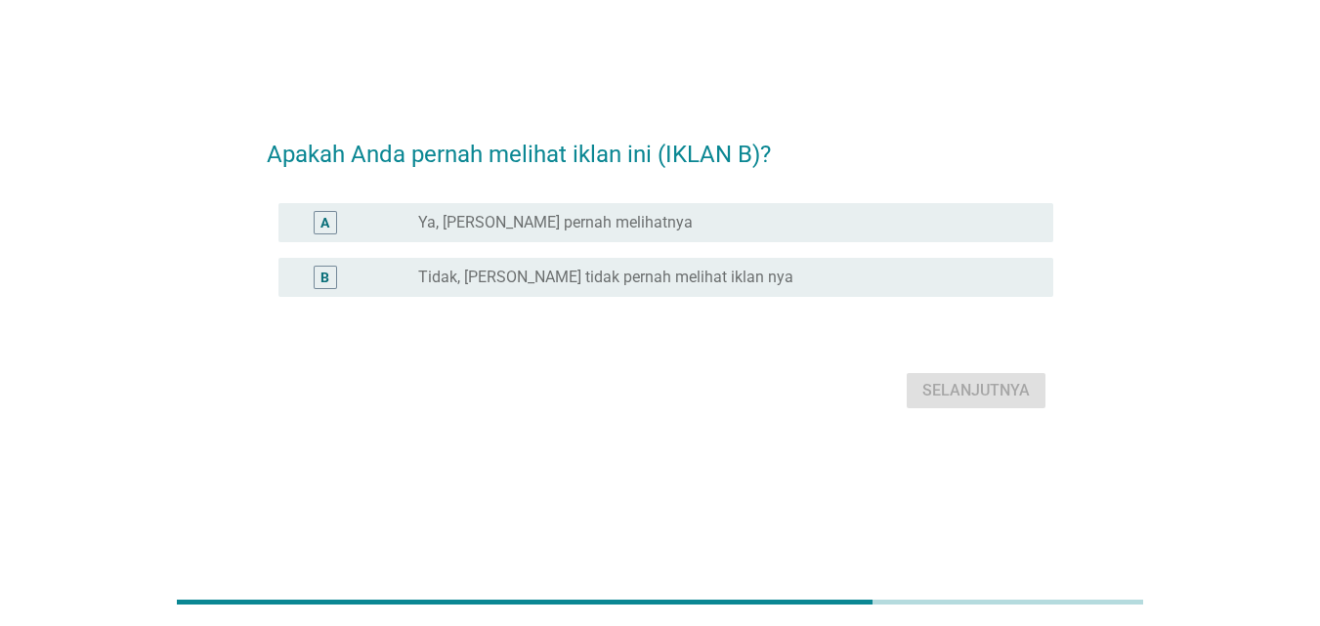
scroll to position [0, 0]
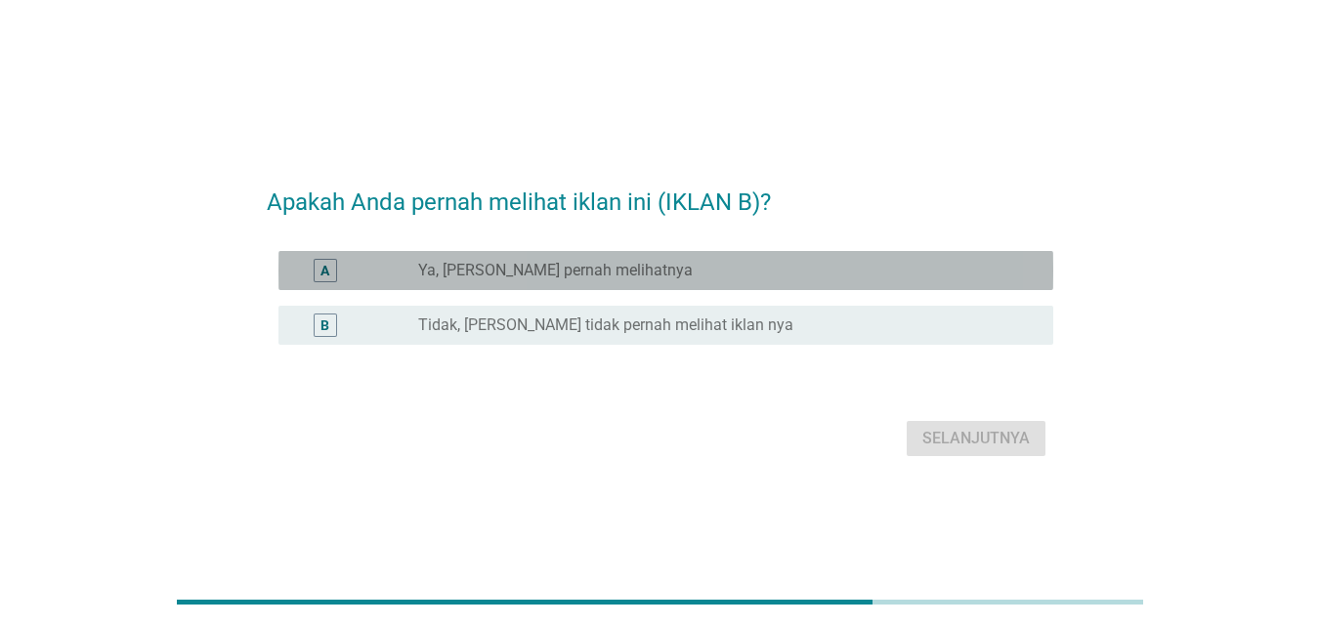
click at [711, 276] on div "radio_button_unchecked Ya, [PERSON_NAME] pernah melihatnya" at bounding box center [720, 271] width 604 height 20
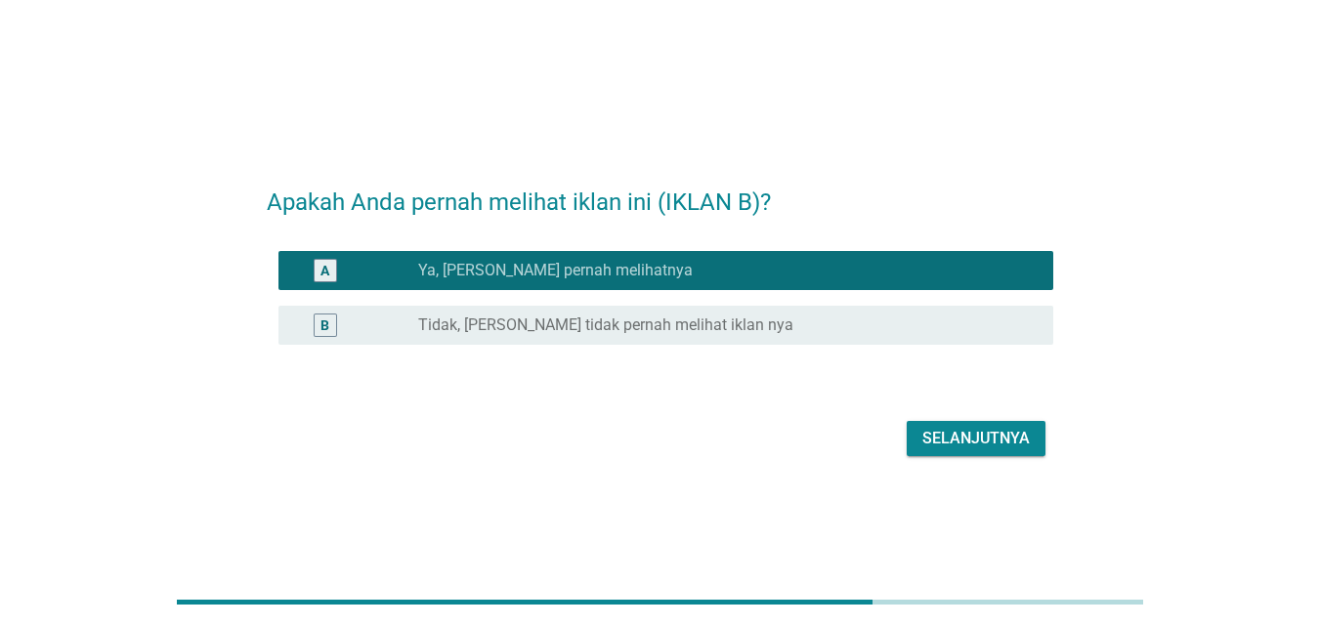
click at [977, 331] on div "radio_button_unchecked Tidak, [PERSON_NAME] tidak pernah melihat iklan nya" at bounding box center [720, 326] width 604 height 20
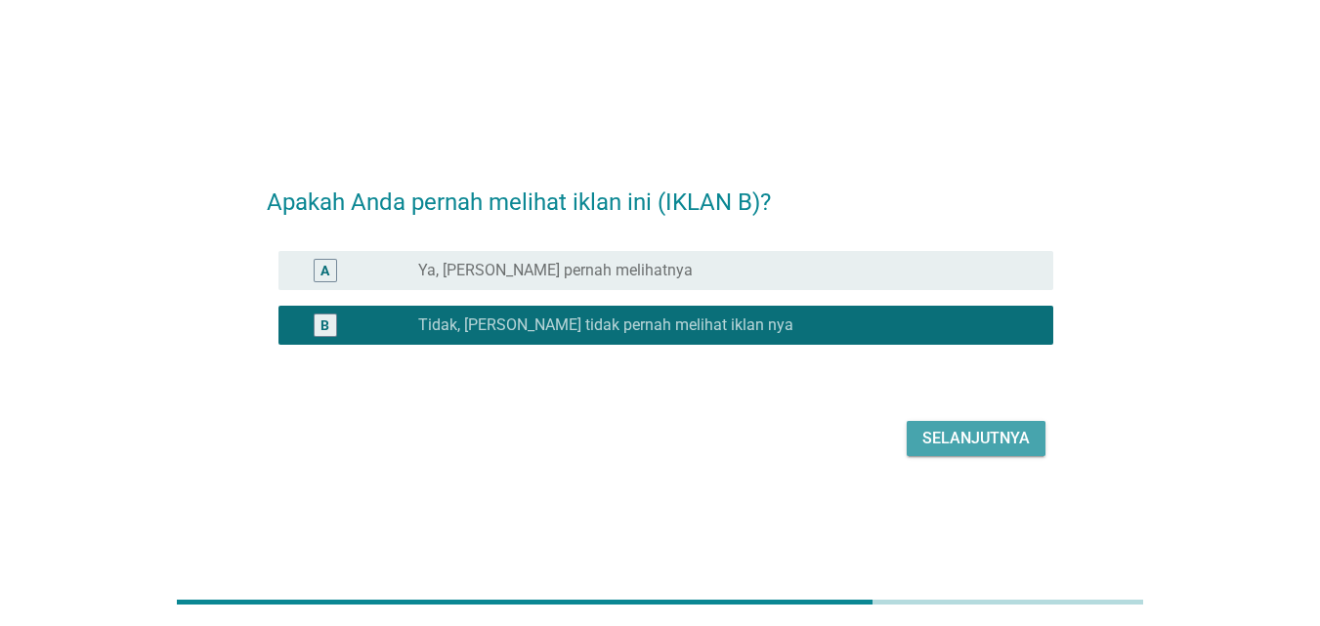
click at [993, 431] on div "Selanjutnya" at bounding box center [975, 438] width 107 height 23
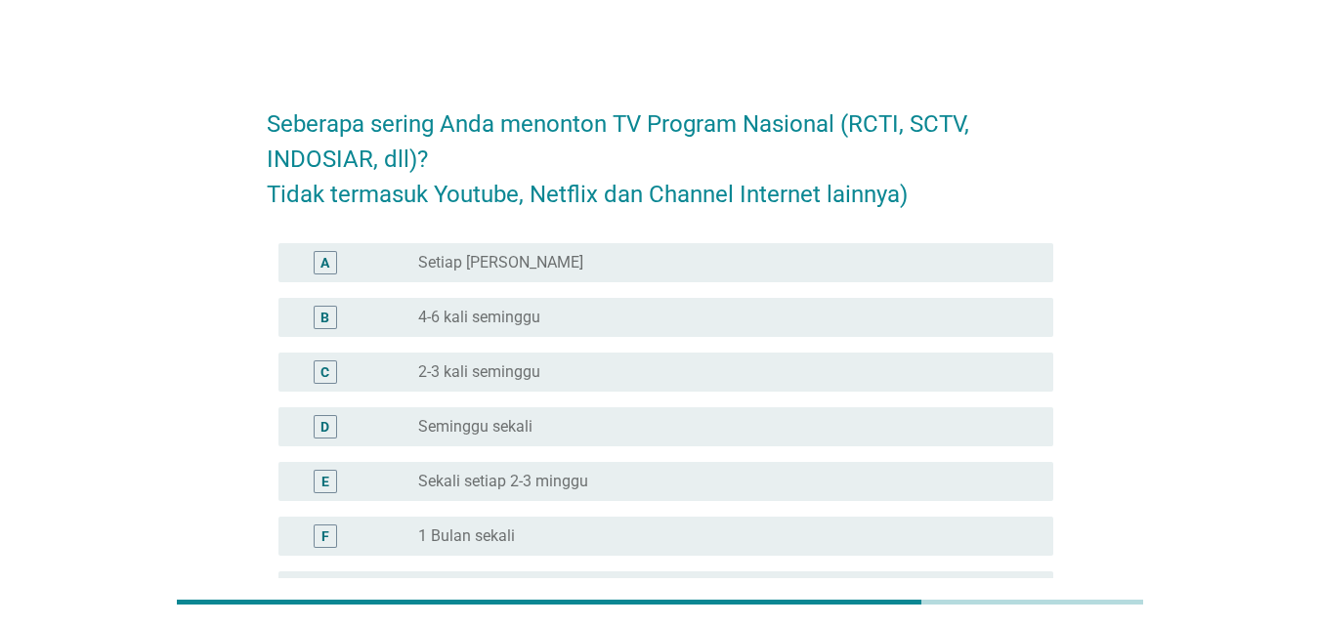
click at [515, 317] on label "4-6 kali seminggu" at bounding box center [479, 318] width 122 height 20
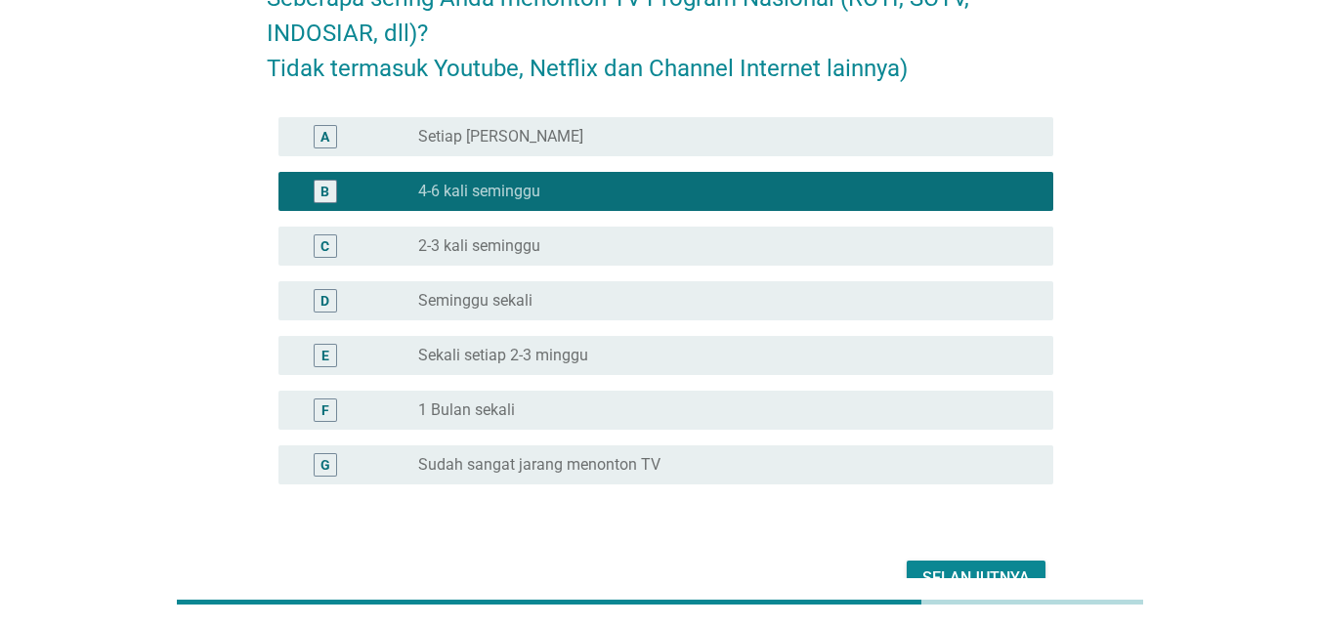
scroll to position [235, 0]
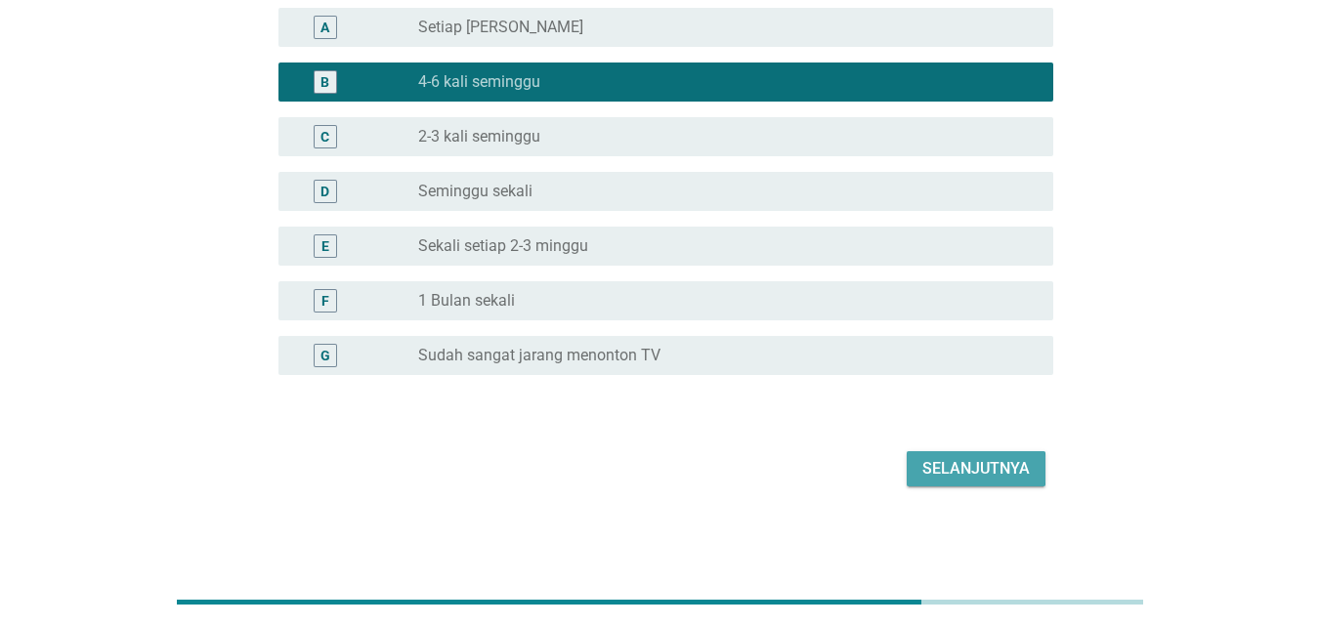
click at [1016, 451] on button "Selanjutnya" at bounding box center [976, 468] width 139 height 35
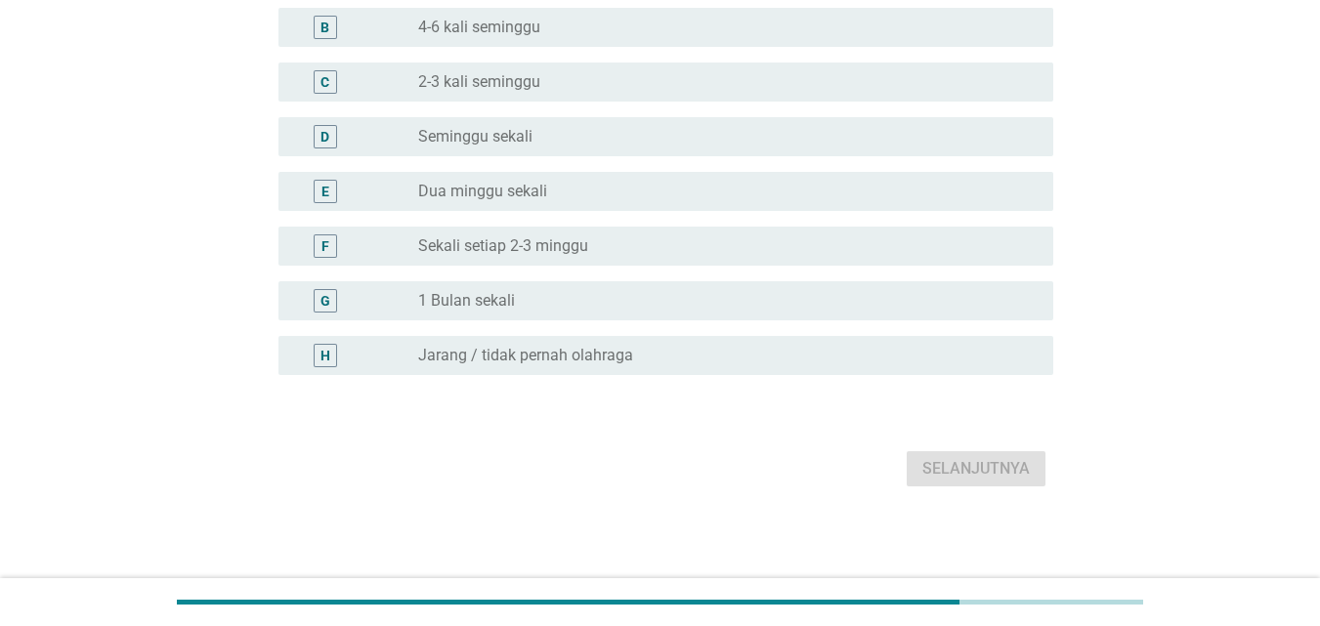
scroll to position [0, 0]
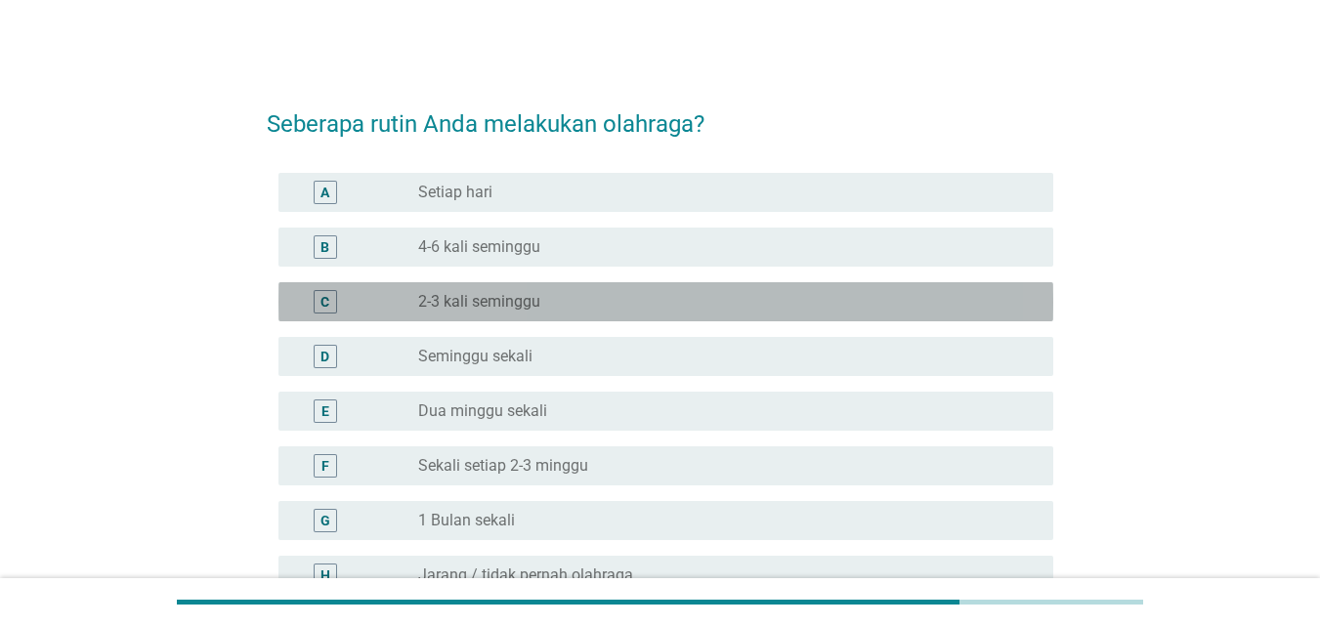
click at [550, 300] on div "radio_button_unchecked 2-3 kali seminggu" at bounding box center [720, 302] width 604 height 20
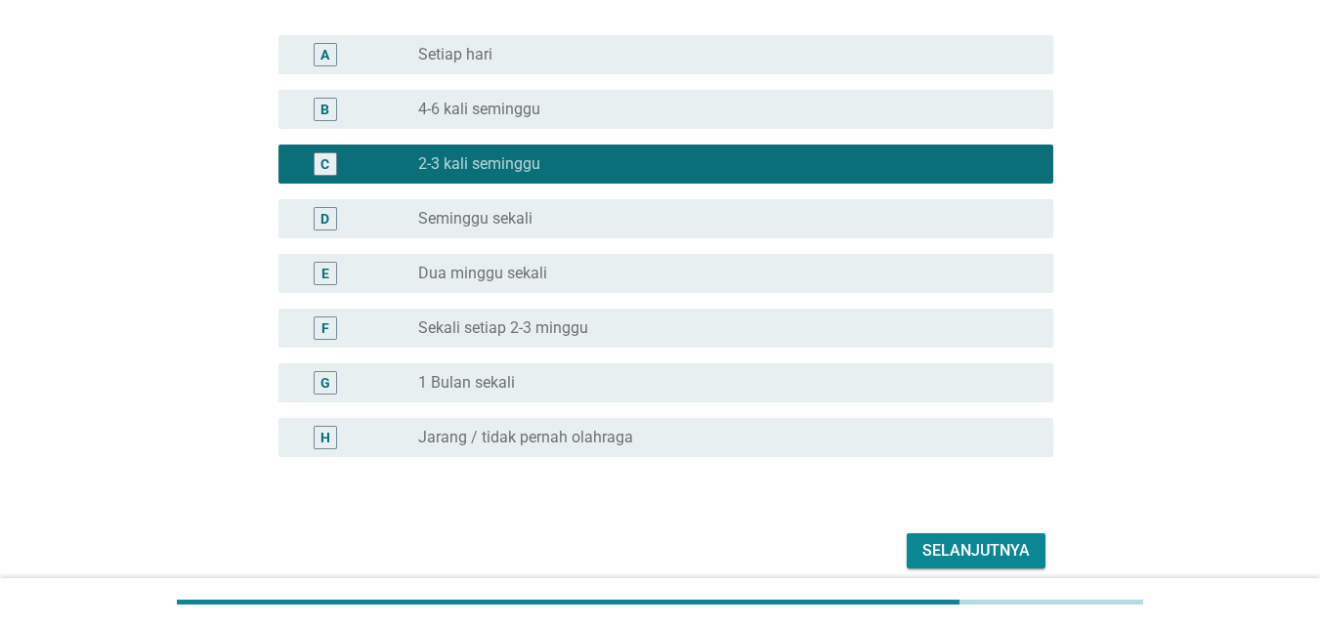
scroll to position [195, 0]
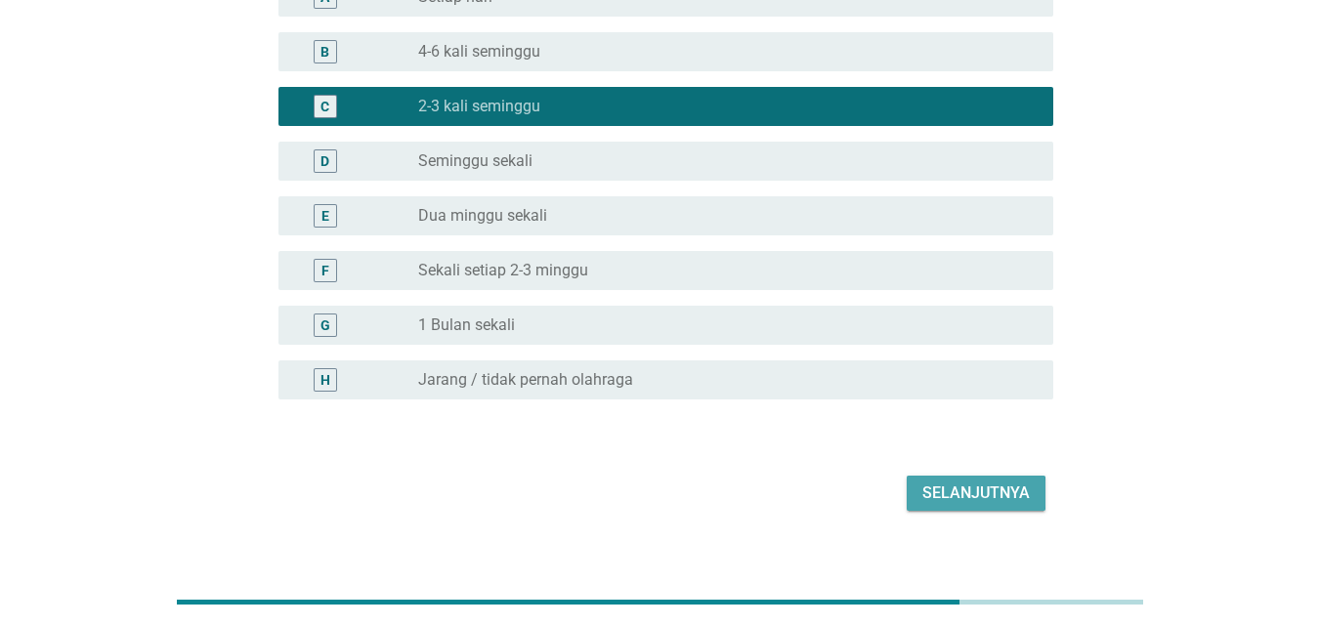
click at [970, 497] on div "Selanjutnya" at bounding box center [975, 493] width 107 height 23
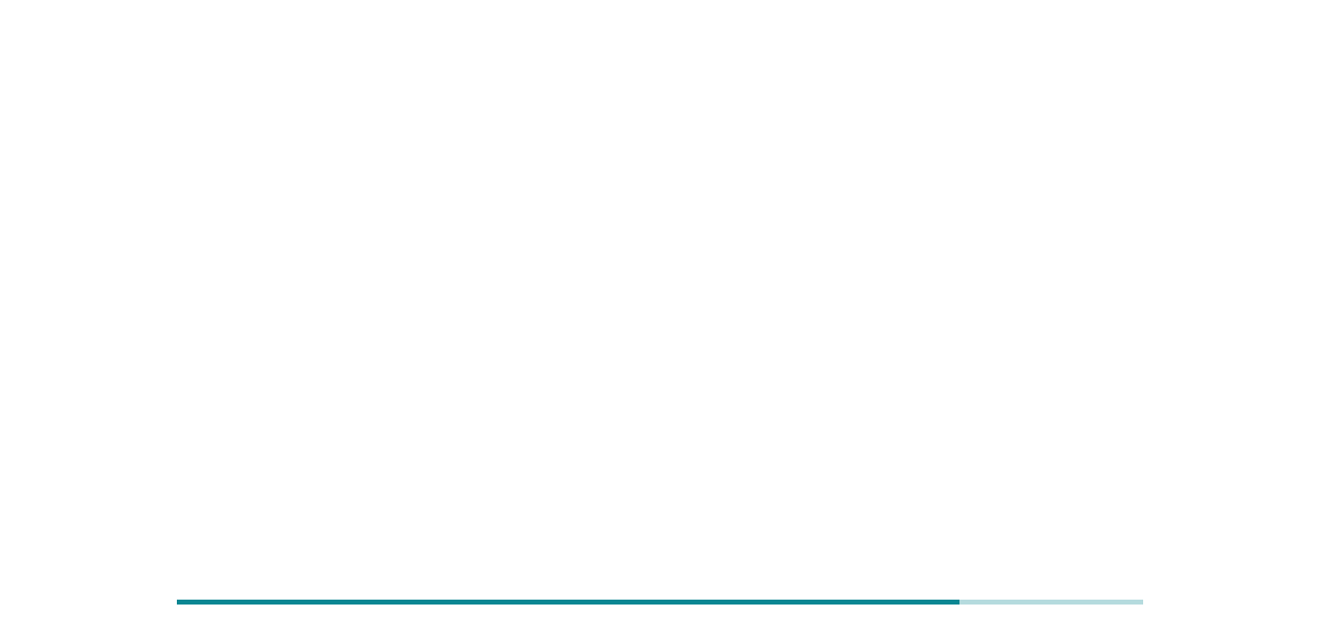
scroll to position [0, 0]
